Goal: Task Accomplishment & Management: Complete application form

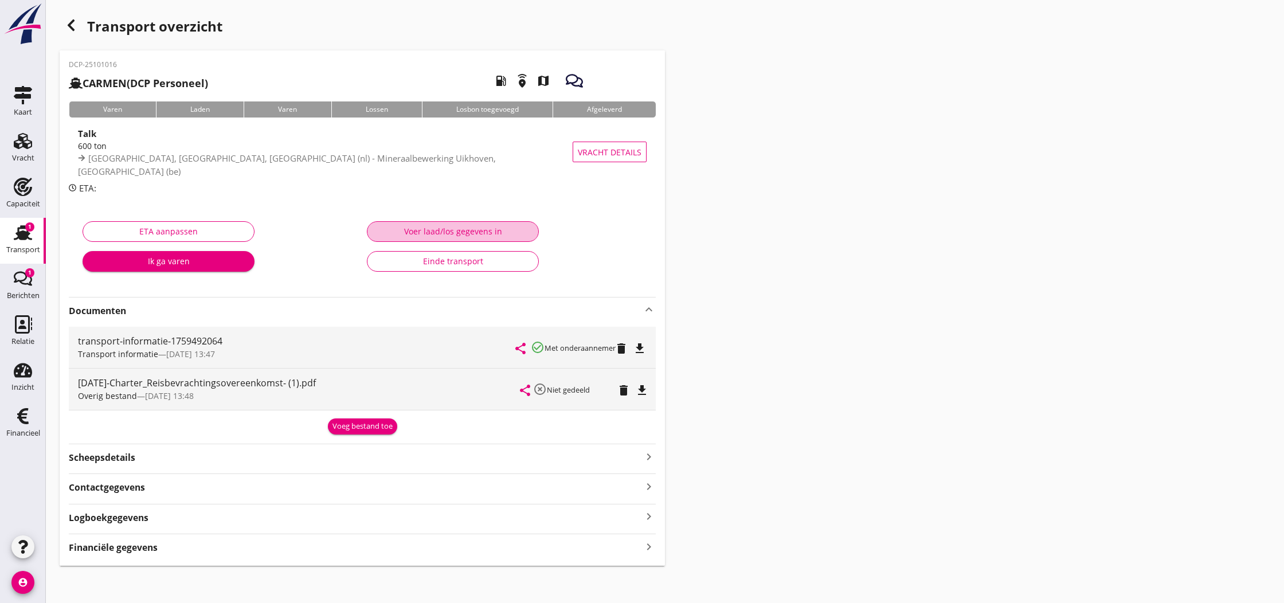
click at [460, 232] on div "Voer laad/los gegevens in" at bounding box center [452, 231] width 152 height 12
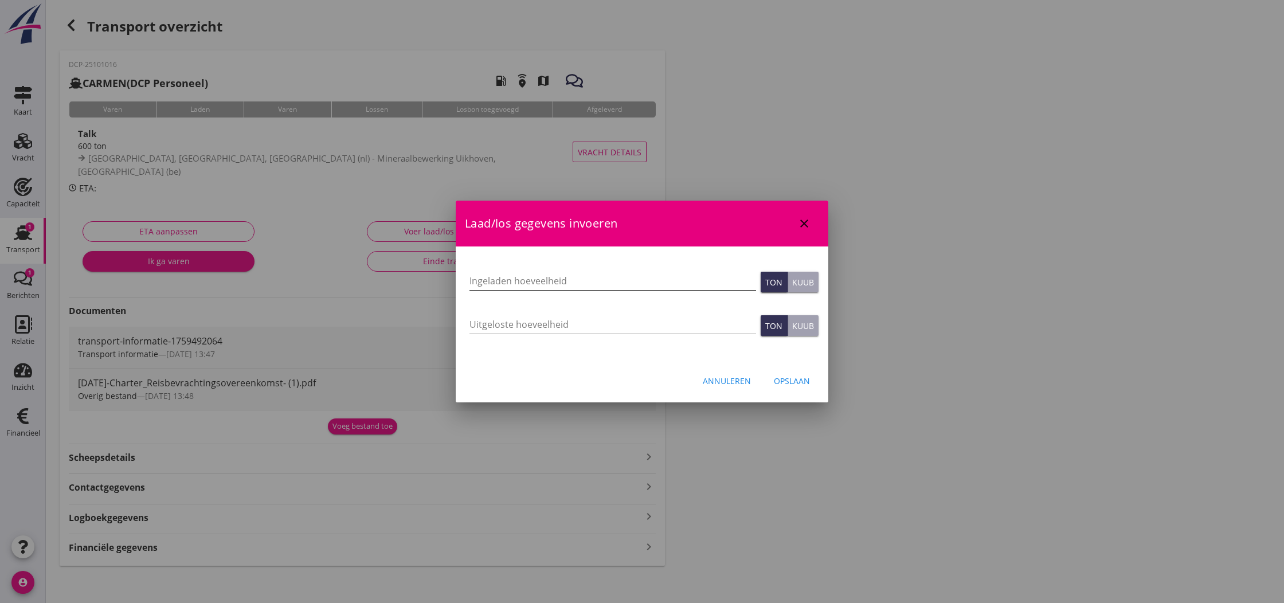
click at [517, 279] on input "Ingeladen hoeveelheid" at bounding box center [612, 281] width 287 height 18
type input "598.542"
click at [788, 381] on div "Opslaan" at bounding box center [792, 381] width 36 height 12
type input "0"
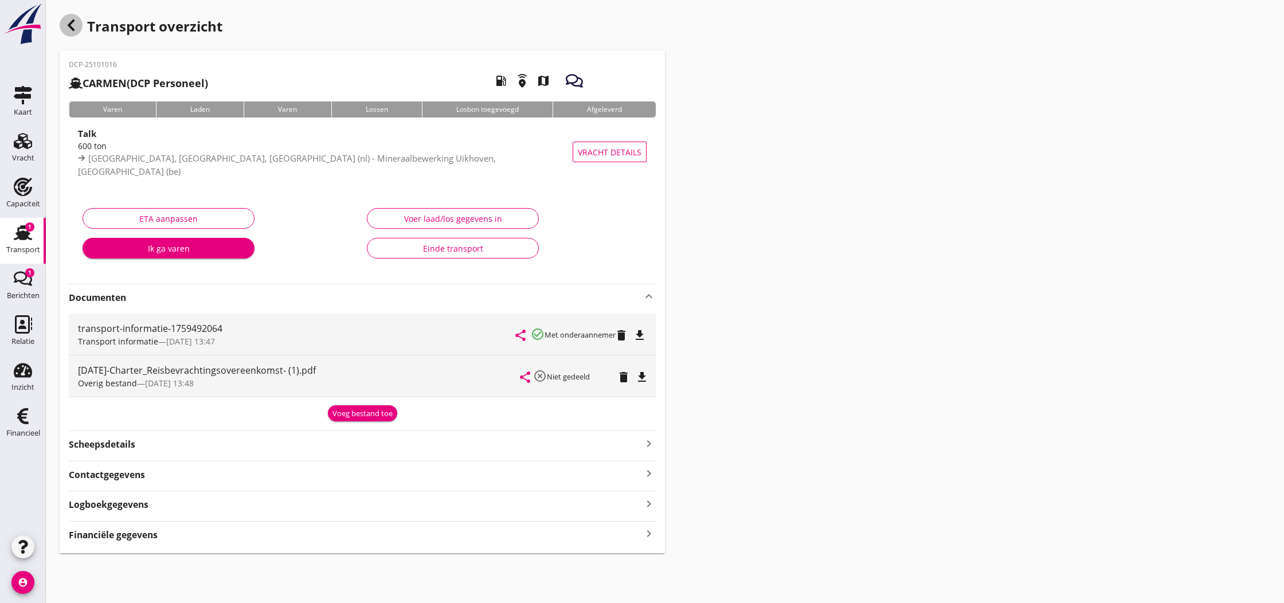
click at [70, 26] on use "button" at bounding box center [71, 24] width 7 height 11
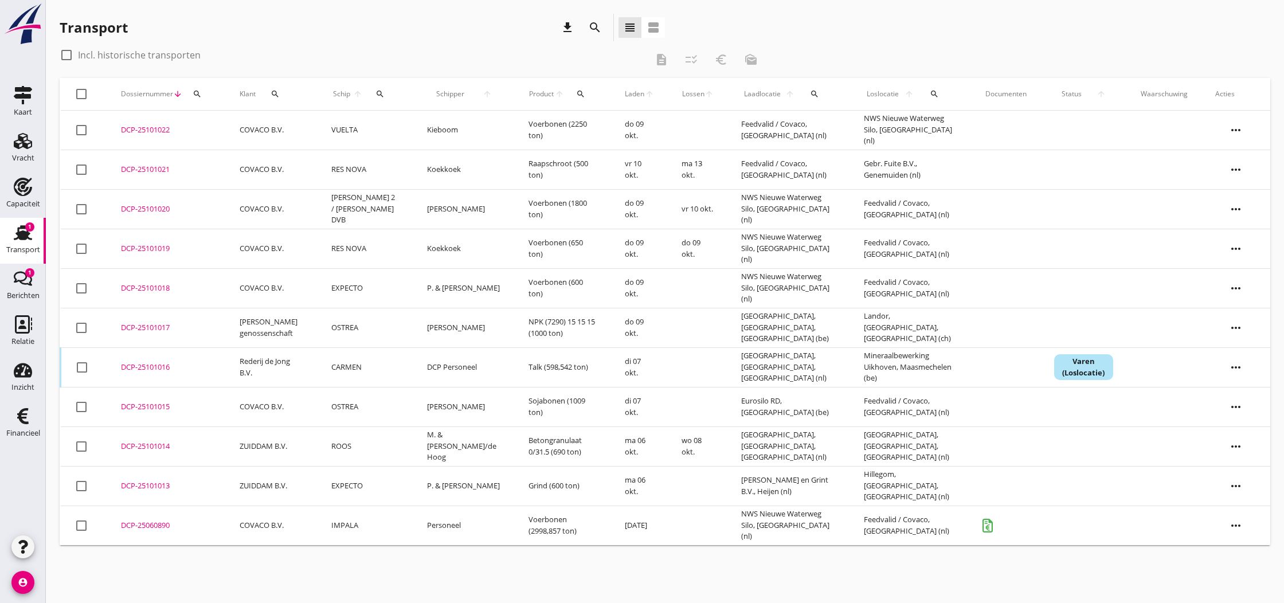
click at [149, 132] on div "DCP-25101022" at bounding box center [166, 129] width 91 height 11
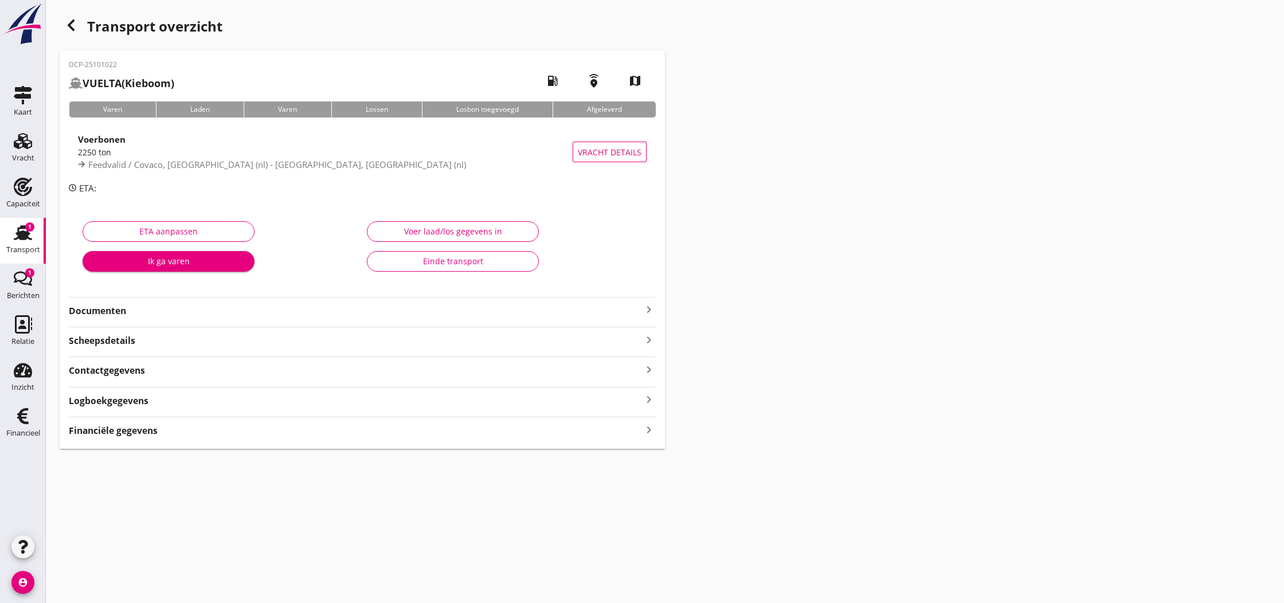
click at [649, 307] on icon "keyboard_arrow_right" at bounding box center [649, 310] width 14 height 14
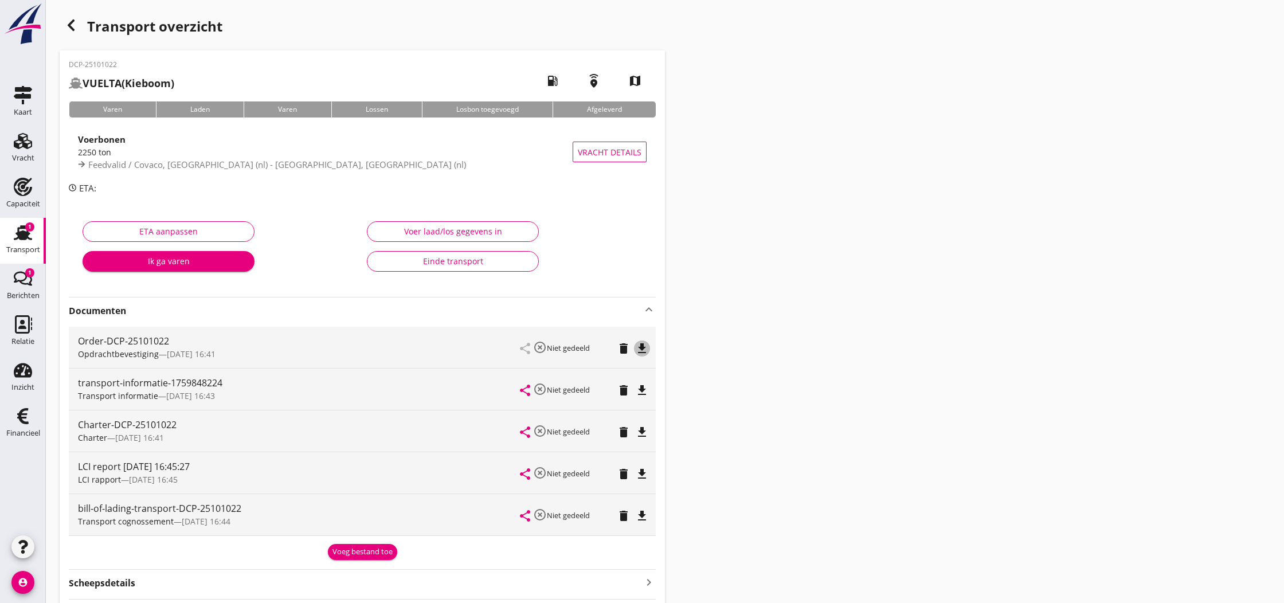
click at [644, 348] on icon "file_download" at bounding box center [642, 349] width 14 height 14
click at [644, 348] on icon "open_in_browser" at bounding box center [642, 349] width 14 height 14
click at [69, 25] on use "button" at bounding box center [71, 24] width 7 height 11
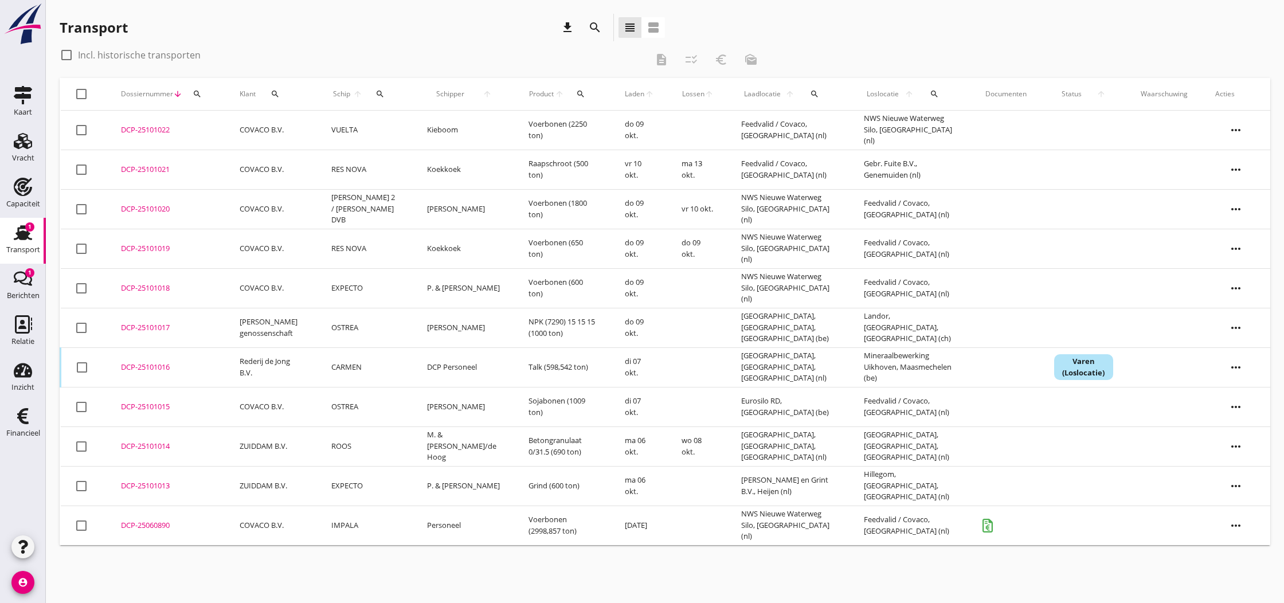
click at [156, 170] on div "DCP-25101021" at bounding box center [166, 169] width 91 height 11
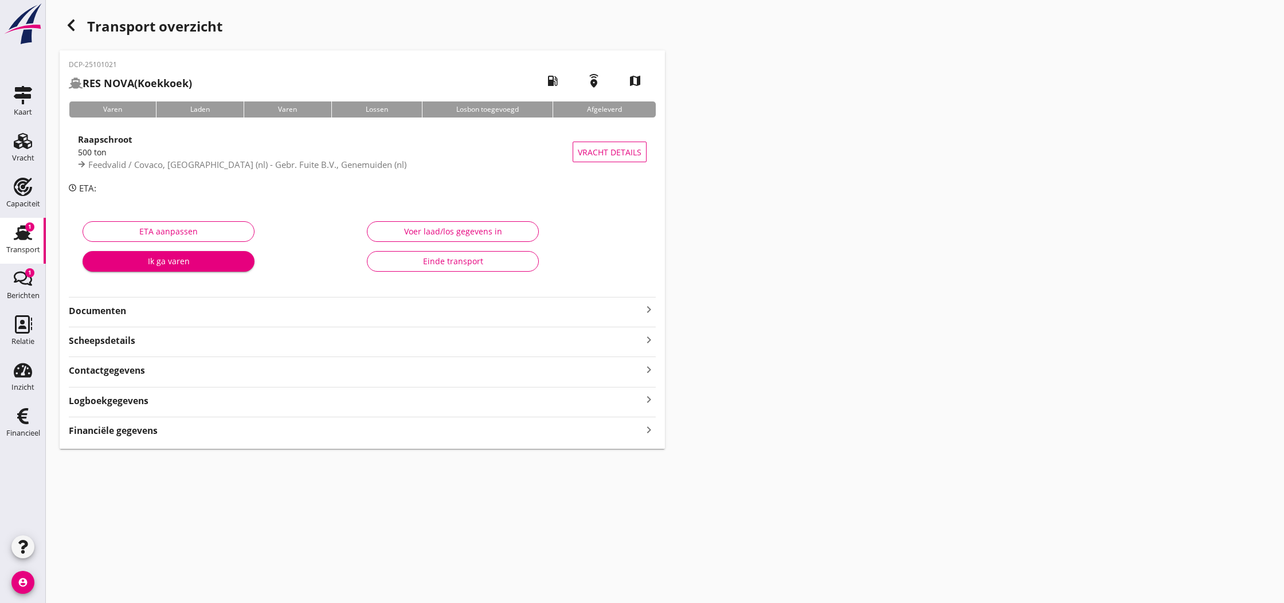
click at [648, 308] on icon "keyboard_arrow_right" at bounding box center [649, 310] width 14 height 14
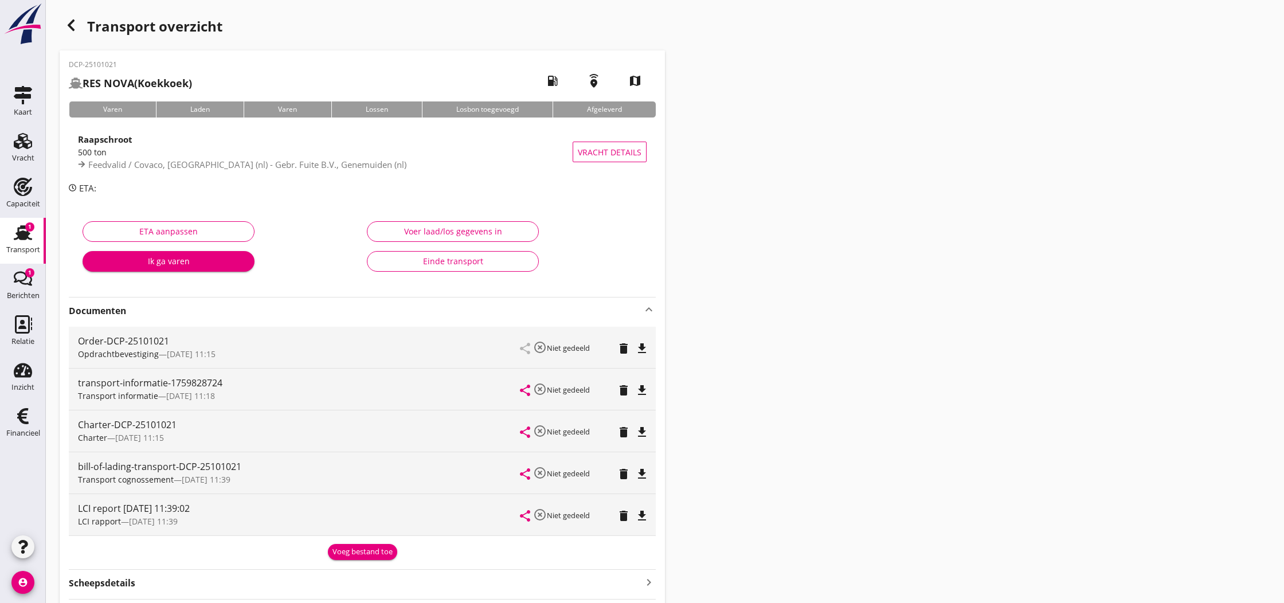
click at [646, 349] on icon "file_download" at bounding box center [642, 349] width 14 height 14
click at [644, 349] on icon "open_in_browser" at bounding box center [642, 349] width 14 height 14
click at [74, 26] on icon "button" at bounding box center [71, 25] width 14 height 14
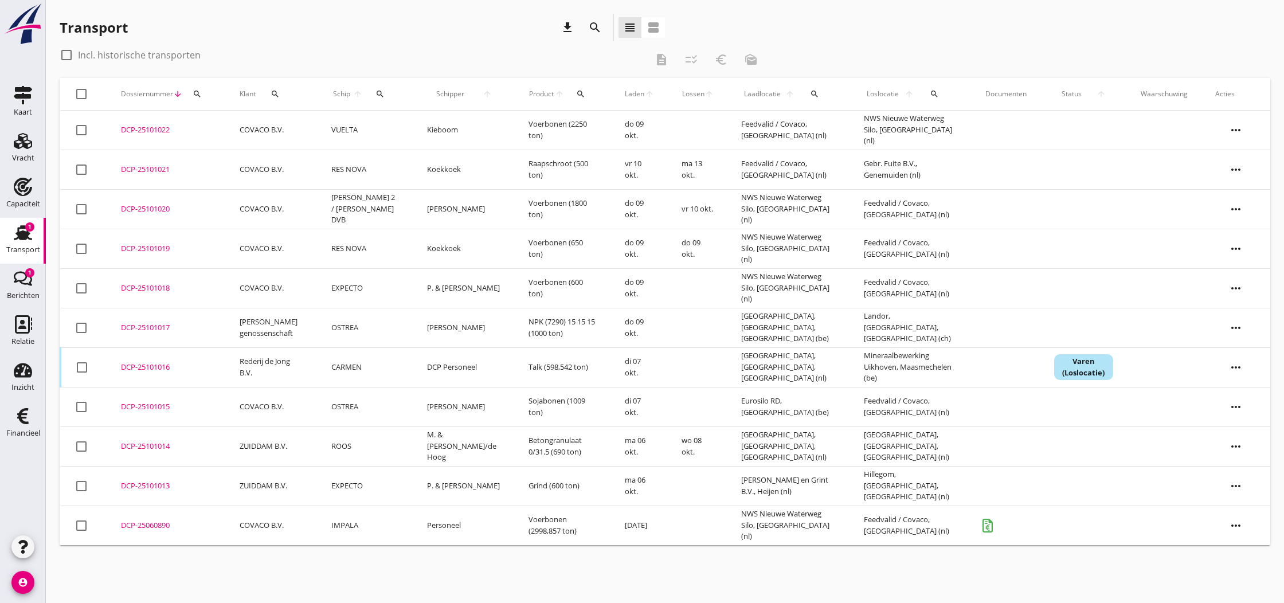
click at [152, 248] on div "DCP-25101019" at bounding box center [166, 248] width 91 height 11
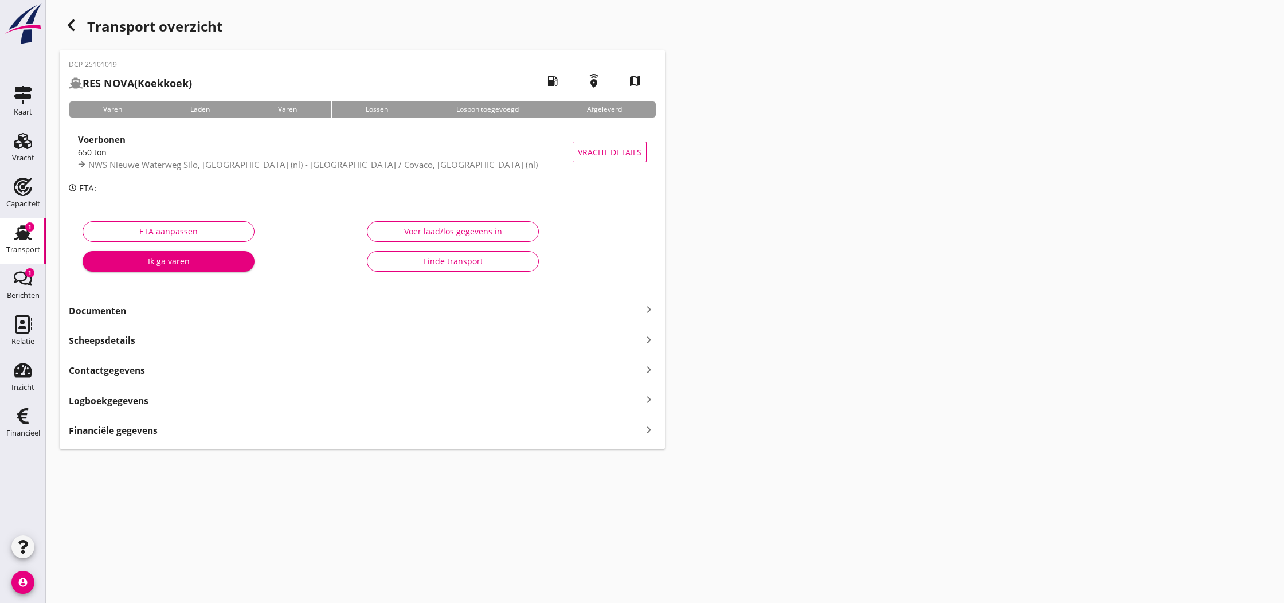
click at [649, 309] on icon "keyboard_arrow_right" at bounding box center [649, 310] width 14 height 14
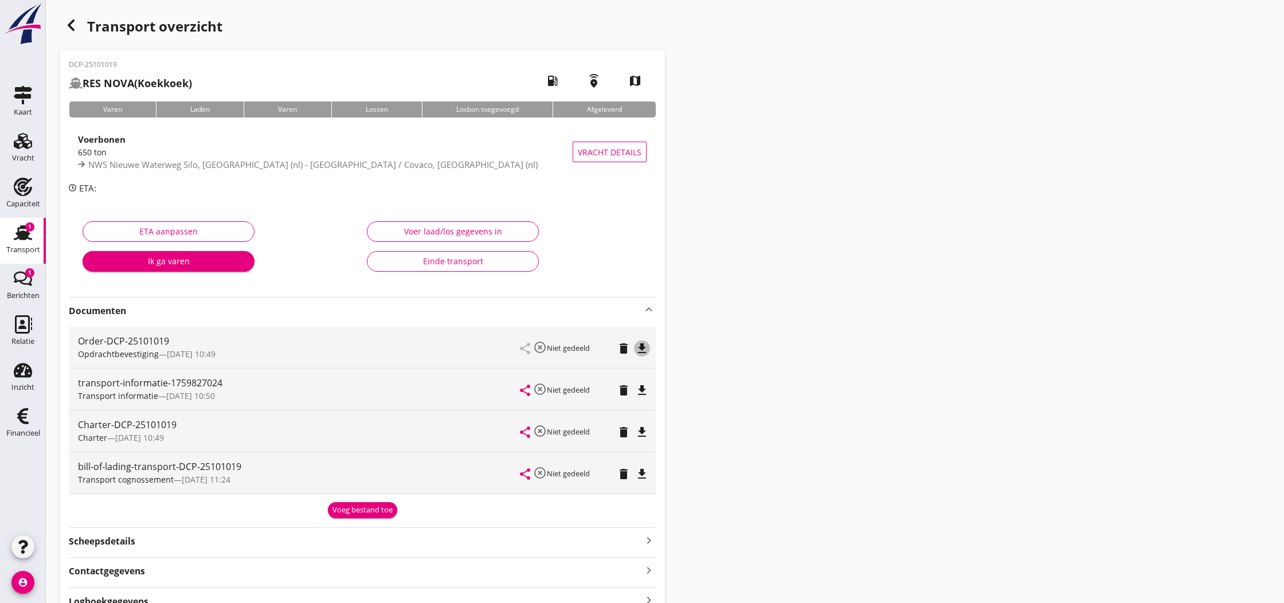
click at [644, 348] on icon "file_download" at bounding box center [642, 349] width 14 height 14
click at [641, 348] on icon "open_in_browser" at bounding box center [642, 349] width 14 height 14
click at [70, 28] on use "button" at bounding box center [71, 24] width 7 height 11
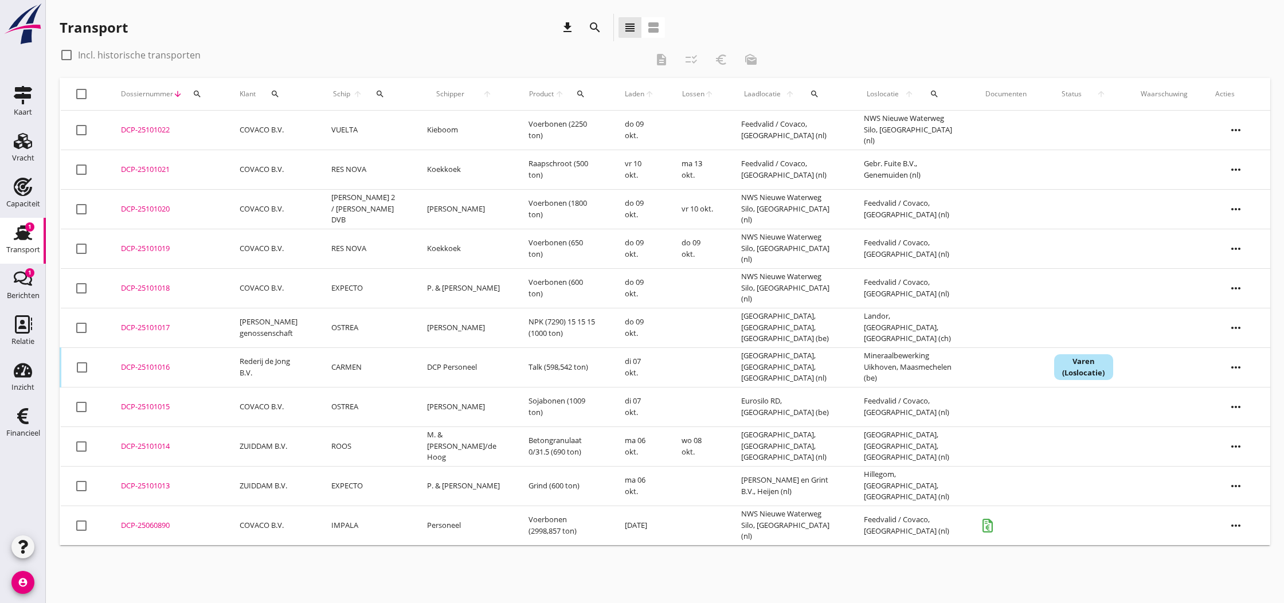
click at [144, 286] on div "DCP-25101018" at bounding box center [166, 288] width 91 height 11
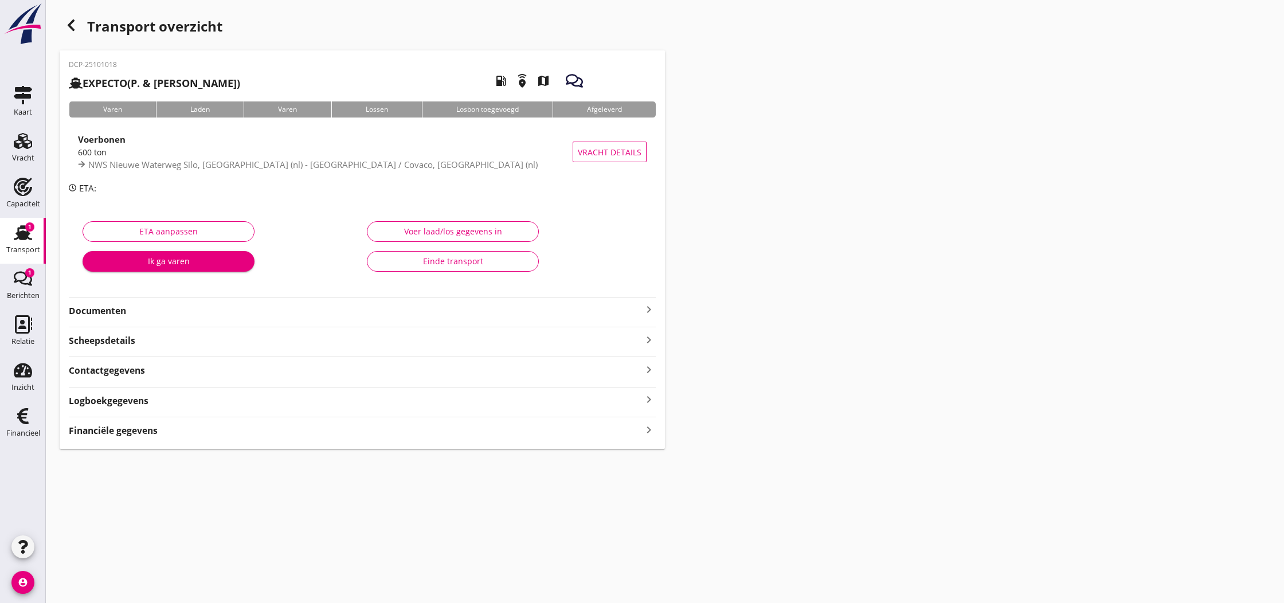
click at [649, 309] on icon "keyboard_arrow_right" at bounding box center [649, 310] width 14 height 14
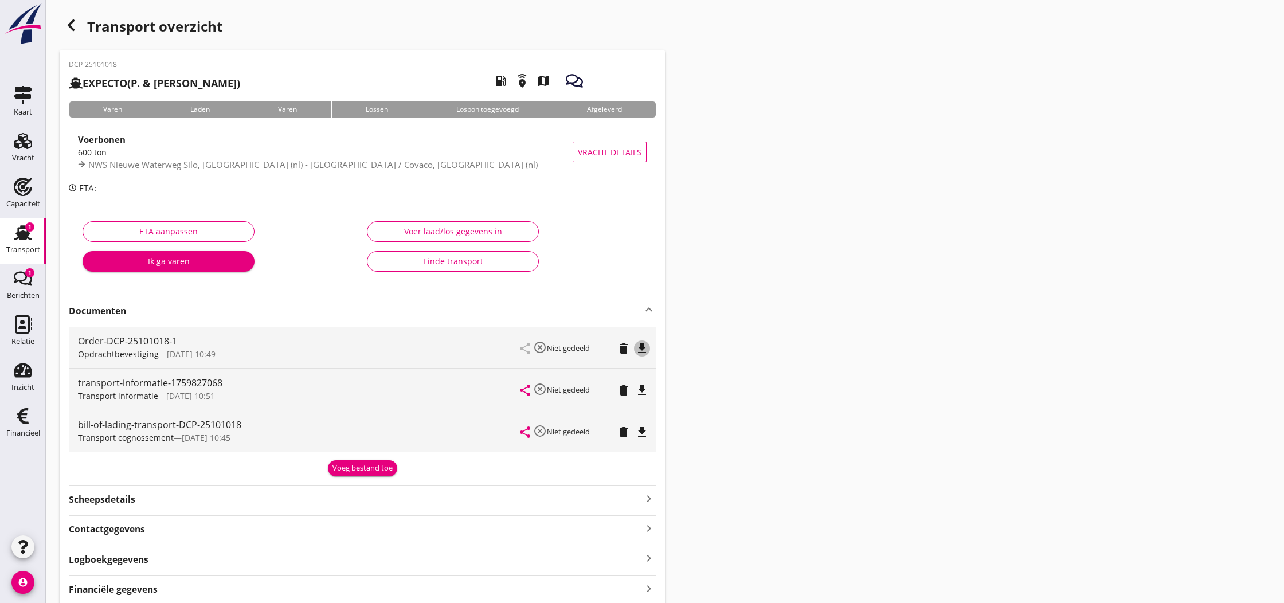
click at [640, 351] on icon "file_download" at bounding box center [642, 349] width 14 height 14
click at [641, 350] on icon "open_in_browser" at bounding box center [642, 349] width 14 height 14
click at [69, 26] on use "button" at bounding box center [71, 24] width 7 height 11
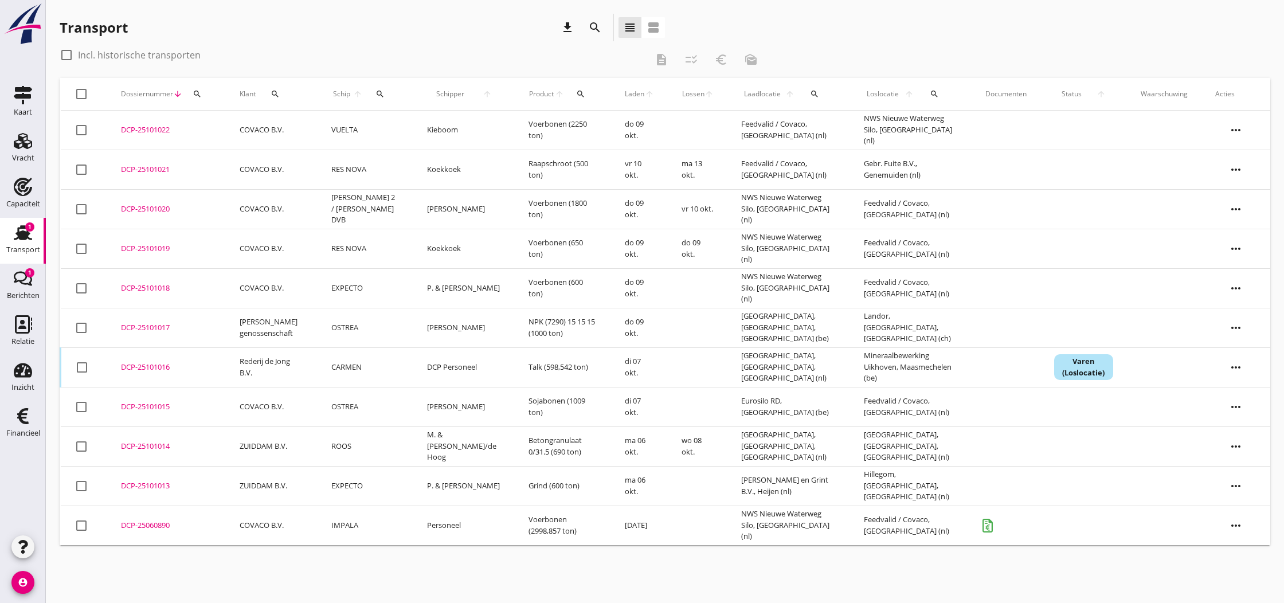
click at [144, 210] on div "DCP-25101020" at bounding box center [166, 208] width 91 height 11
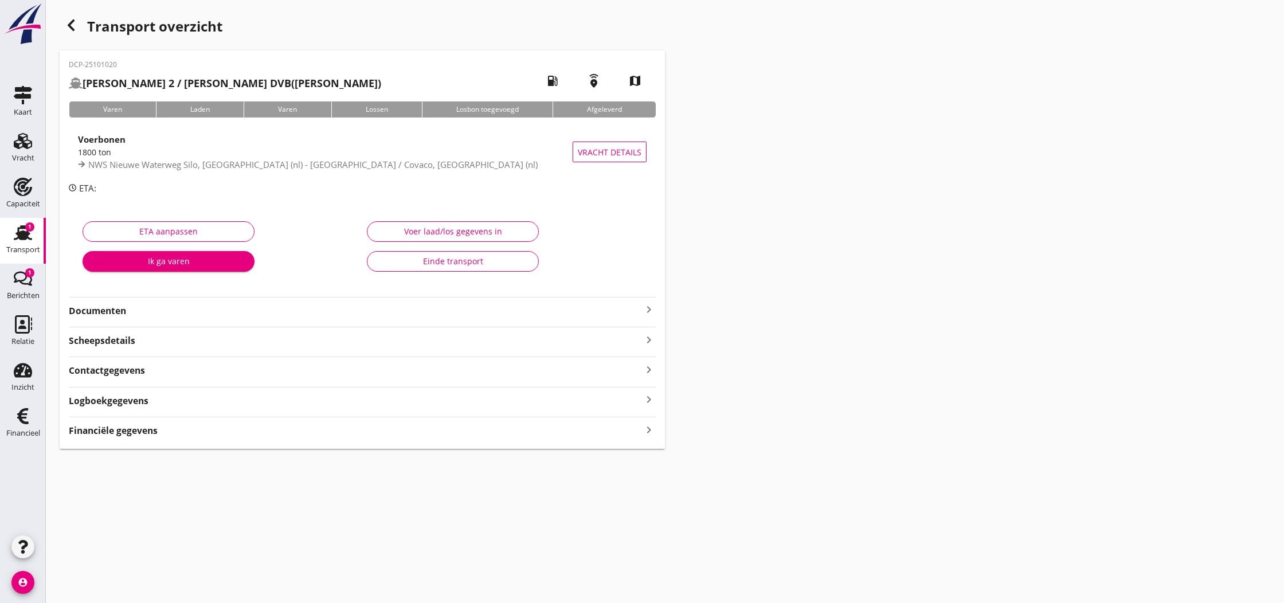
click at [649, 309] on icon "keyboard_arrow_right" at bounding box center [649, 310] width 14 height 14
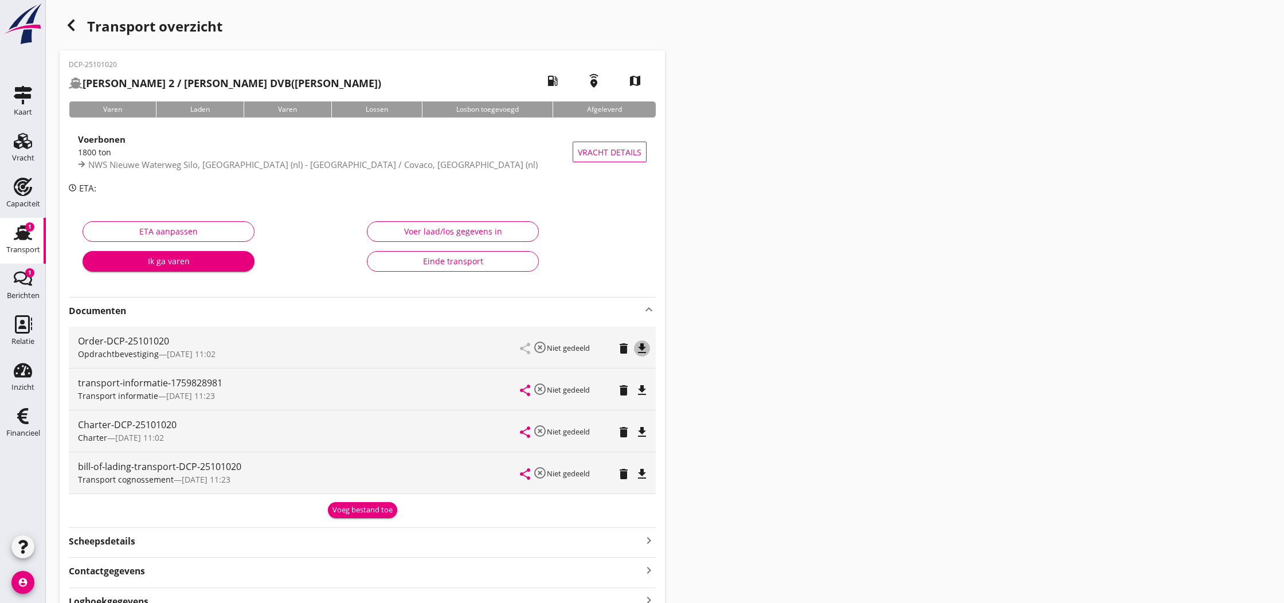
click at [643, 347] on icon "file_download" at bounding box center [642, 349] width 14 height 14
click at [643, 347] on icon "open_in_browser" at bounding box center [642, 349] width 14 height 14
click at [72, 23] on use "button" at bounding box center [71, 24] width 7 height 11
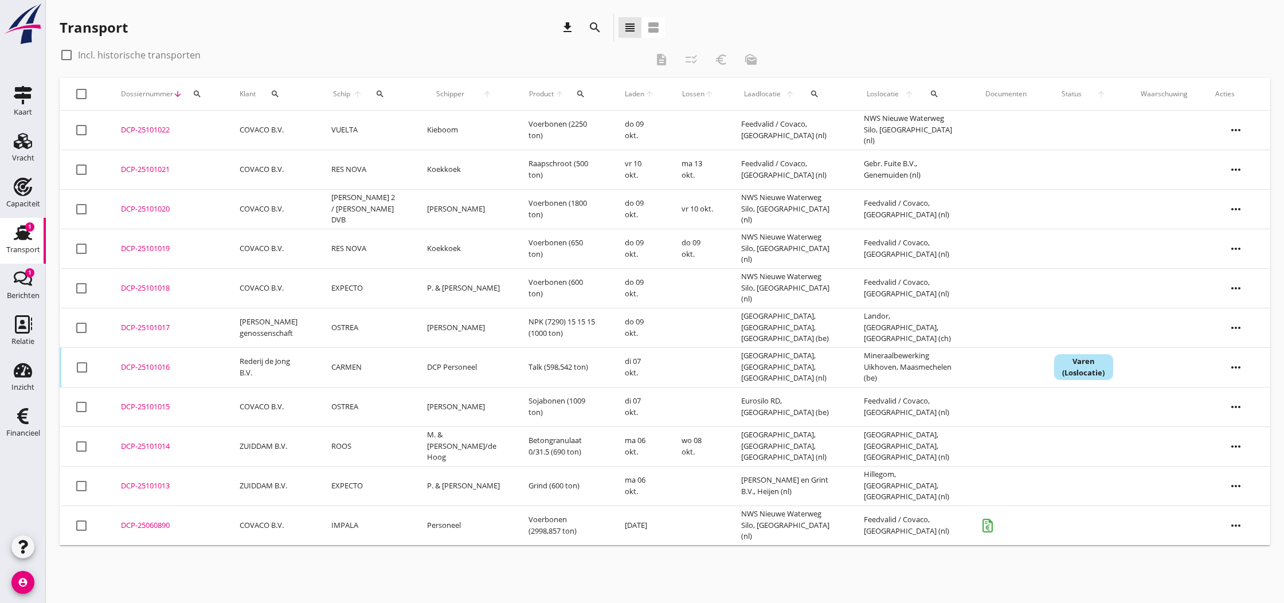
click at [144, 445] on div "DCP-25101014" at bounding box center [166, 446] width 91 height 11
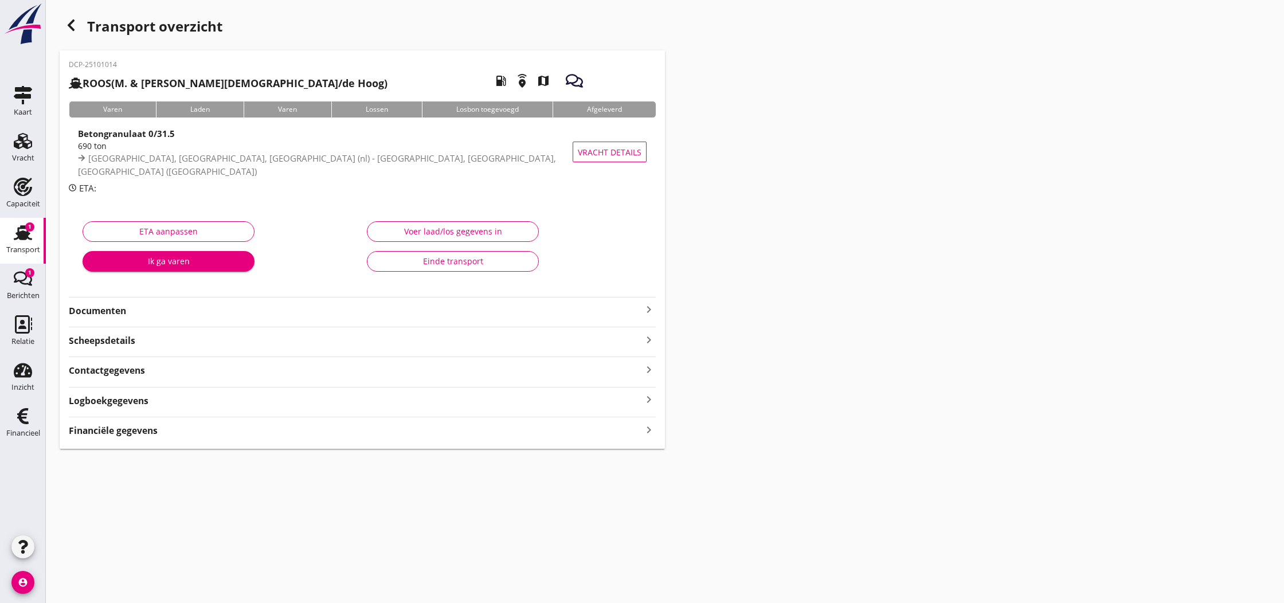
click at [648, 312] on icon "keyboard_arrow_right" at bounding box center [649, 310] width 14 height 14
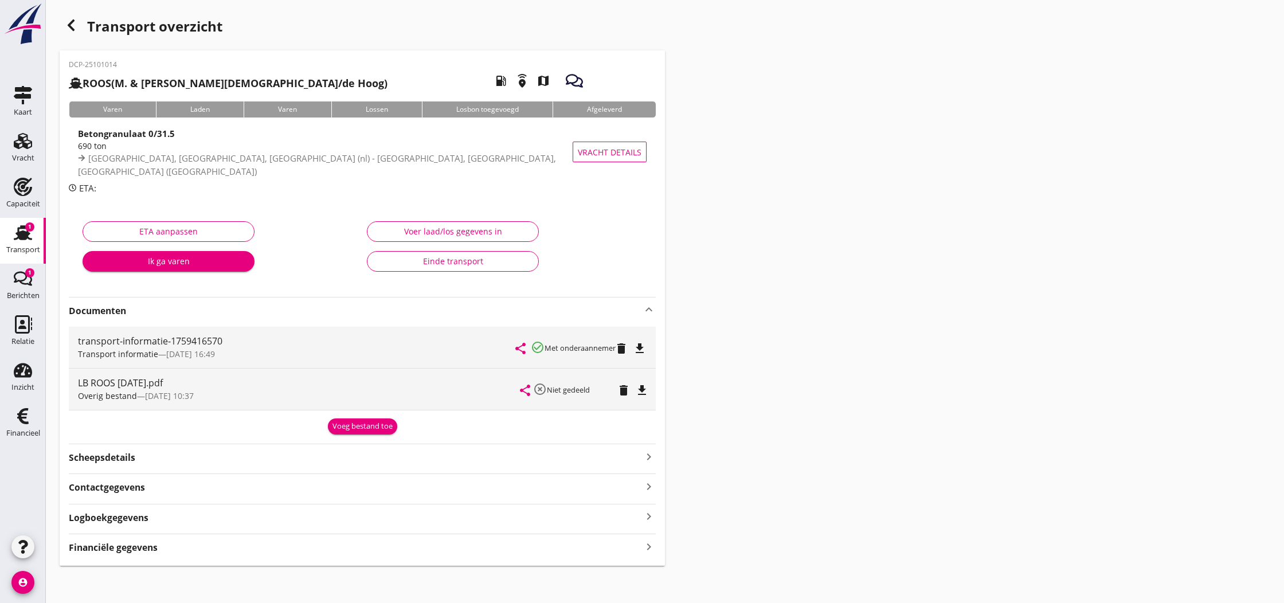
click at [357, 427] on div "Voeg bestand toe" at bounding box center [362, 426] width 60 height 11
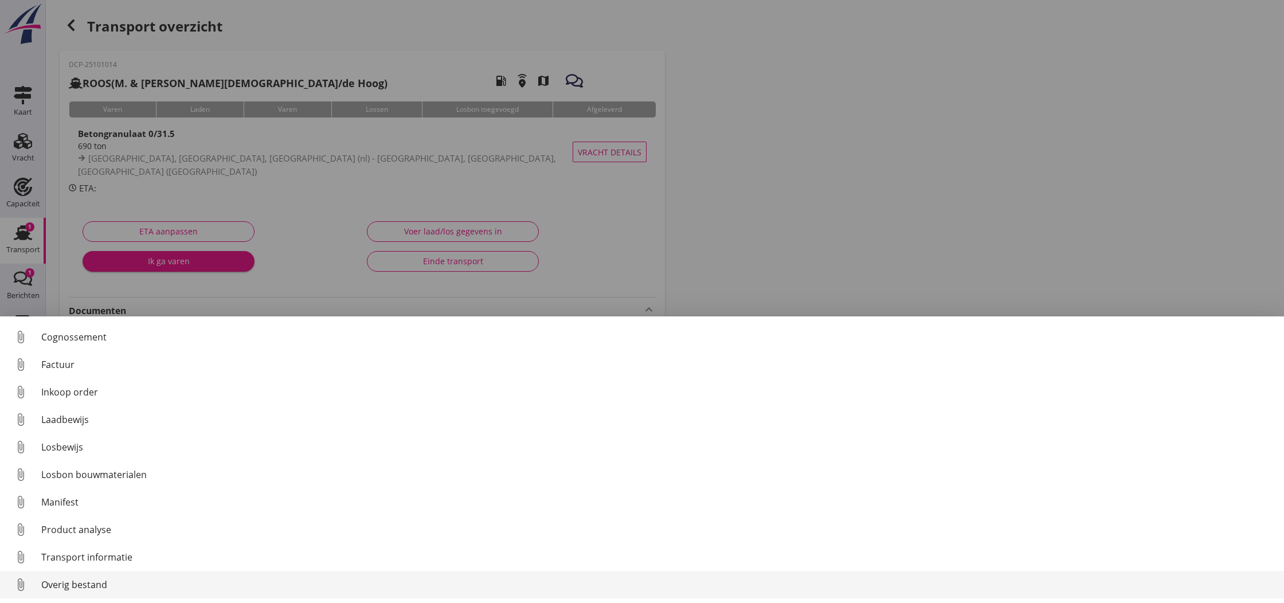
scroll to position [53, 0]
click at [71, 586] on div "Overig bestand" at bounding box center [657, 585] width 1233 height 14
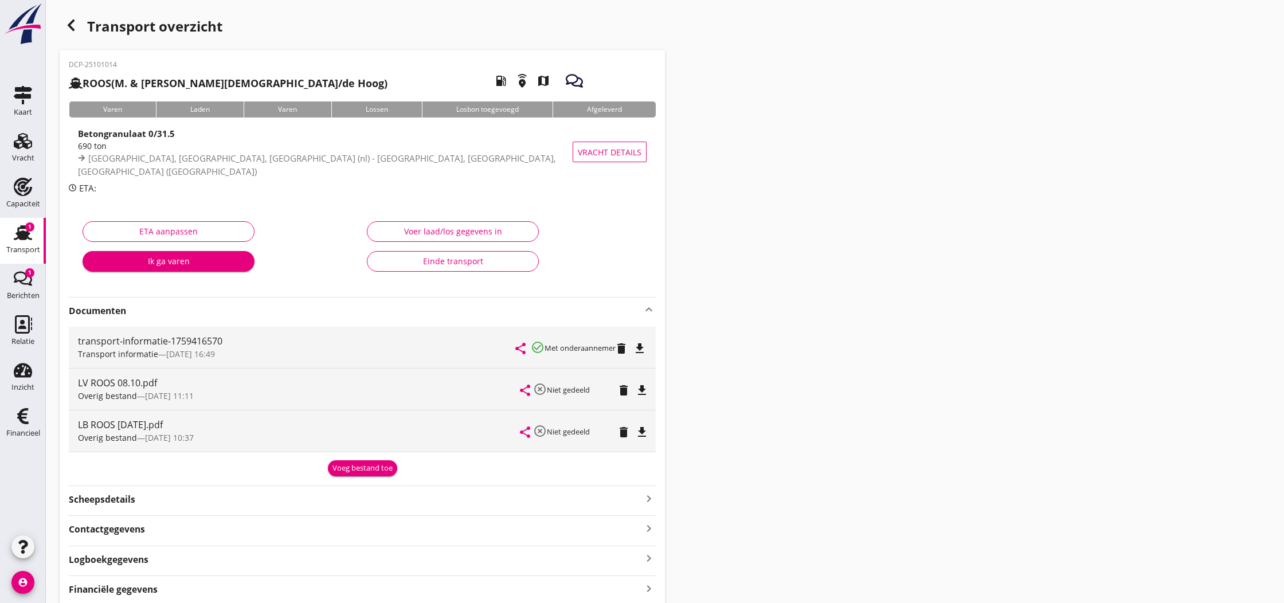
click at [448, 226] on div "Voer laad/los gegevens in" at bounding box center [452, 231] width 152 height 12
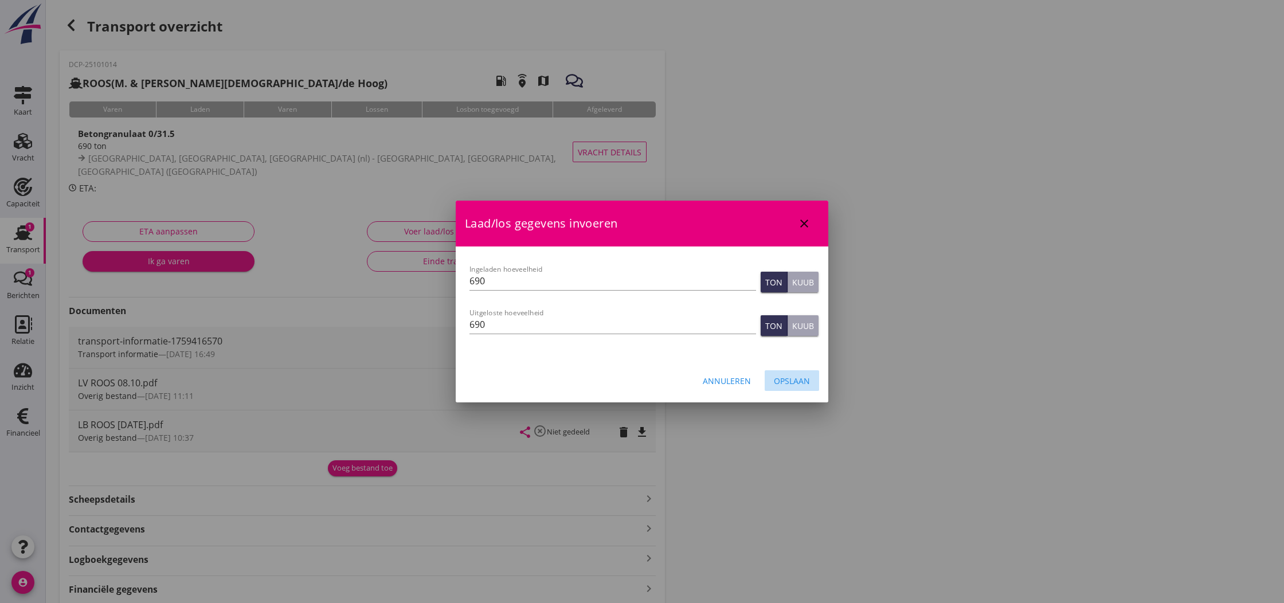
drag, startPoint x: 780, startPoint y: 383, endPoint x: 735, endPoint y: 382, distance: 45.3
click at [779, 382] on div "Opslaan" at bounding box center [792, 381] width 36 height 12
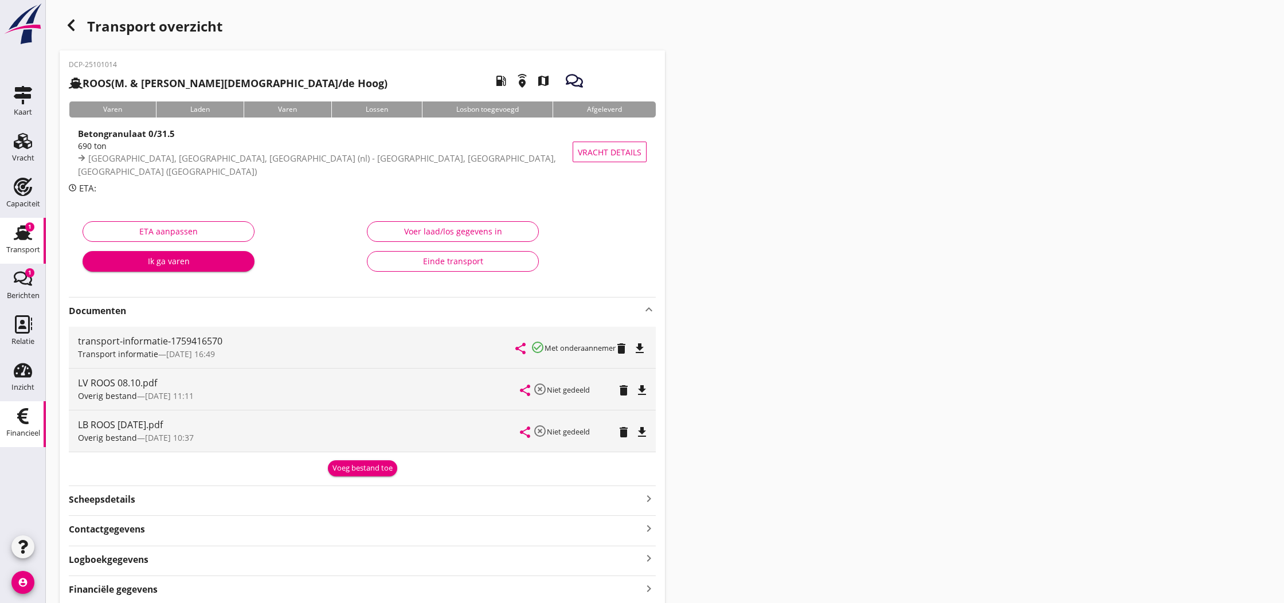
click at [34, 419] on div "Financieel" at bounding box center [23, 416] width 28 height 18
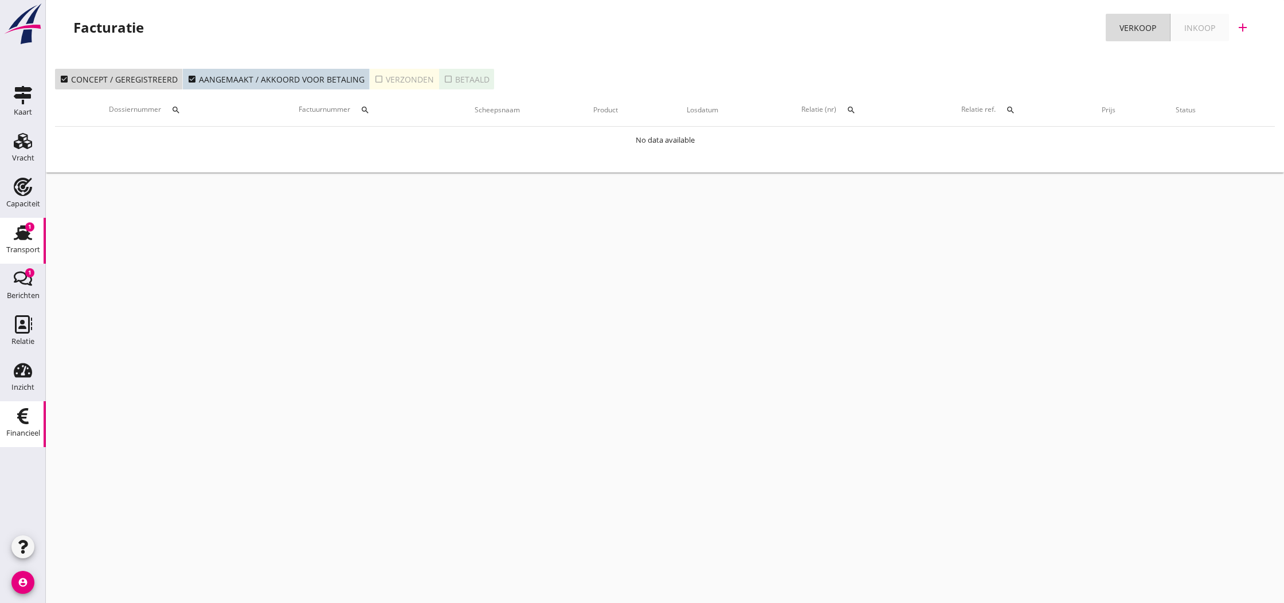
click at [18, 232] on use at bounding box center [23, 232] width 18 height 15
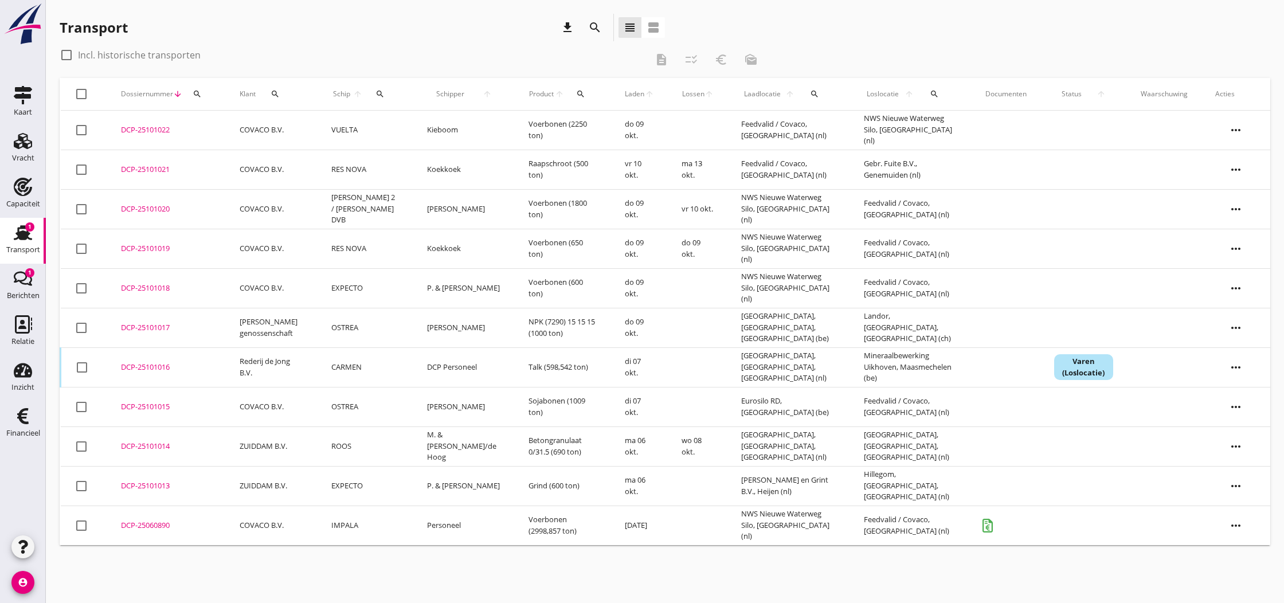
click at [140, 447] on div "DCP-25101014" at bounding box center [166, 446] width 91 height 11
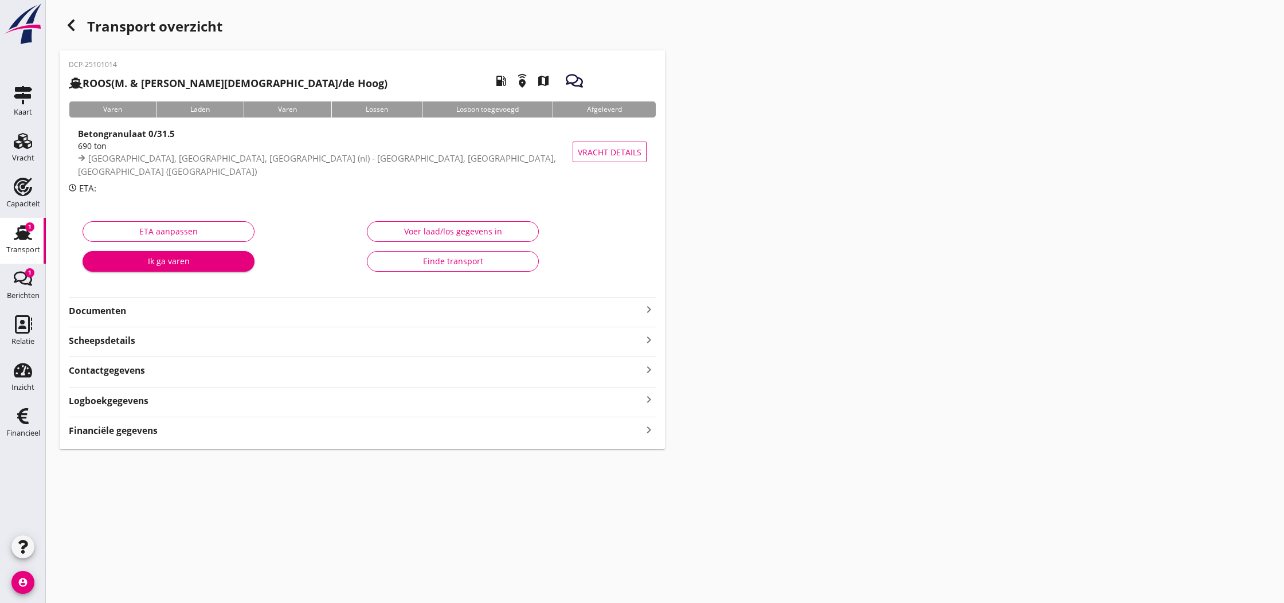
click at [646, 429] on icon "keyboard_arrow_right" at bounding box center [649, 429] width 14 height 15
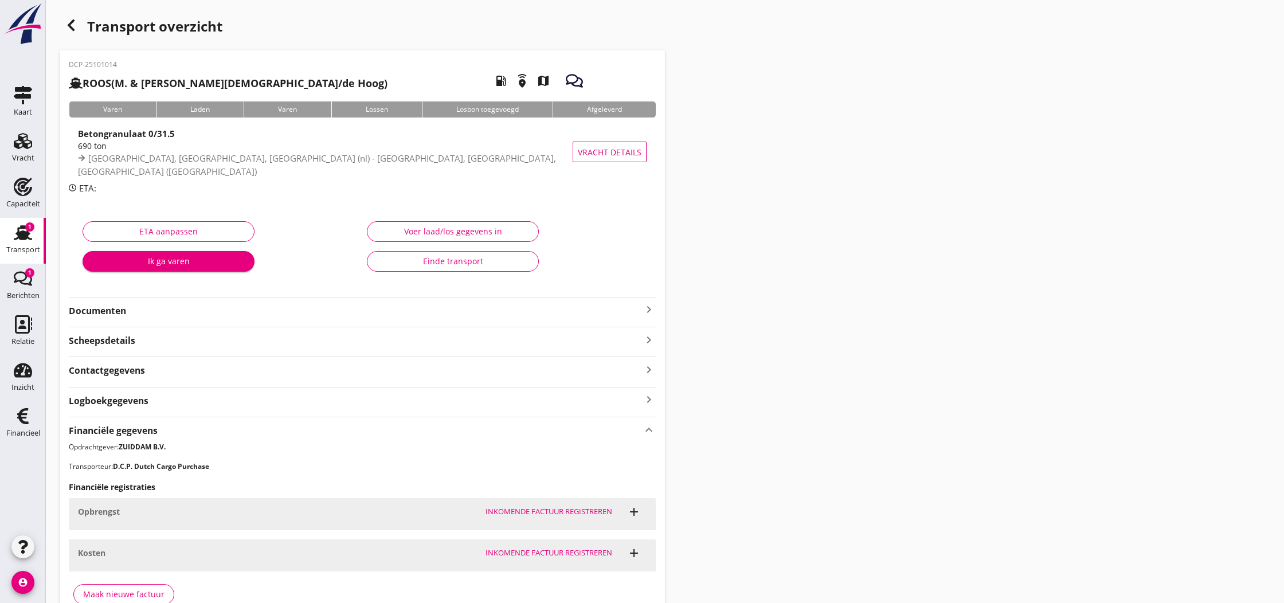
scroll to position [19, 0]
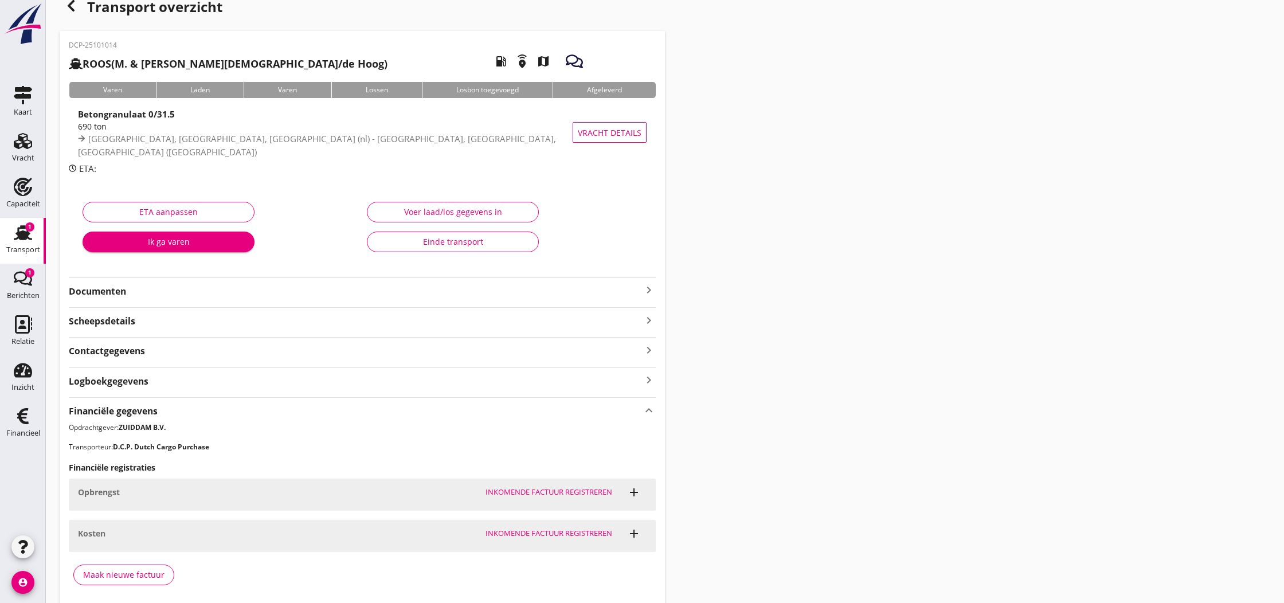
click at [115, 573] on div "Maak nieuwe factuur" at bounding box center [123, 574] width 81 height 12
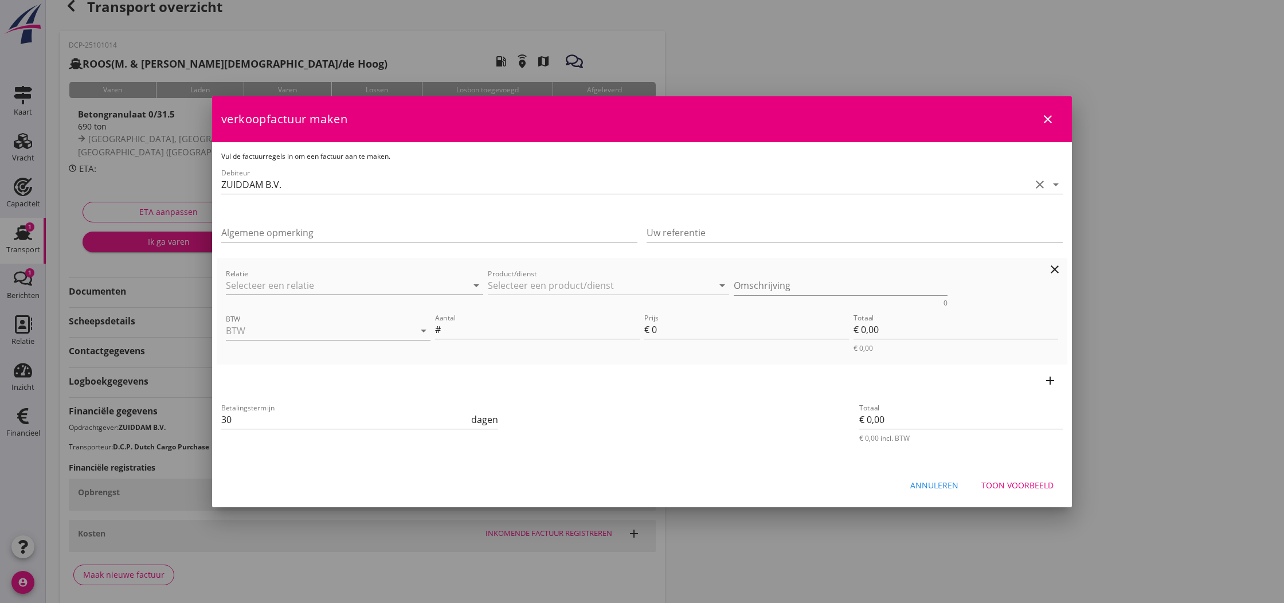
click at [356, 284] on input "Relatie" at bounding box center [338, 285] width 225 height 18
click at [518, 281] on input "Product/dienst" at bounding box center [600, 285] width 225 height 18
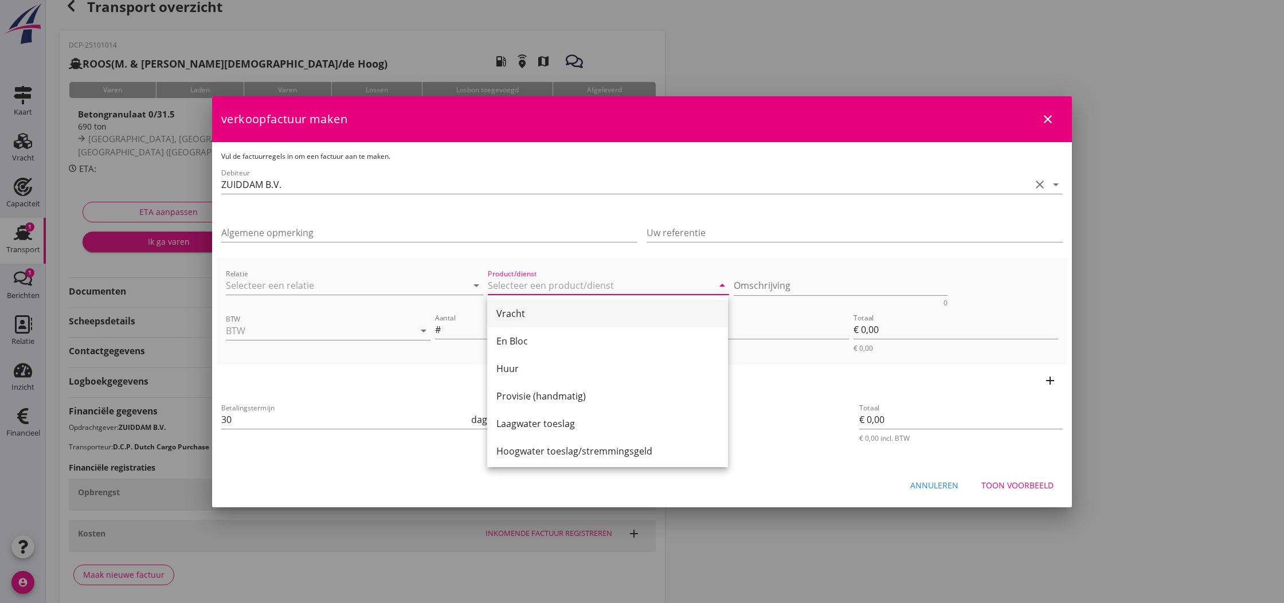
click at [517, 316] on div "Vracht" at bounding box center [607, 314] width 222 height 14
type input "Vracht"
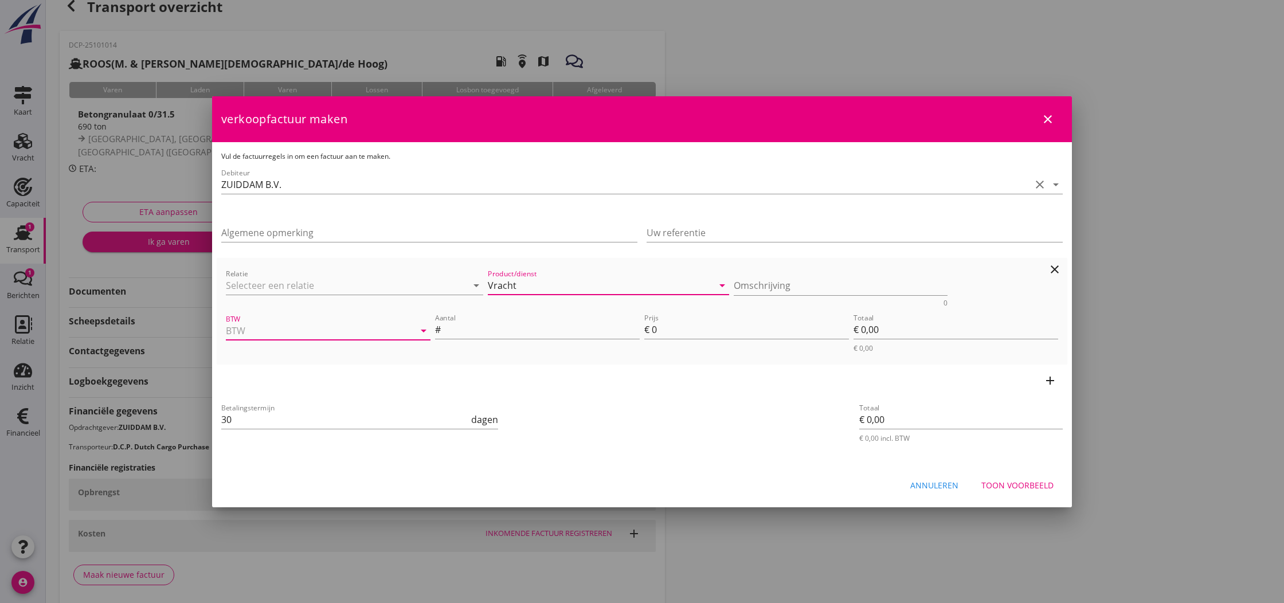
click at [348, 329] on input "BTW" at bounding box center [312, 330] width 172 height 18
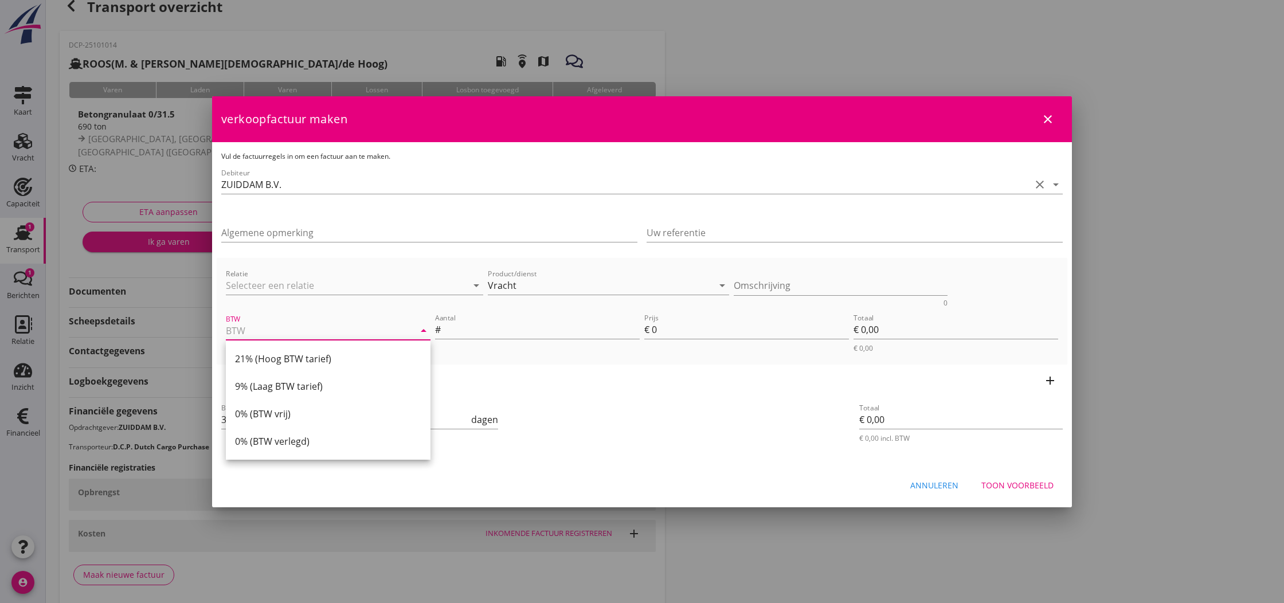
drag, startPoint x: 288, startPoint y: 359, endPoint x: 435, endPoint y: 347, distance: 147.7
click at [315, 358] on div "21% (Hoog BTW tarief)" at bounding box center [328, 359] width 186 height 14
type input "21% (Hoog BTW tarief)"
click at [491, 330] on input "Aantal" at bounding box center [541, 329] width 197 height 18
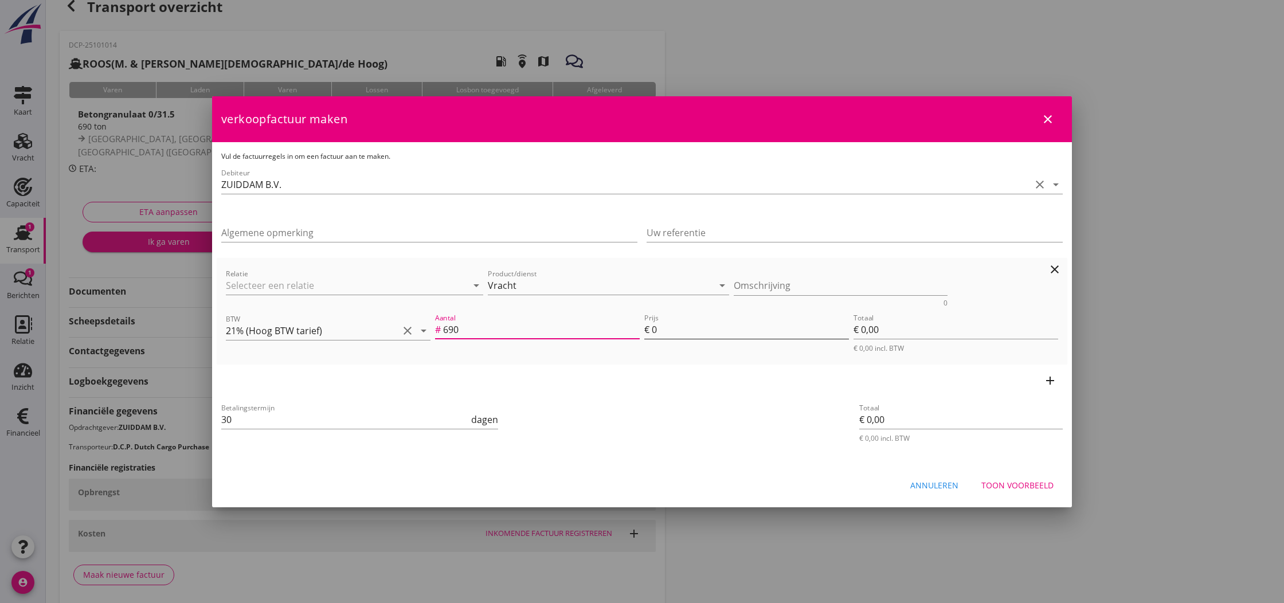
type input "690"
click at [653, 331] on input "0" at bounding box center [750, 329] width 197 height 18
type input "40"
type input "€ 27.600,00"
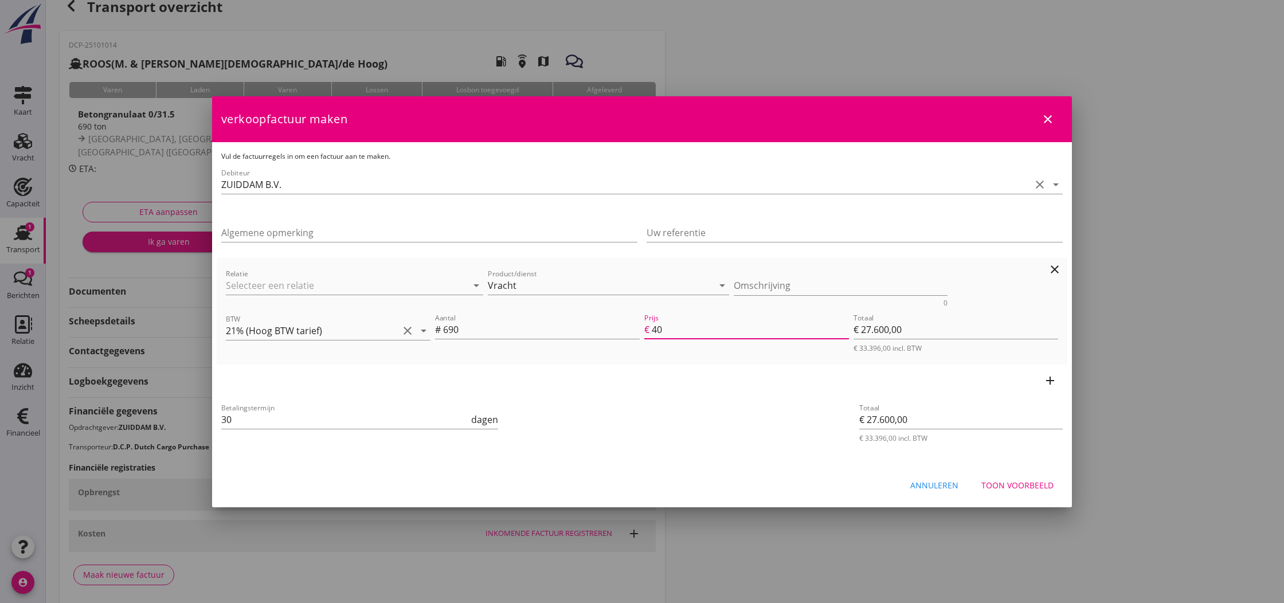
type input "4.0"
type input "€ 2.760,00"
type input "4.70"
type input "€ 3.243,00"
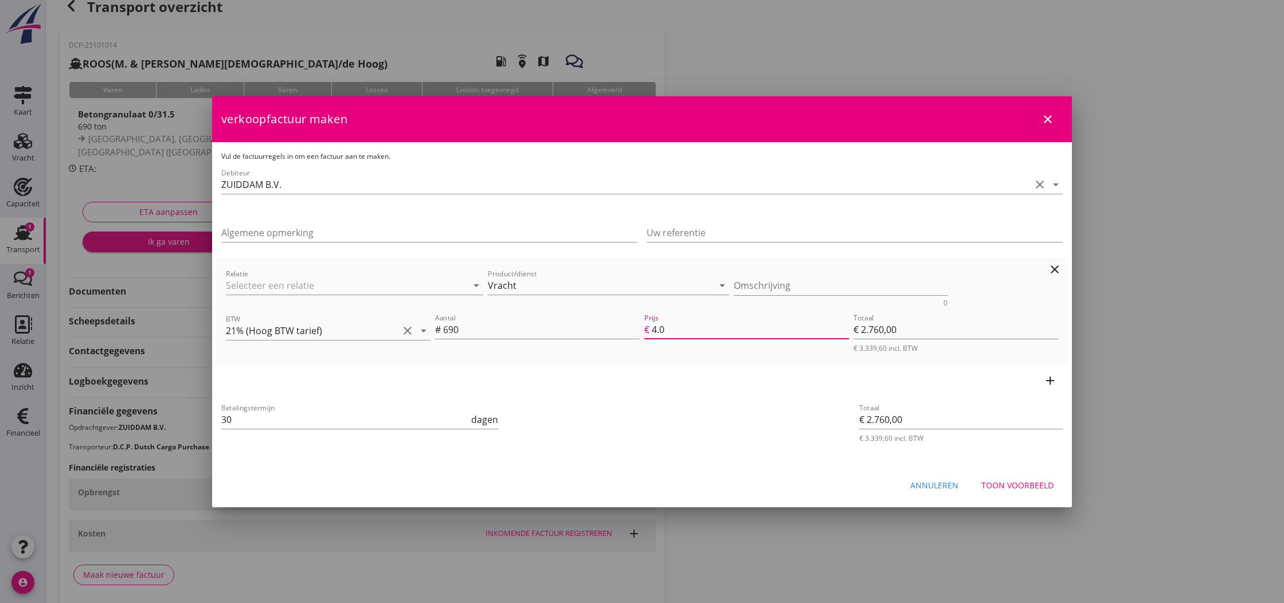
type input "€ 3.243,00"
type input "4.750"
type input "€ 3.277,50"
type input "4.75"
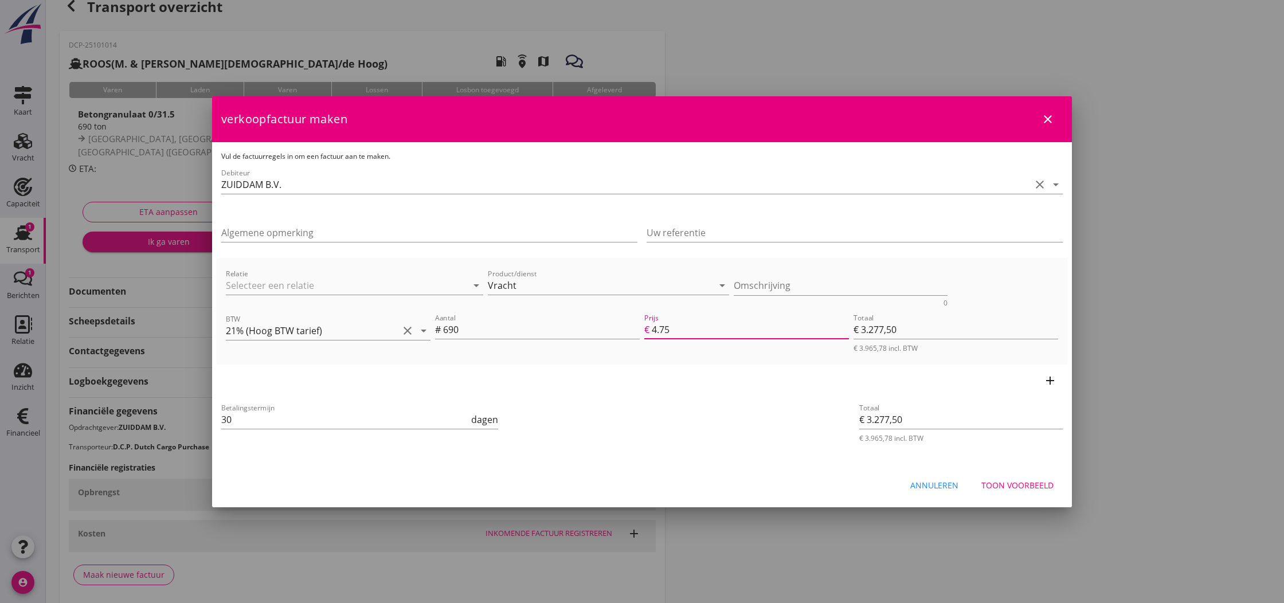
click at [1011, 485] on div "Toon voorbeeld" at bounding box center [1017, 485] width 72 height 12
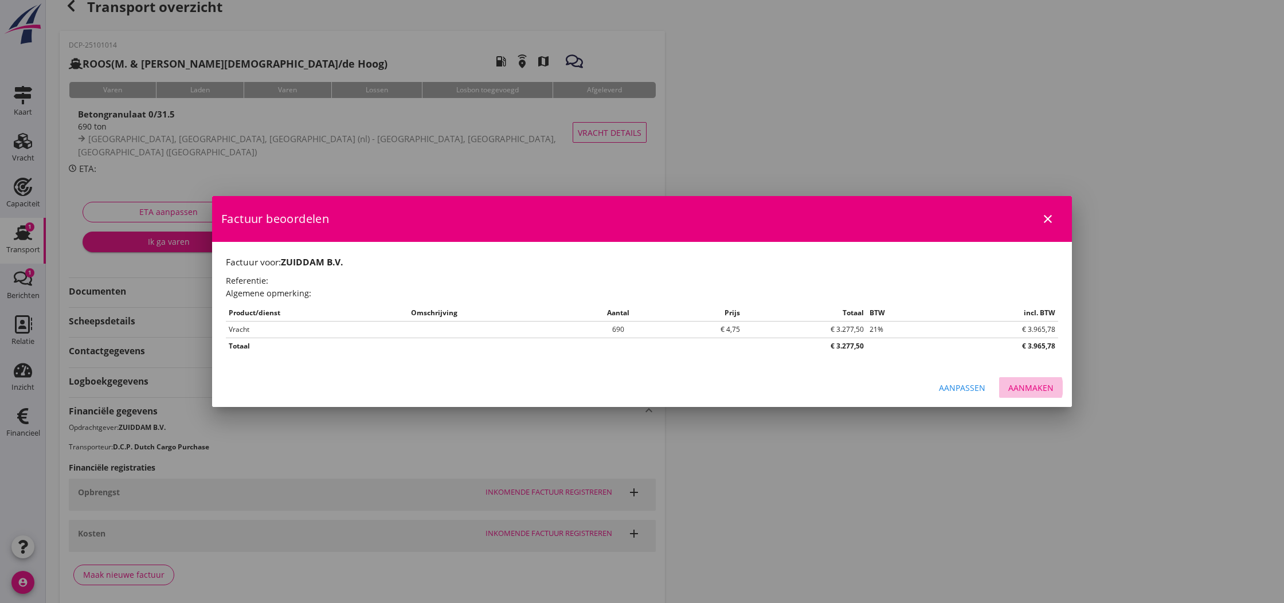
click at [1027, 387] on div "Aanmaken" at bounding box center [1030, 388] width 45 height 12
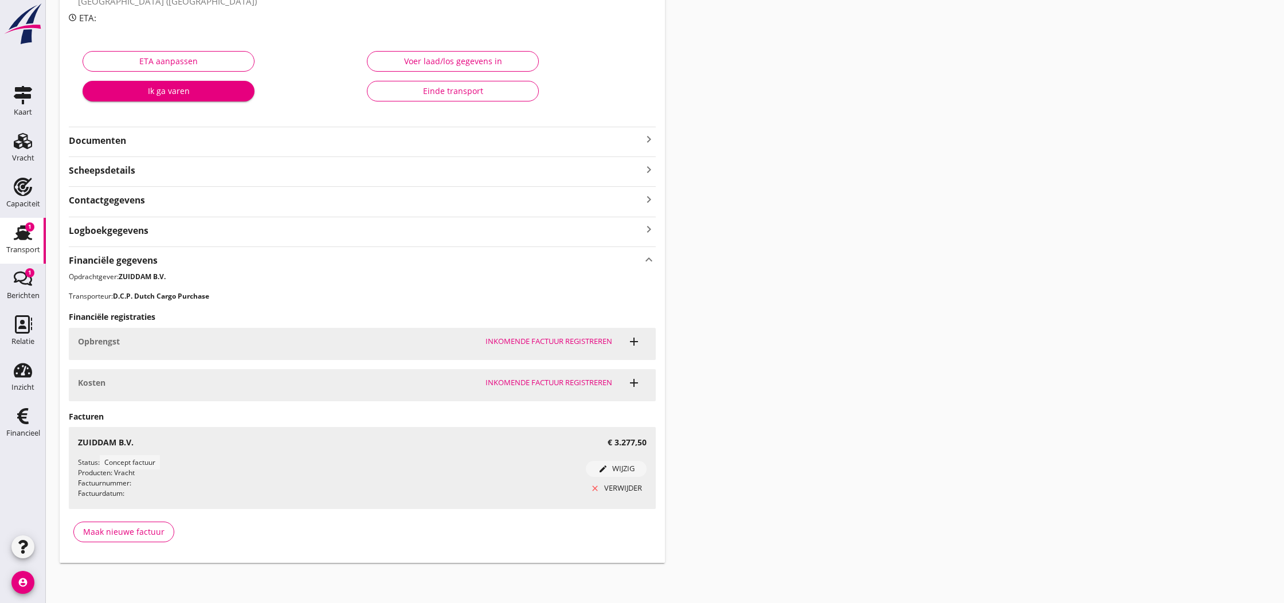
scroll to position [170, 0]
click at [25, 420] on icon "Financieel" at bounding box center [23, 416] width 18 height 18
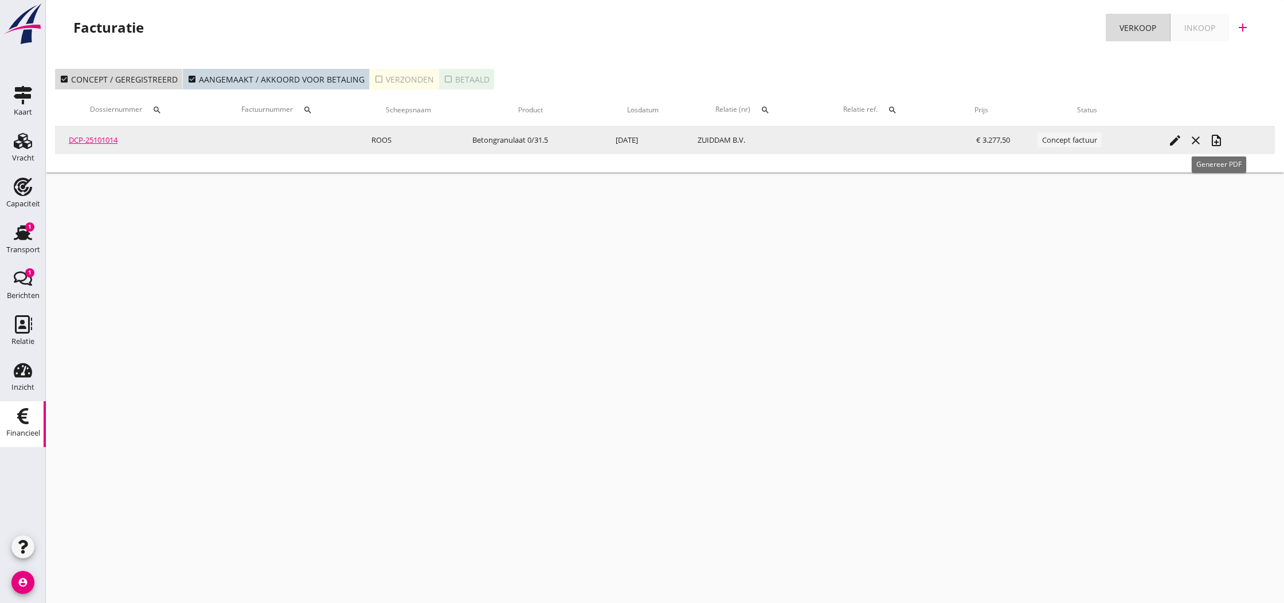
click at [1217, 142] on icon "note_add" at bounding box center [1216, 141] width 14 height 14
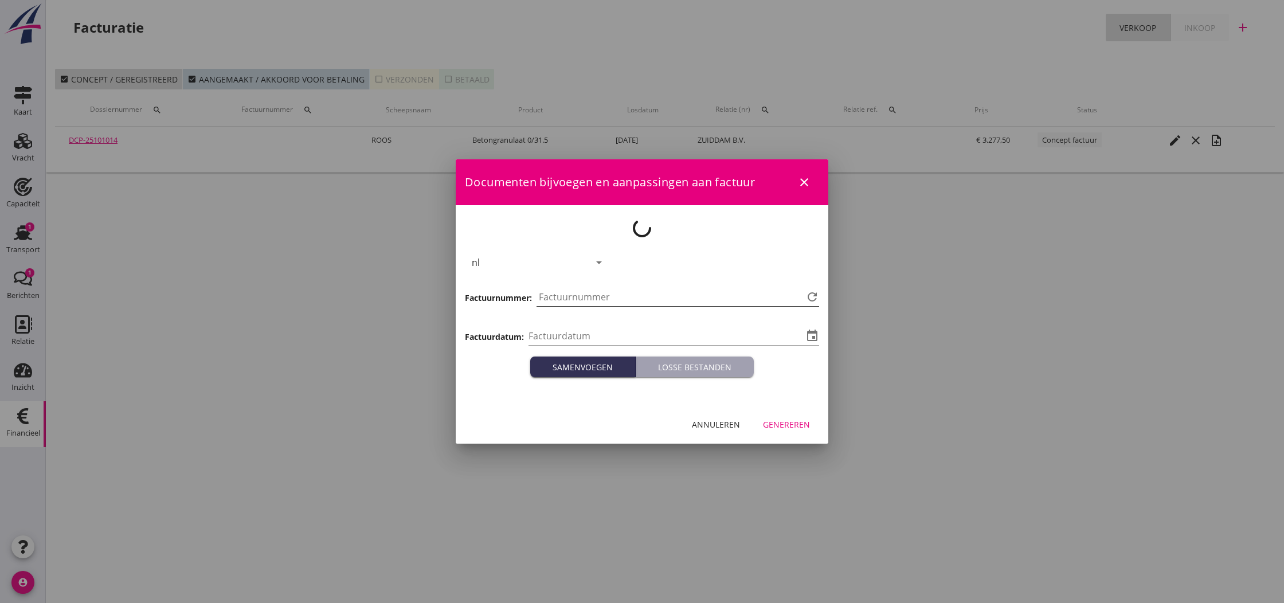
type input "[DATE]"
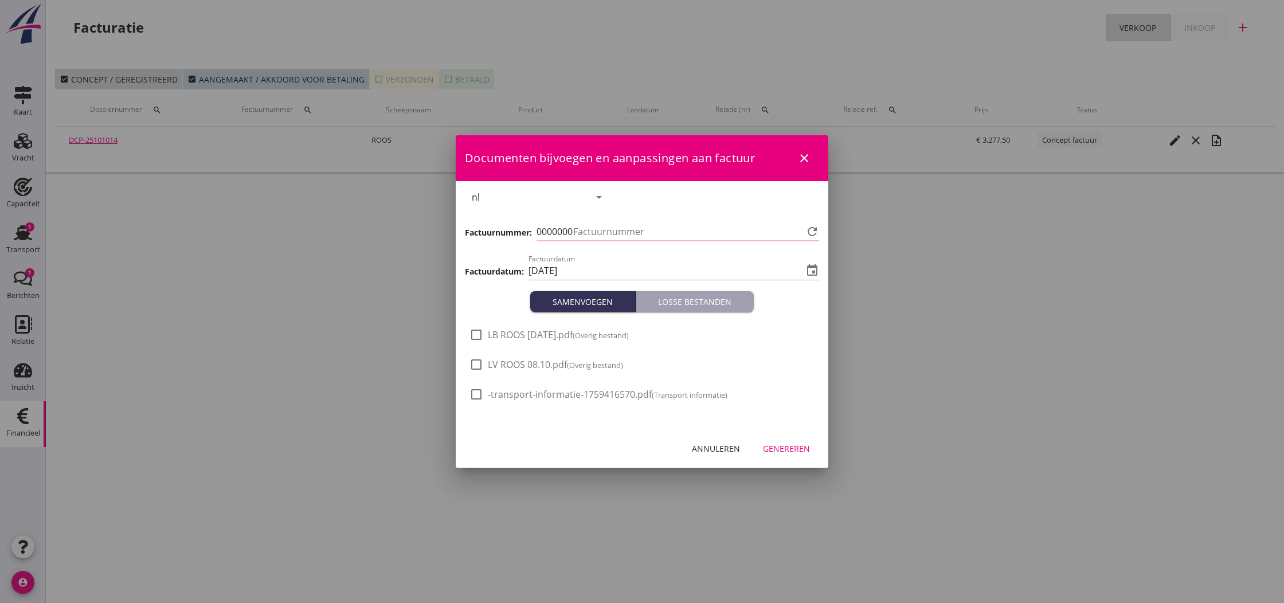
type input "818"
click at [792, 449] on div "Genereren" at bounding box center [786, 448] width 47 height 12
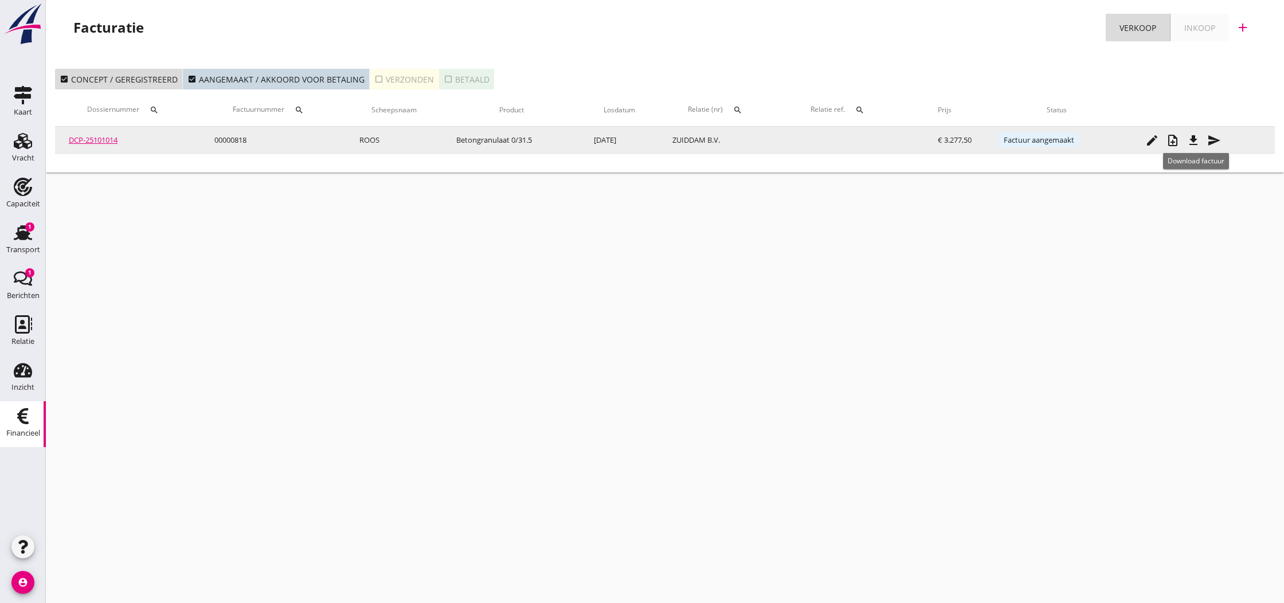
click at [1197, 140] on icon "file_download" at bounding box center [1193, 141] width 14 height 14
click at [1215, 142] on icon "send" at bounding box center [1214, 141] width 14 height 14
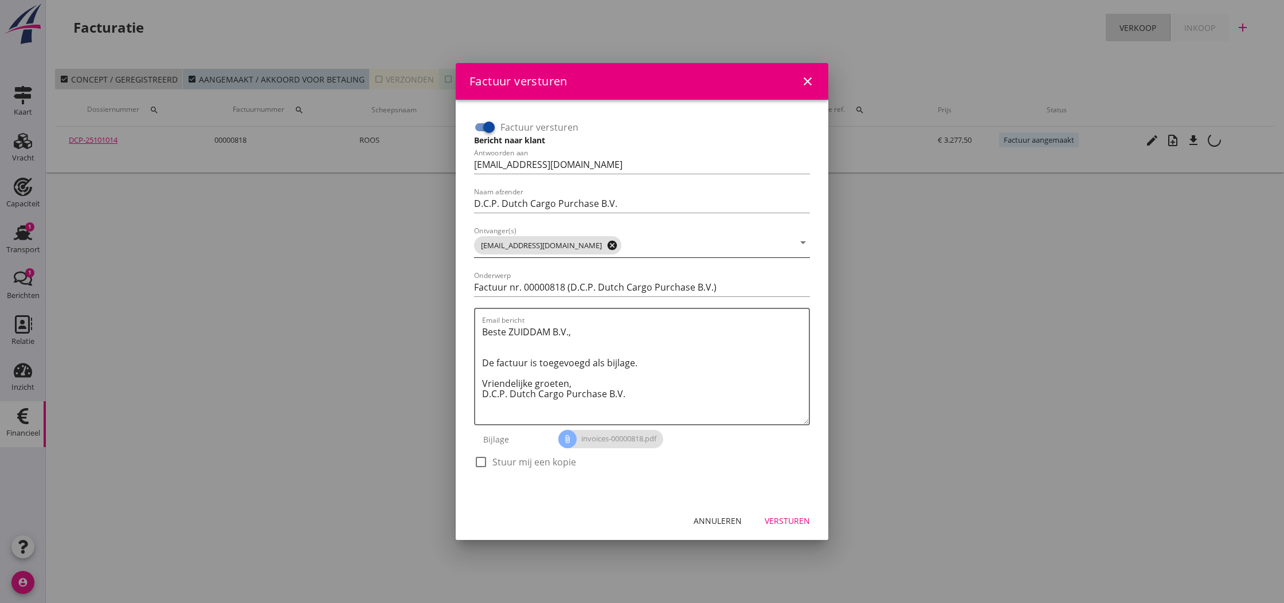
click at [606, 246] on icon "cancel" at bounding box center [611, 245] width 11 height 11
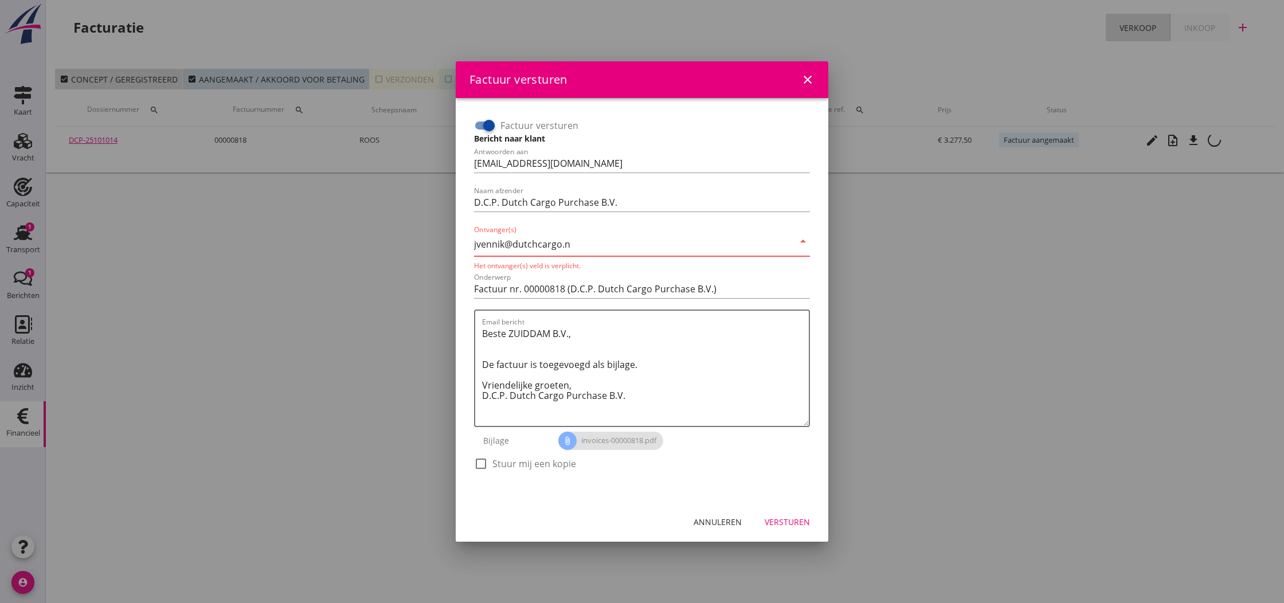
type input "[EMAIL_ADDRESS][DOMAIN_NAME]"
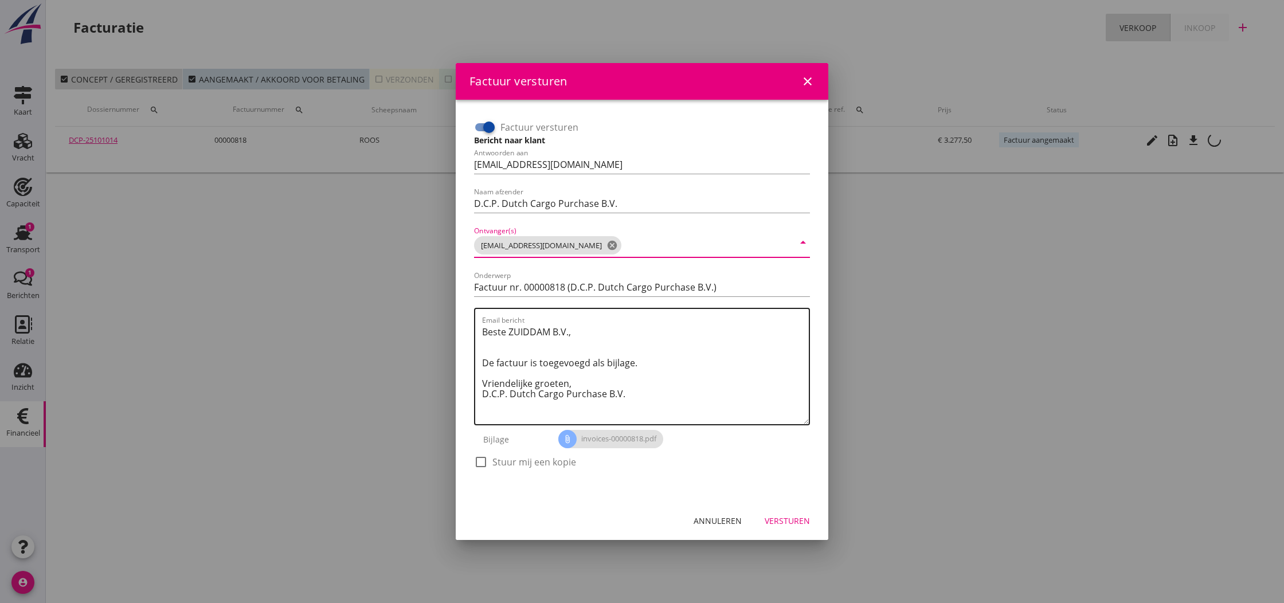
drag, startPoint x: 670, startPoint y: 343, endPoint x: 702, endPoint y: 346, distance: 32.2
click at [670, 343] on textarea "Beste ZUIDDAM B.V., De factuur is toegevoegd als bijlage. Vriendelijke groeten,…" at bounding box center [645, 373] width 327 height 101
click at [791, 519] on div "Versturen" at bounding box center [786, 521] width 45 height 12
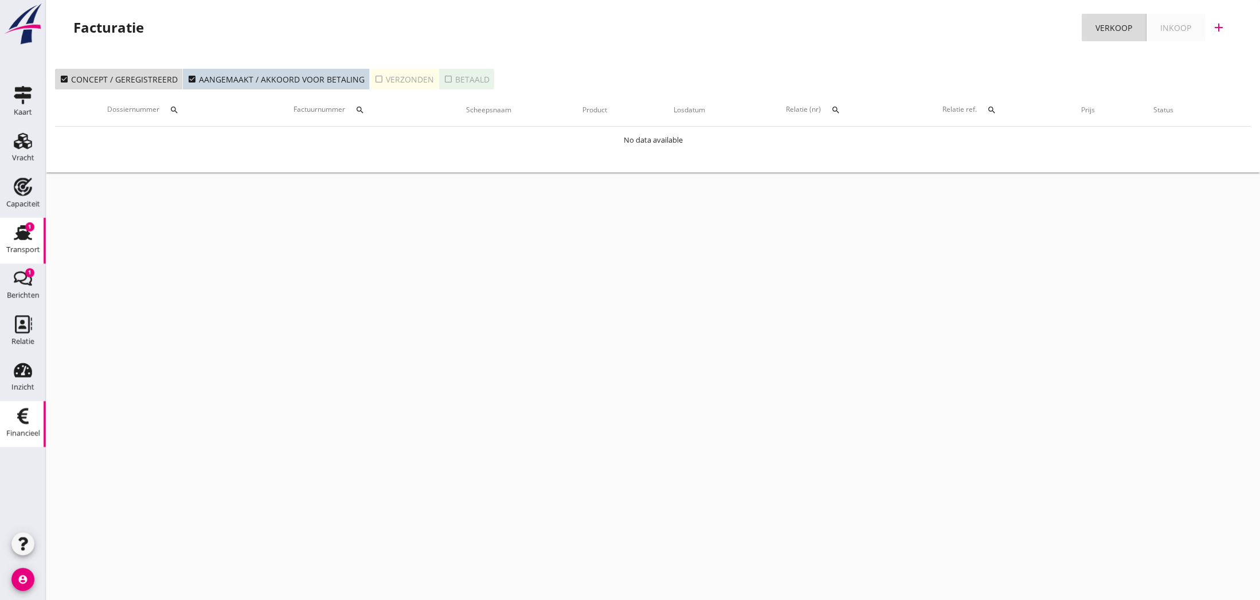
click at [22, 234] on use at bounding box center [23, 232] width 18 height 15
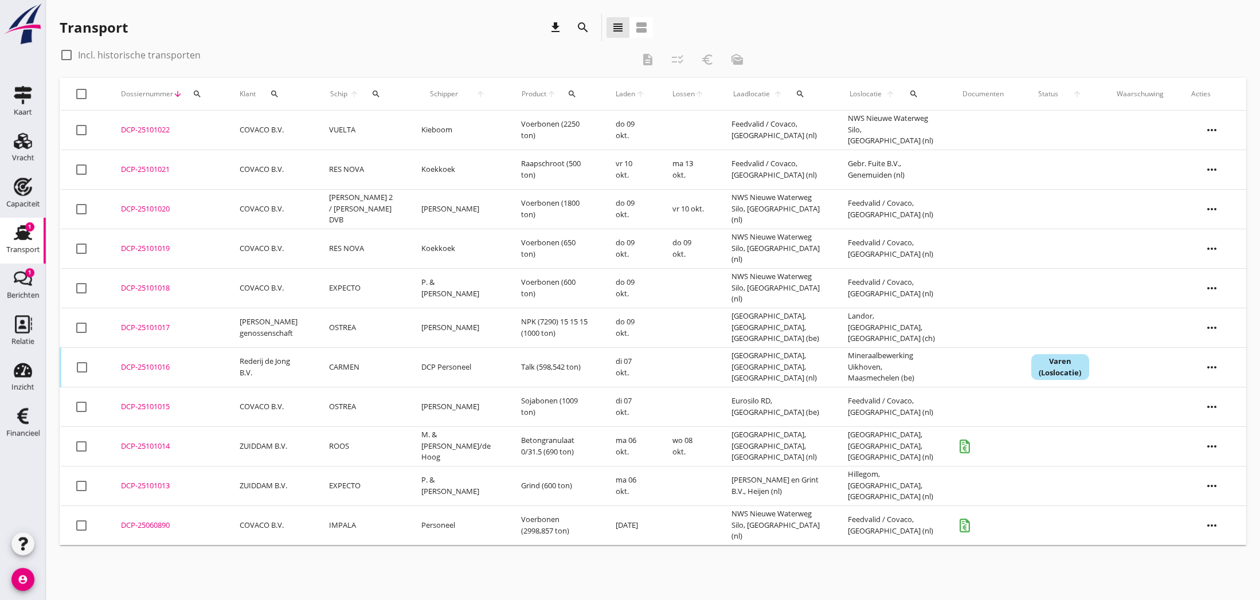
click at [141, 449] on div "DCP-25101014" at bounding box center [166, 446] width 91 height 11
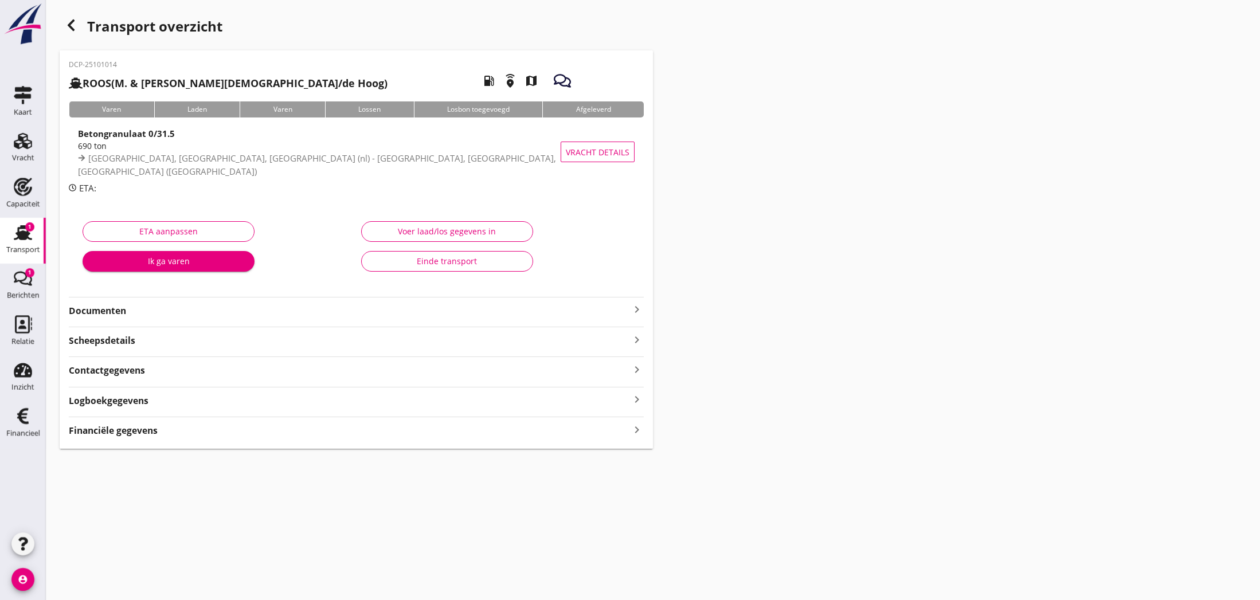
click at [437, 262] on div "Einde transport" at bounding box center [447, 261] width 152 height 12
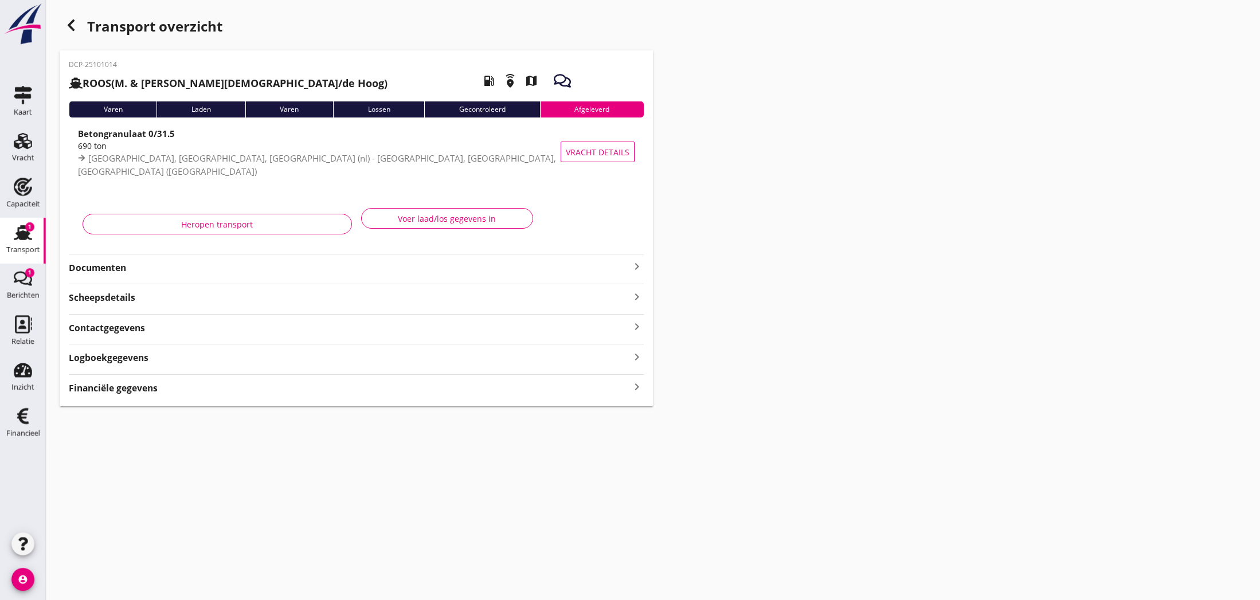
click at [69, 23] on use "button" at bounding box center [71, 24] width 7 height 11
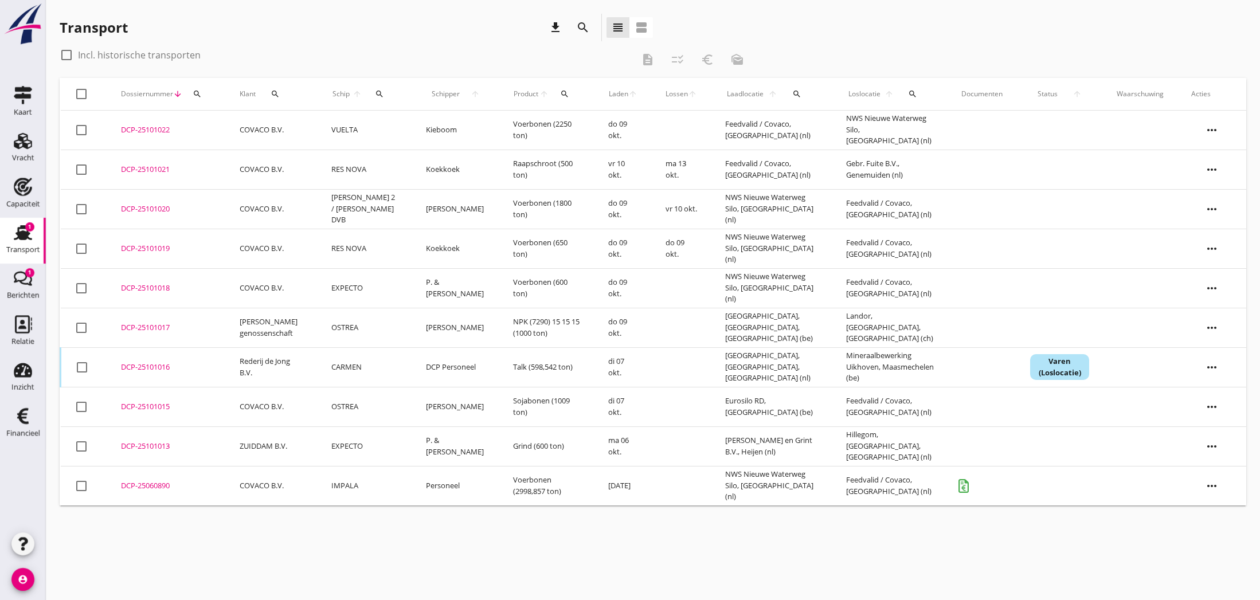
click at [147, 447] on div "DCP-25101013" at bounding box center [166, 446] width 91 height 11
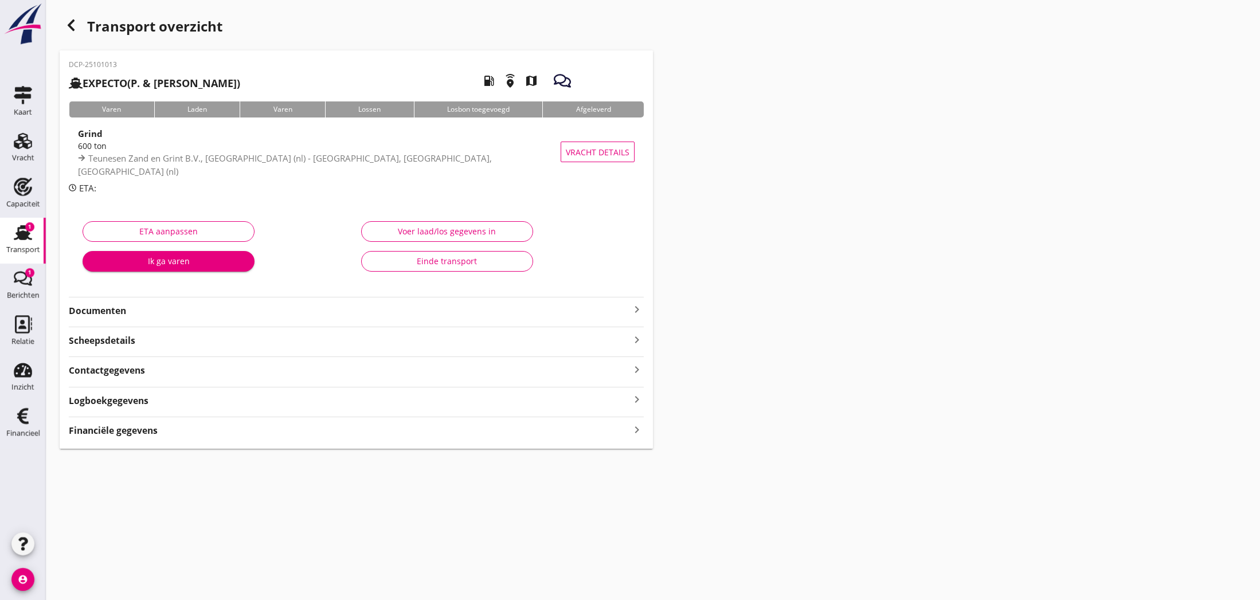
click at [637, 311] on icon "keyboard_arrow_right" at bounding box center [637, 310] width 14 height 14
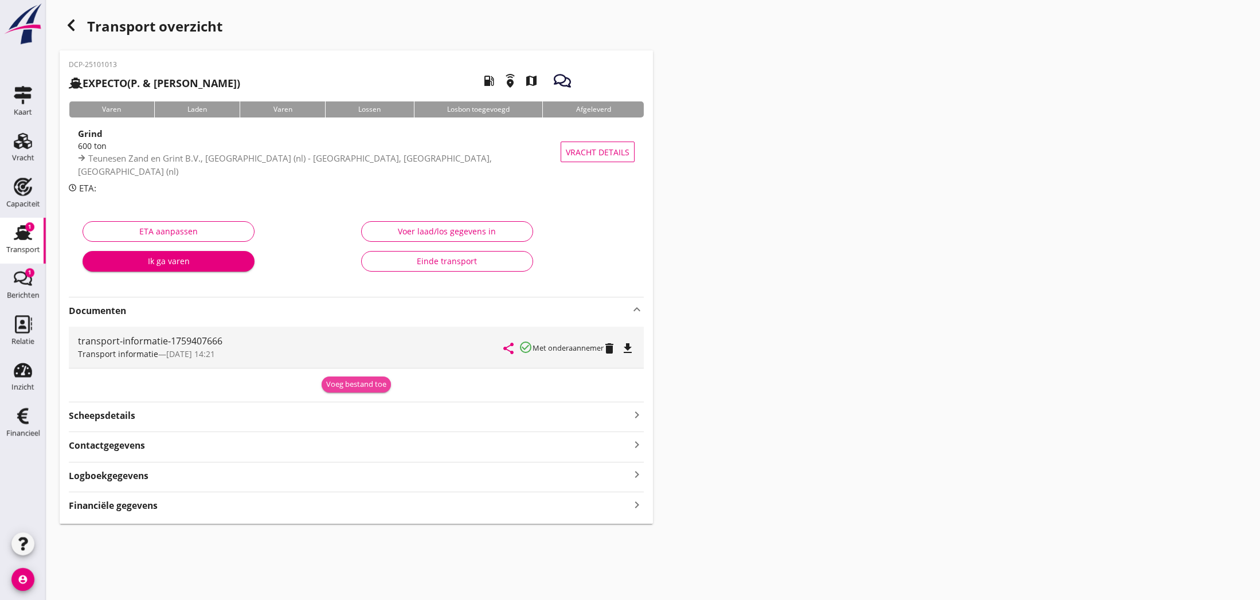
click at [340, 383] on div "Voeg bestand toe" at bounding box center [356, 384] width 60 height 11
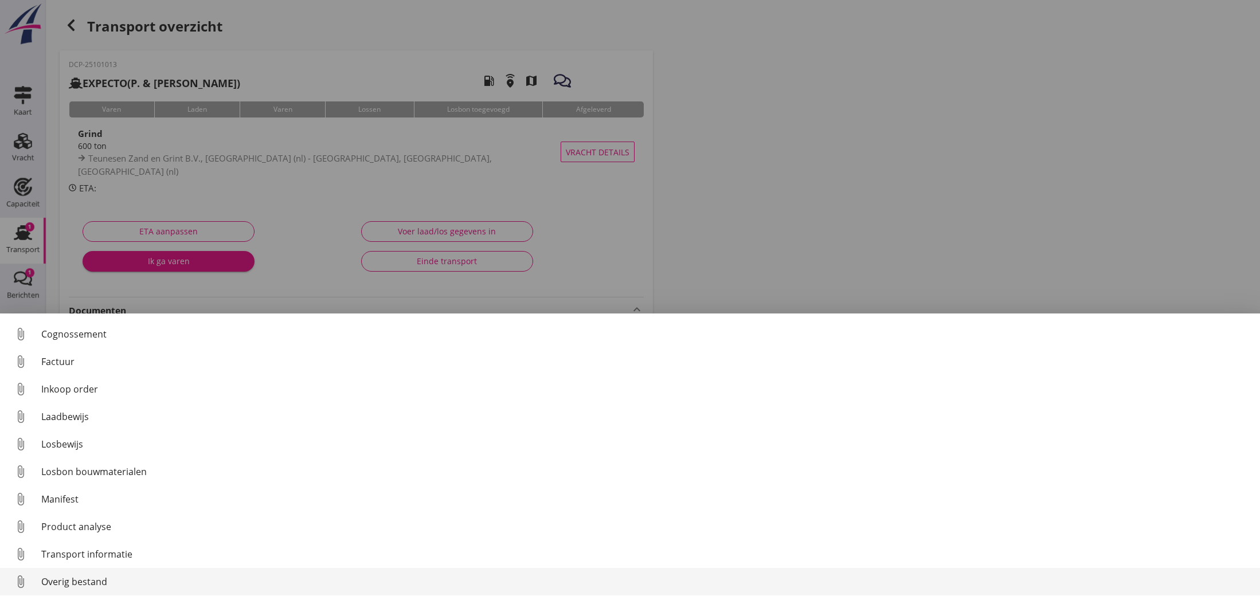
scroll to position [53, 0]
click at [79, 582] on div "Overig bestand" at bounding box center [645, 582] width 1209 height 14
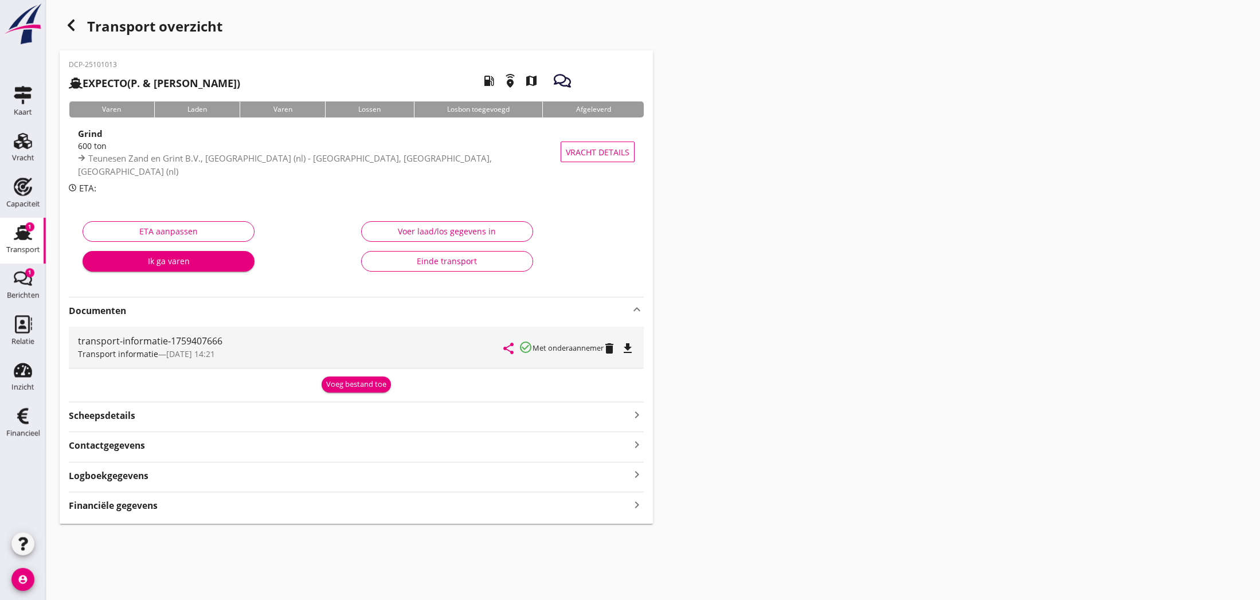
click at [346, 387] on div "Voeg bestand toe" at bounding box center [356, 384] width 60 height 11
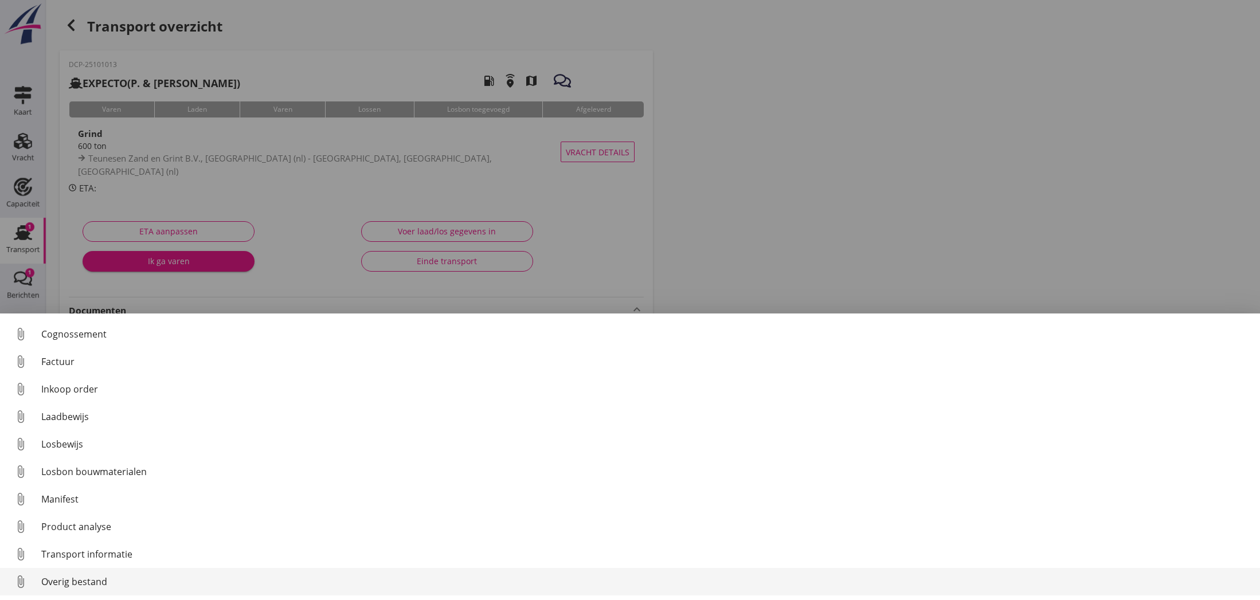
click at [60, 578] on div "Overig bestand" at bounding box center [645, 582] width 1209 height 14
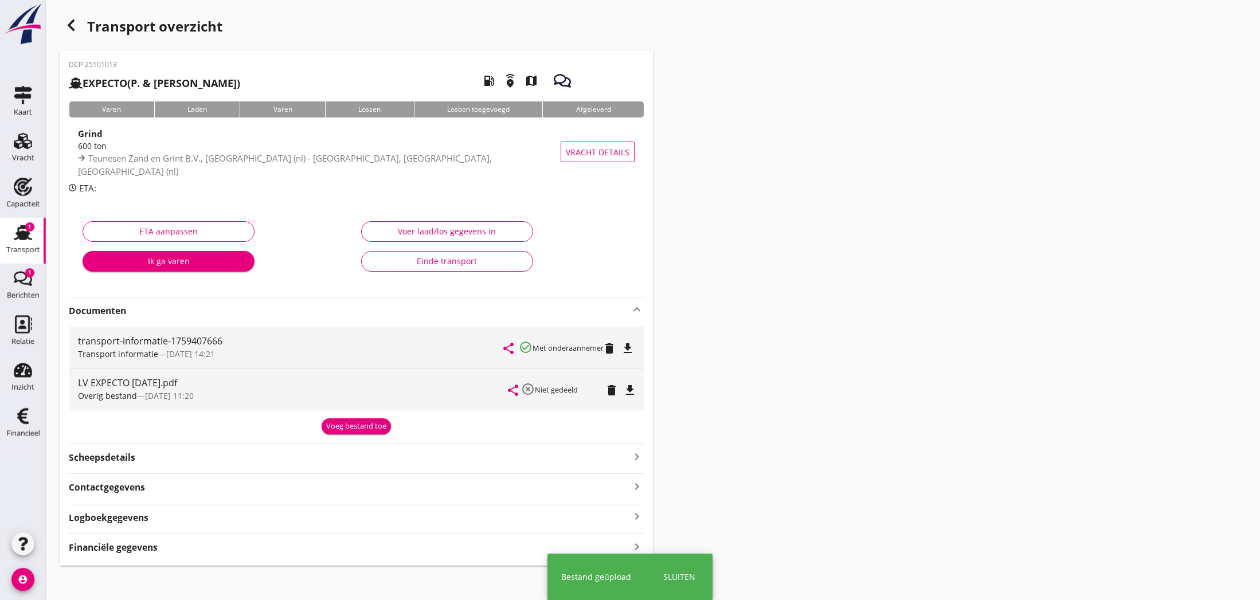
click at [370, 391] on div "Overig bestand — [DATE] 11:20" at bounding box center [293, 396] width 430 height 12
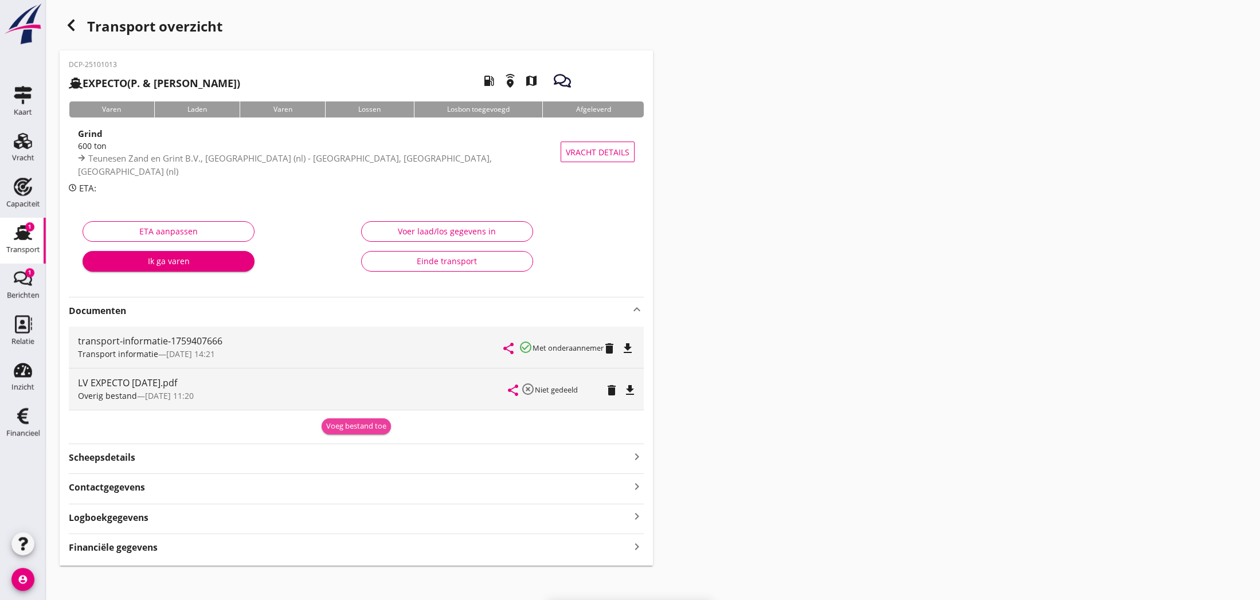
click at [361, 425] on div "Voeg bestand toe" at bounding box center [356, 426] width 60 height 11
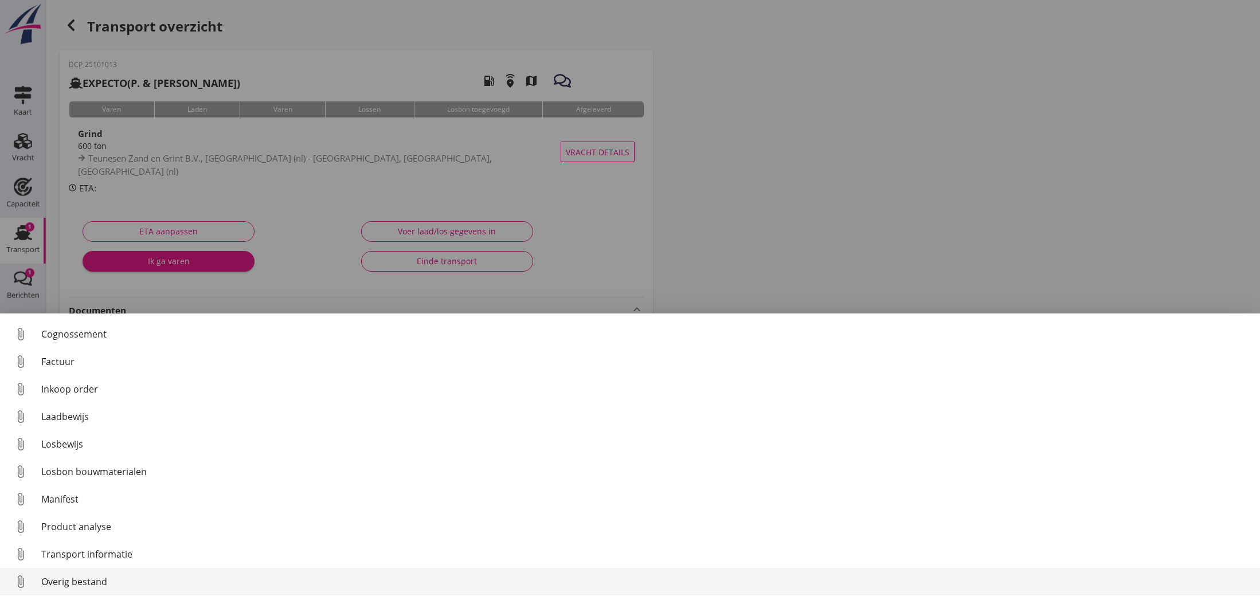
click at [65, 583] on div "Overig bestand" at bounding box center [645, 582] width 1209 height 14
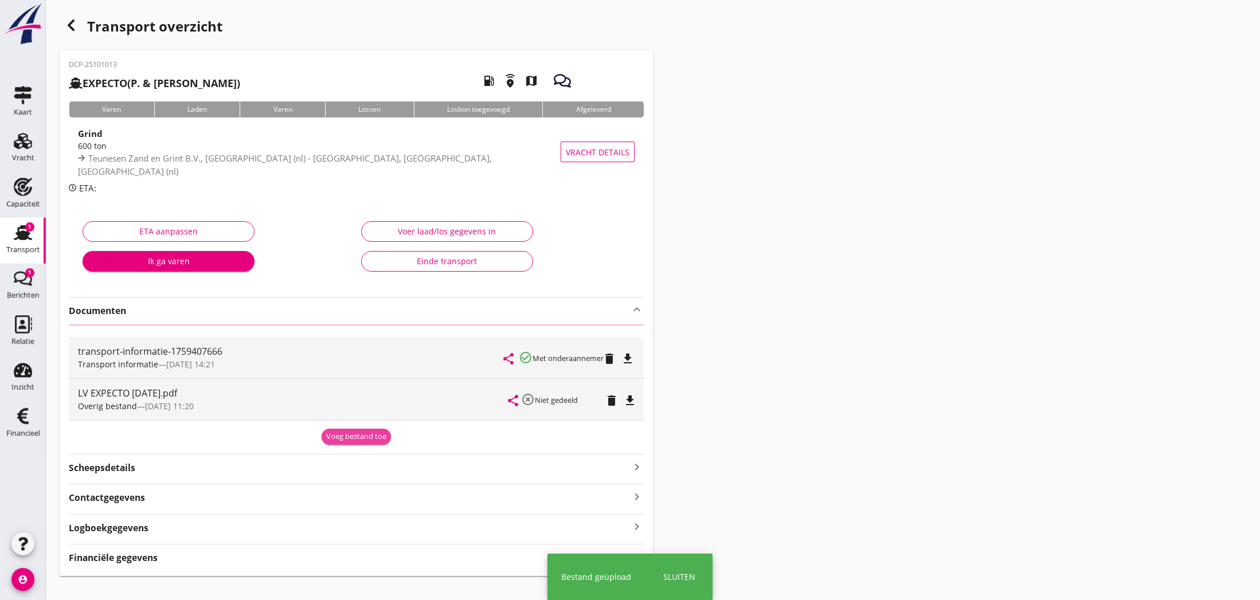
click at [360, 436] on div "Voeg bestand toe" at bounding box center [356, 436] width 60 height 11
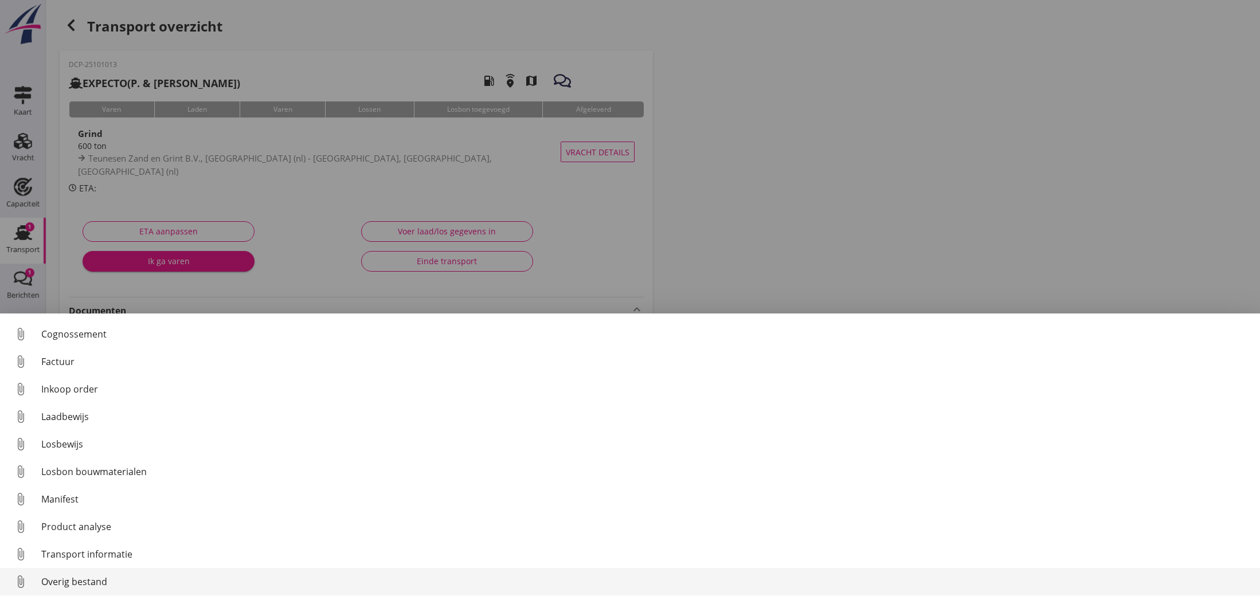
click at [113, 578] on div "Overig bestand" at bounding box center [645, 582] width 1209 height 14
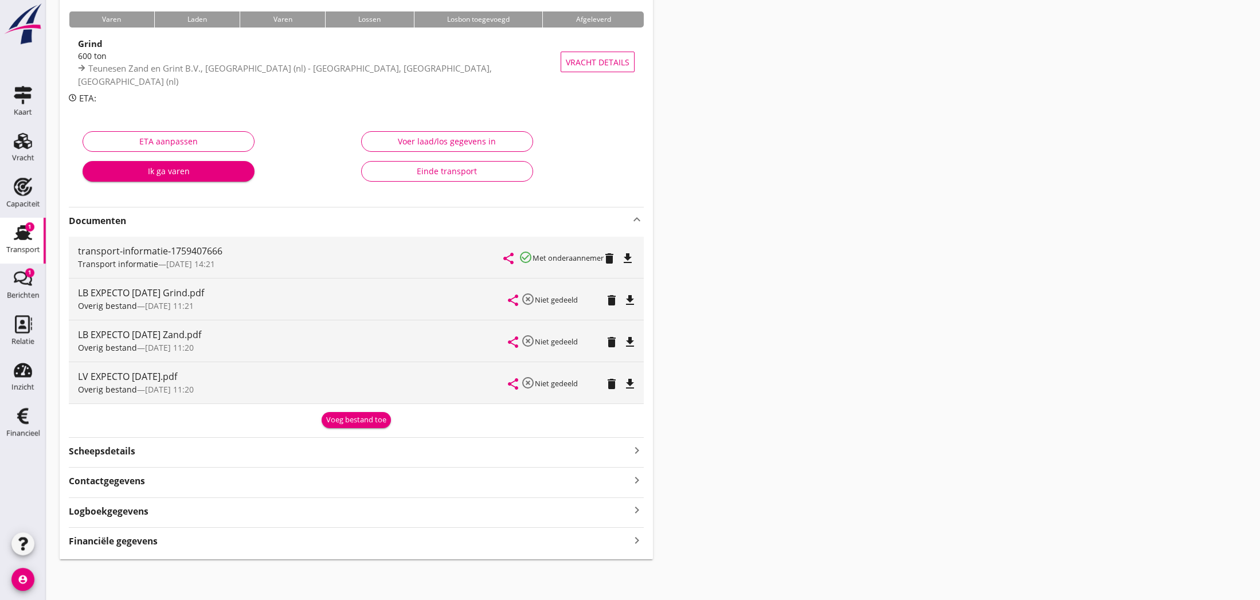
scroll to position [89, 0]
click at [139, 541] on strong "Financiële gegevens" at bounding box center [113, 541] width 89 height 13
click at [354, 420] on div "Voeg bestand toe" at bounding box center [356, 420] width 60 height 11
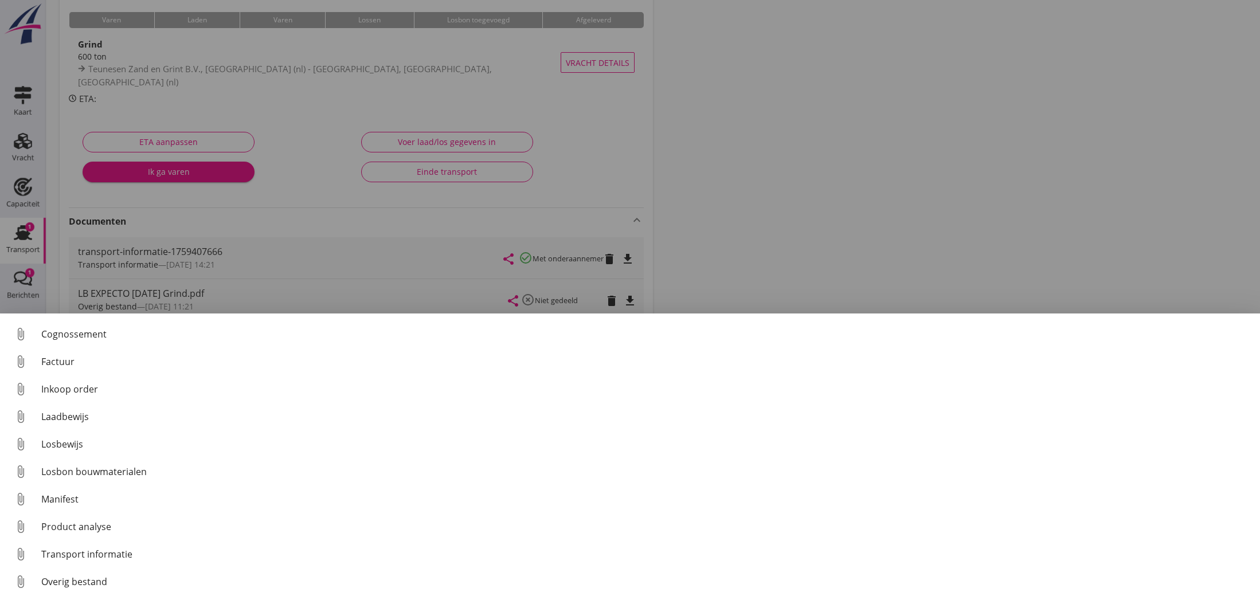
click at [971, 248] on div at bounding box center [630, 300] width 1260 height 600
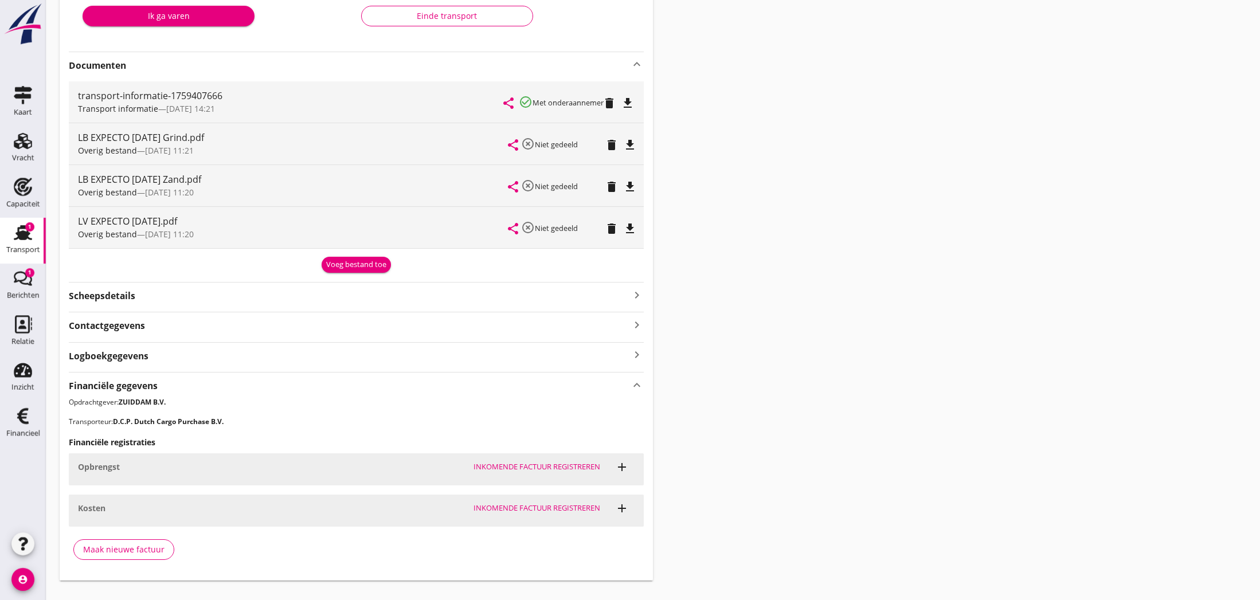
scroll to position [257, 0]
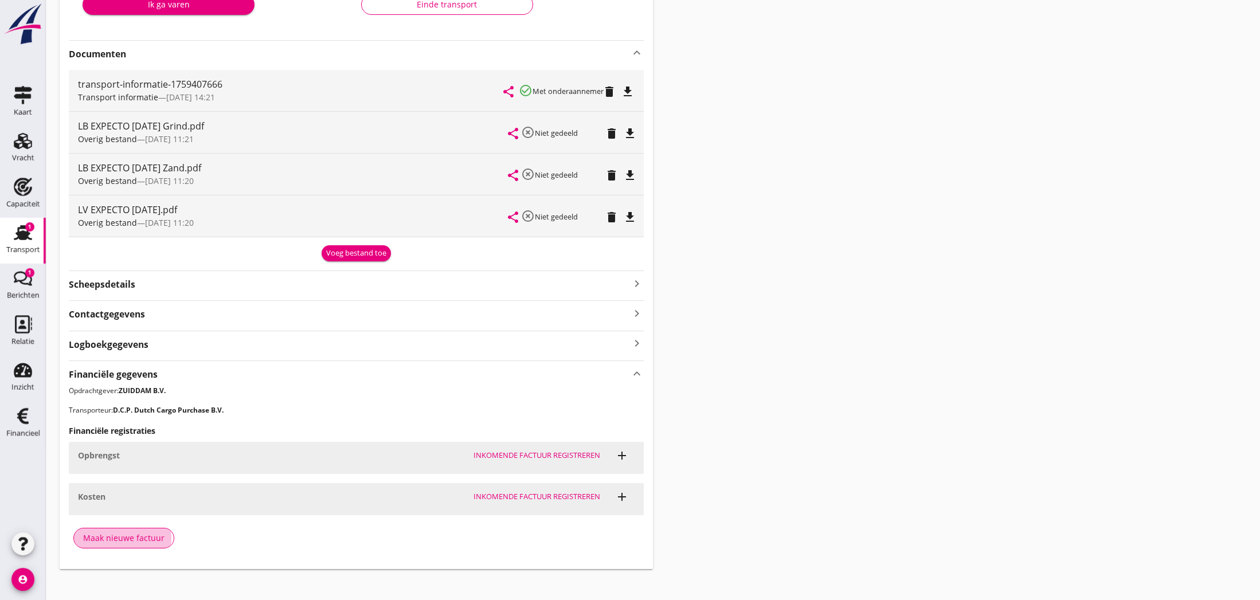
click at [116, 536] on div "Maak nieuwe factuur" at bounding box center [123, 538] width 81 height 12
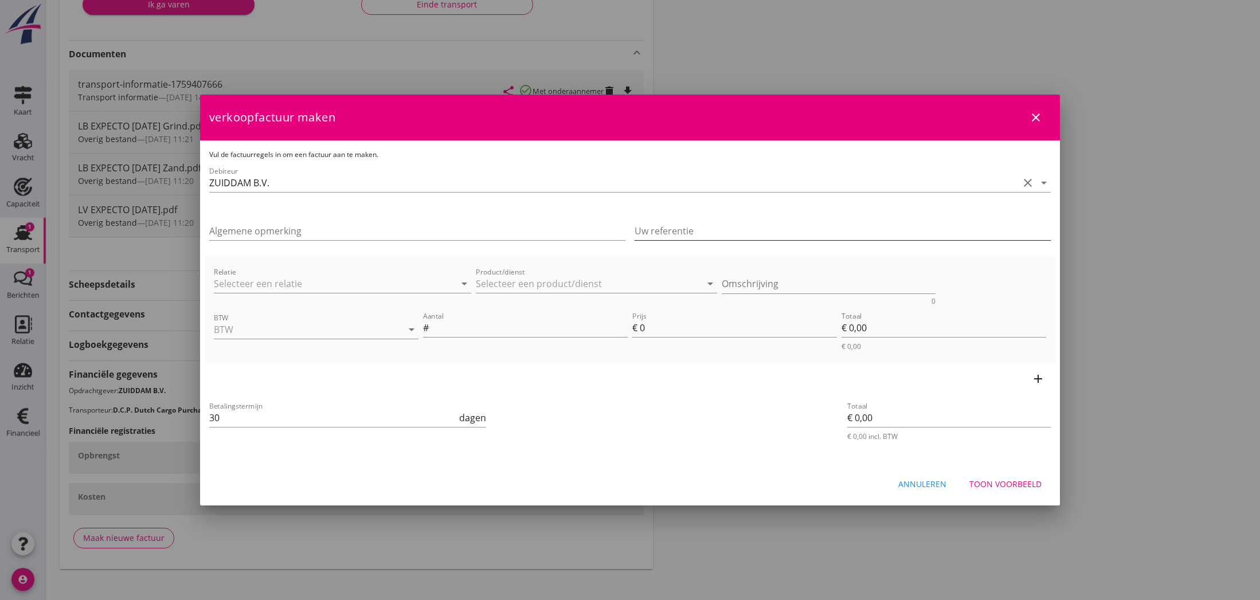
click at [689, 234] on input "Uw referentie" at bounding box center [842, 231] width 416 height 18
click at [242, 282] on input "Relatie" at bounding box center [326, 283] width 225 height 18
click at [501, 285] on input "Product/dienst" at bounding box center [588, 283] width 225 height 18
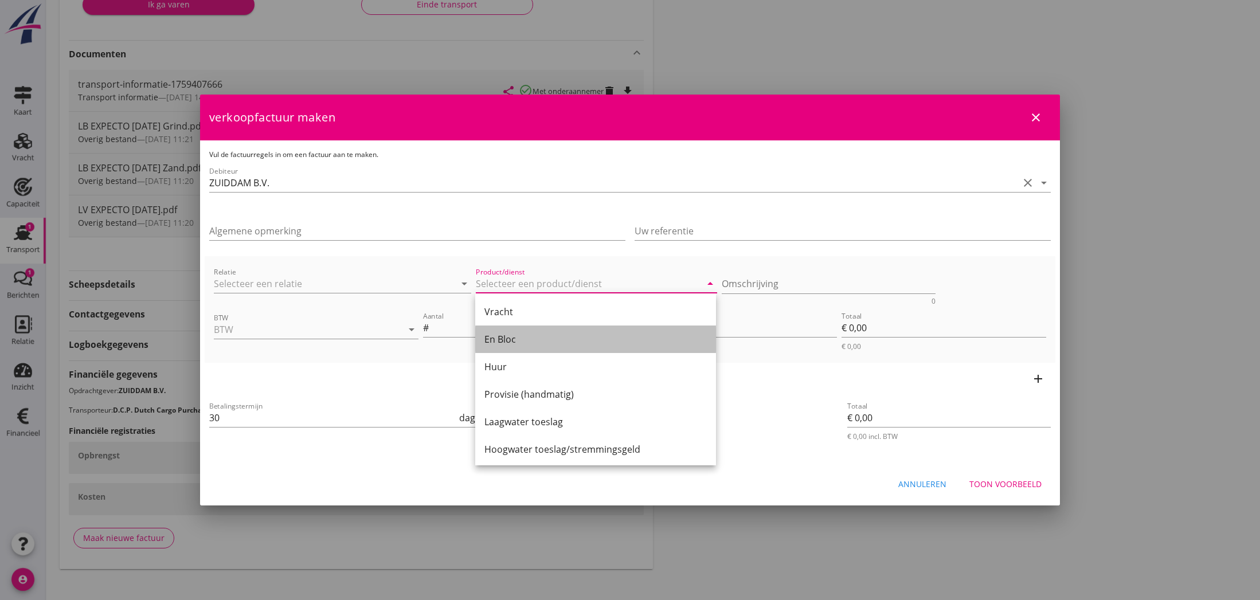
click at [511, 338] on div "En Bloc" at bounding box center [595, 339] width 222 height 14
type input "En Bloc"
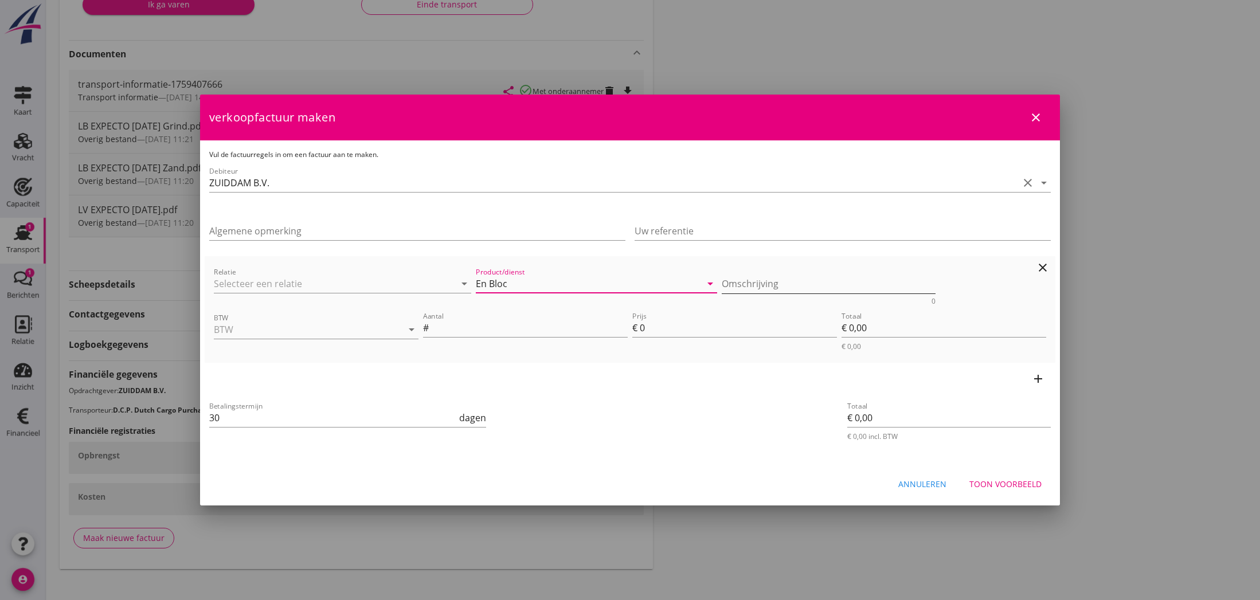
click at [734, 285] on textarea "Omschrijving" at bounding box center [828, 283] width 214 height 19
click at [308, 331] on input "BTW" at bounding box center [300, 329] width 172 height 18
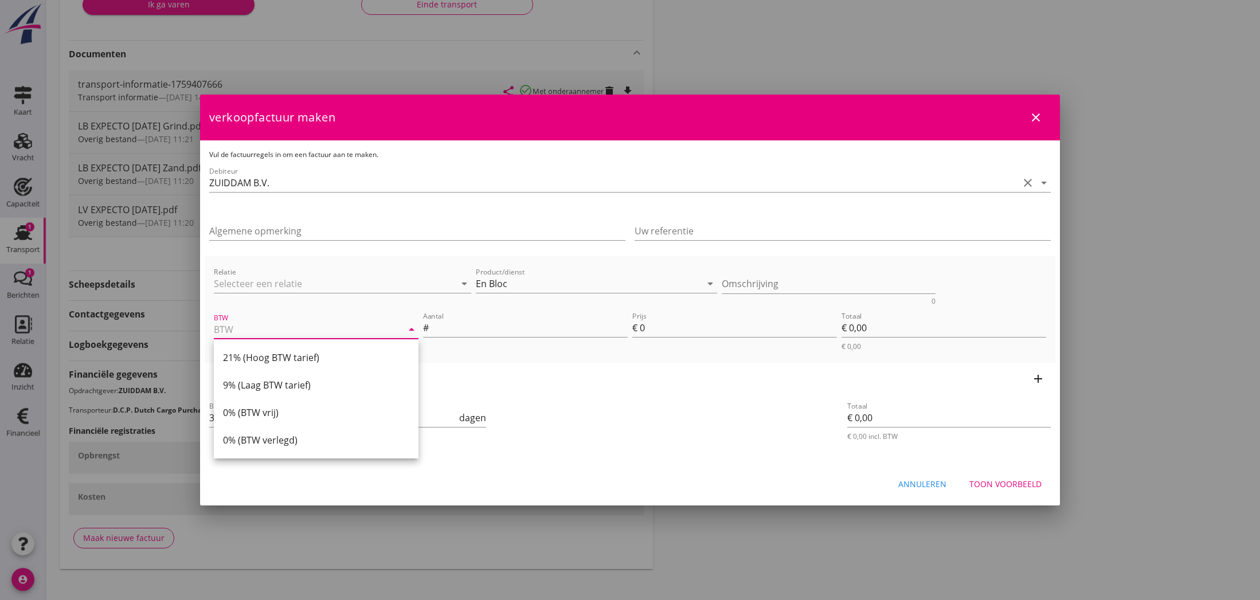
drag, startPoint x: 276, startPoint y: 356, endPoint x: 371, endPoint y: 334, distance: 98.4
click at [283, 356] on div "21% (Hoog BTW tarief)" at bounding box center [316, 358] width 186 height 14
type input "21% (Hoog BTW tarief)"
drag, startPoint x: 708, startPoint y: 285, endPoint x: 701, endPoint y: 284, distance: 6.4
click at [707, 284] on icon "arrow_drop_down" at bounding box center [710, 284] width 14 height 14
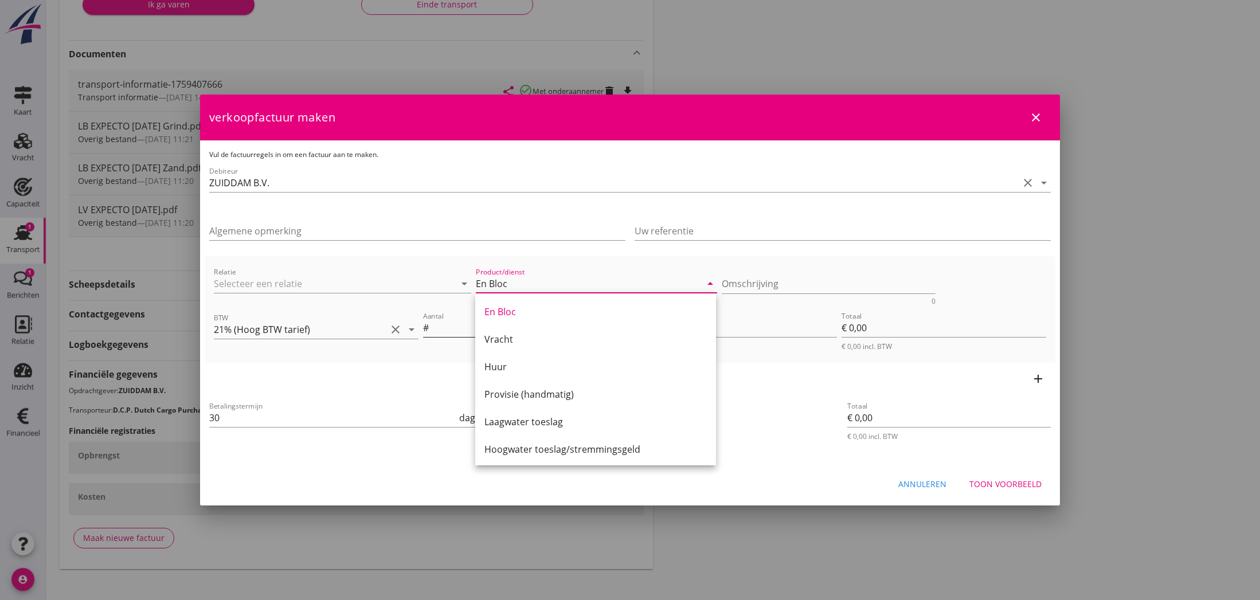
click at [496, 338] on div "Vracht" at bounding box center [595, 339] width 222 height 14
type input "Vracht"
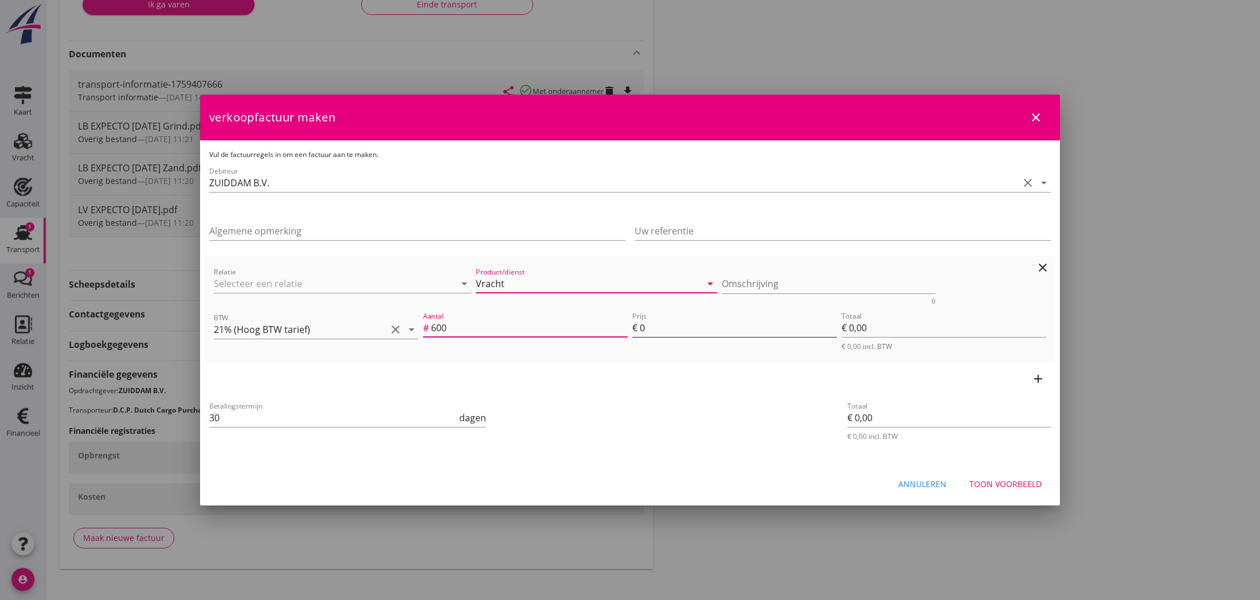
type input "600"
type input "4"
type input "€ 2.400,00"
type input "4.5"
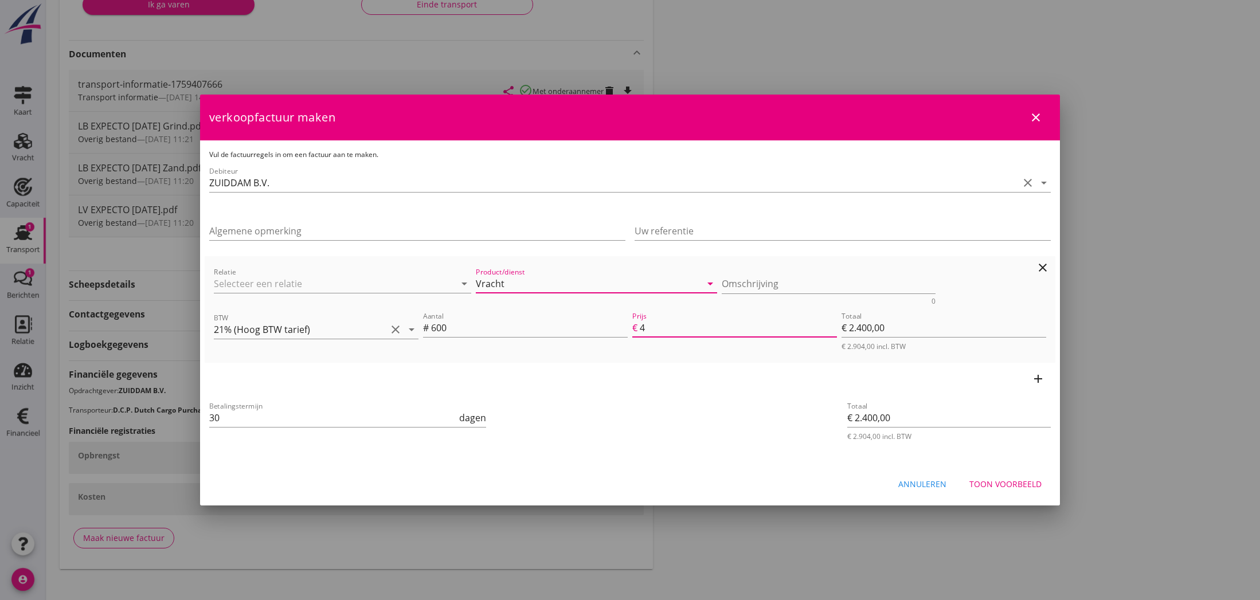
type input "€ 2.700,00"
type input "4.50"
click at [664, 362] on div "Relatie arrow_drop_down Product/dienst Vracht arrow_drop_down Omschrijving 0 BT…" at bounding box center [630, 309] width 850 height 107
drag, startPoint x: 1012, startPoint y: 483, endPoint x: 959, endPoint y: 487, distance: 52.8
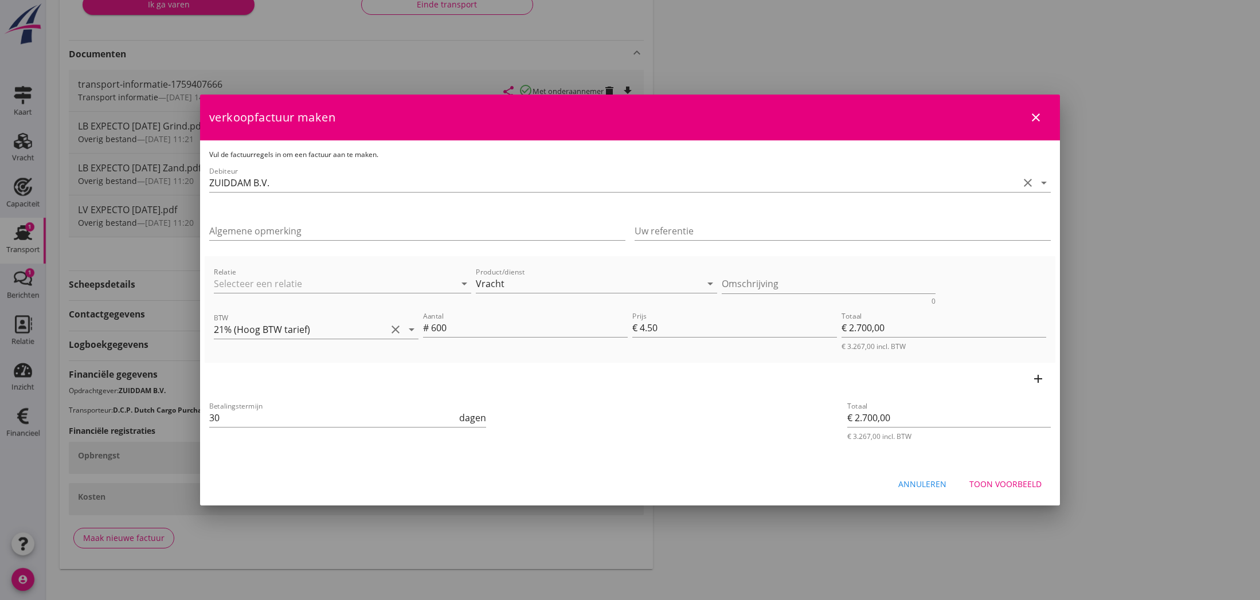
click at [1012, 483] on div "Toon voorbeeld" at bounding box center [1005, 484] width 72 height 12
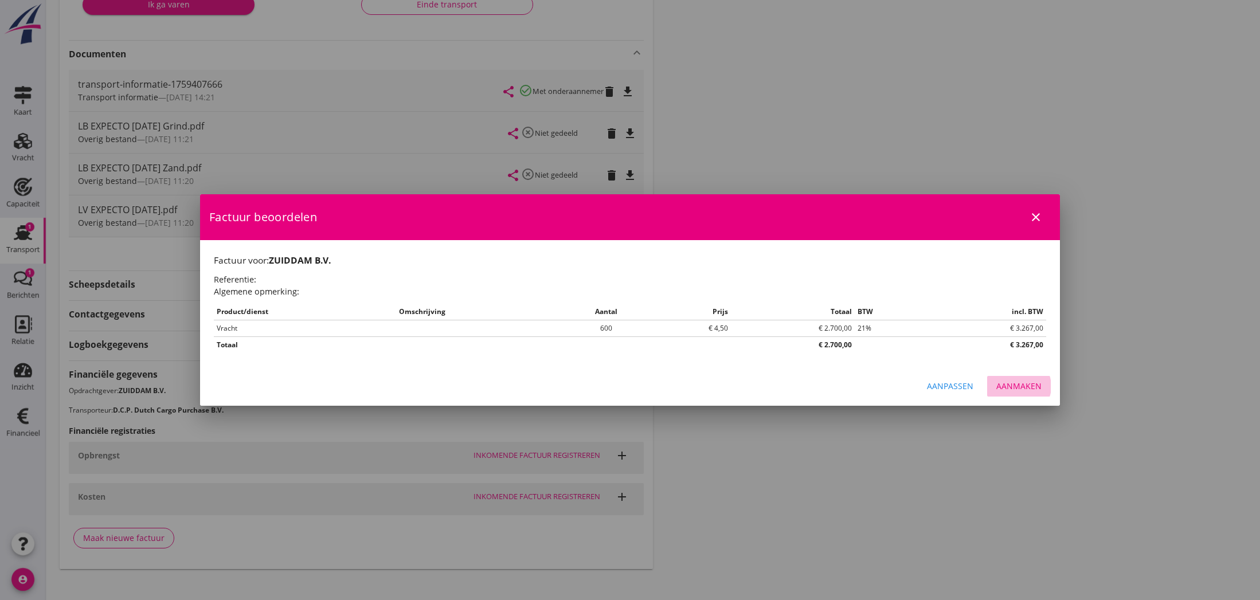
click at [1011, 386] on div "Aanmaken" at bounding box center [1018, 386] width 45 height 12
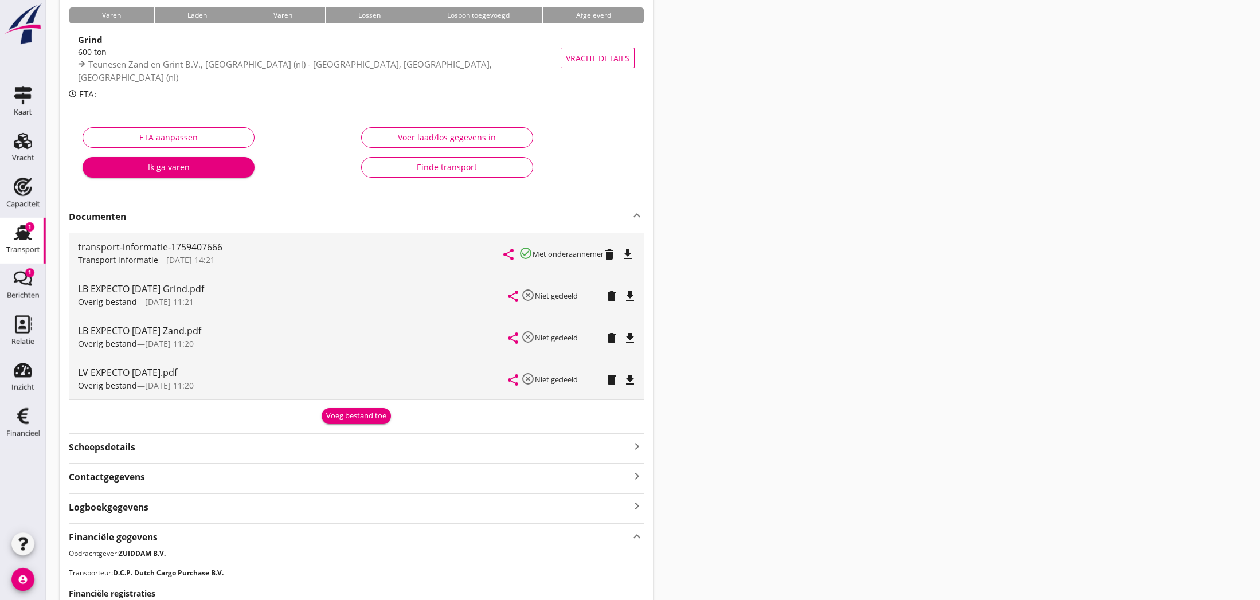
scroll to position [96, 0]
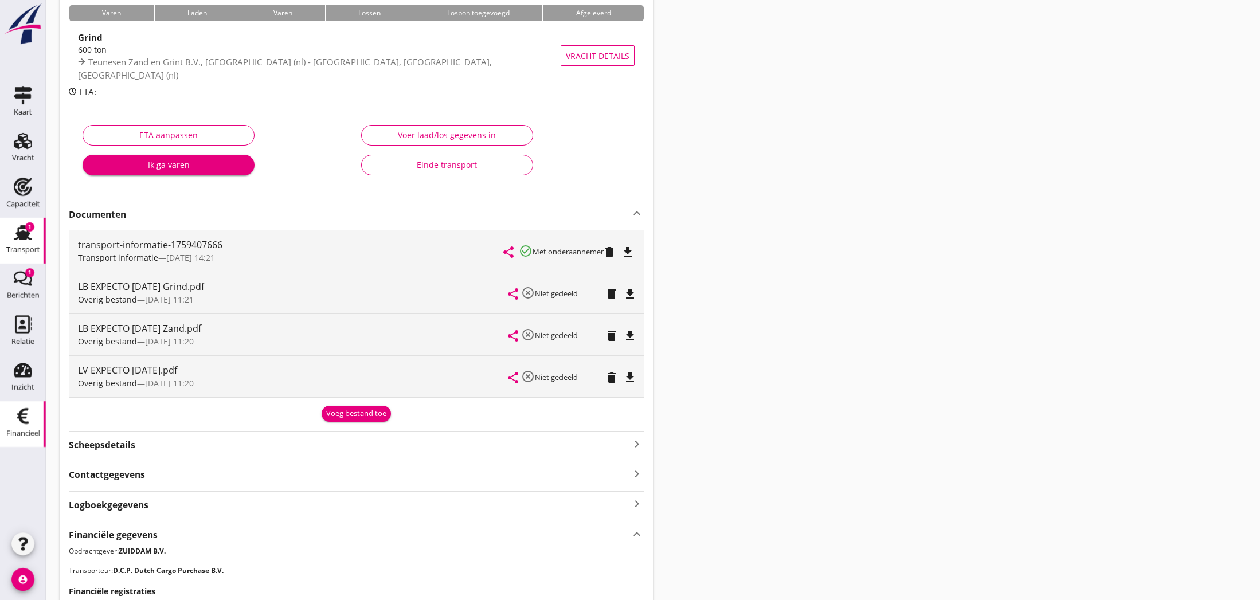
click at [27, 421] on icon "Financieel" at bounding box center [23, 416] width 18 height 18
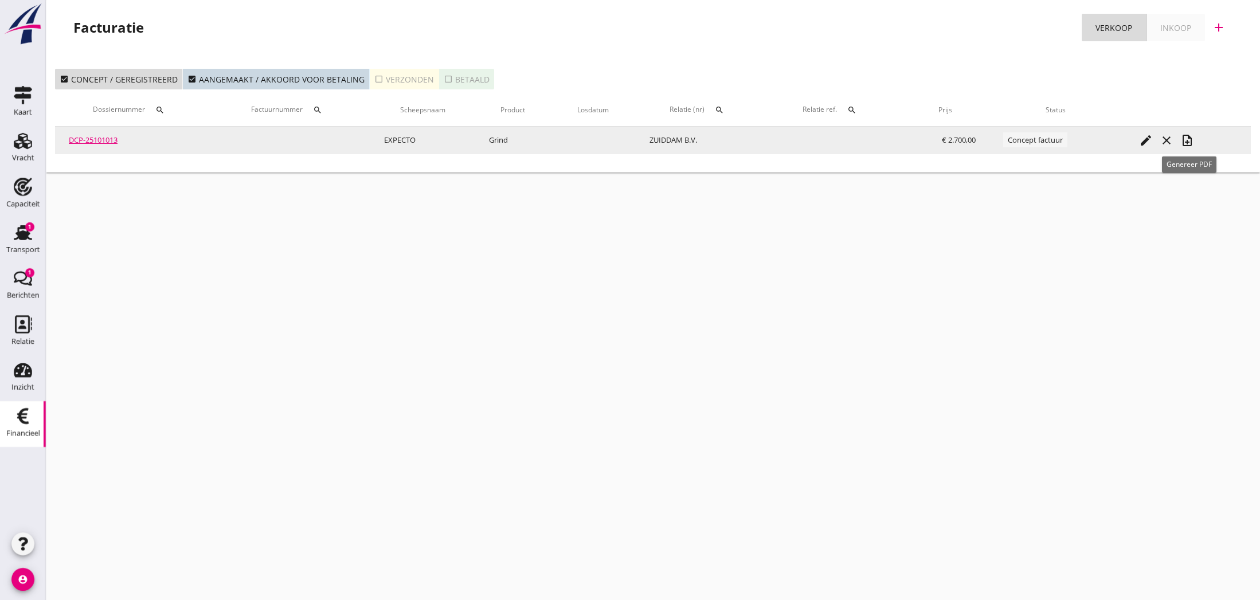
click at [1189, 140] on icon "note_add" at bounding box center [1187, 141] width 14 height 14
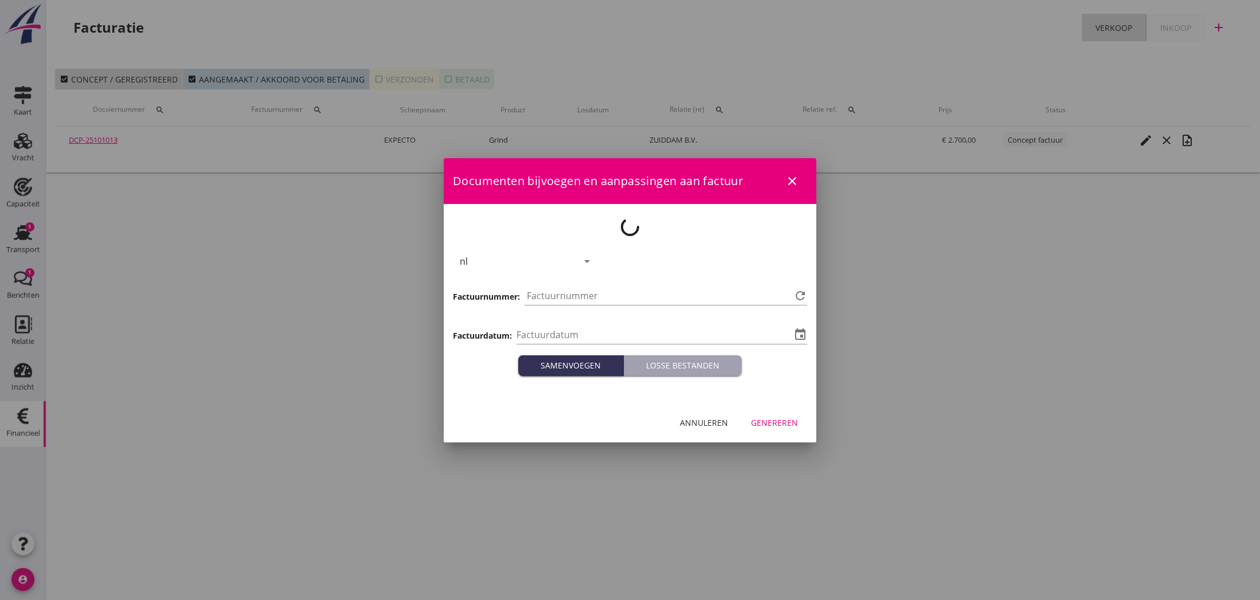
type input "[DATE]"
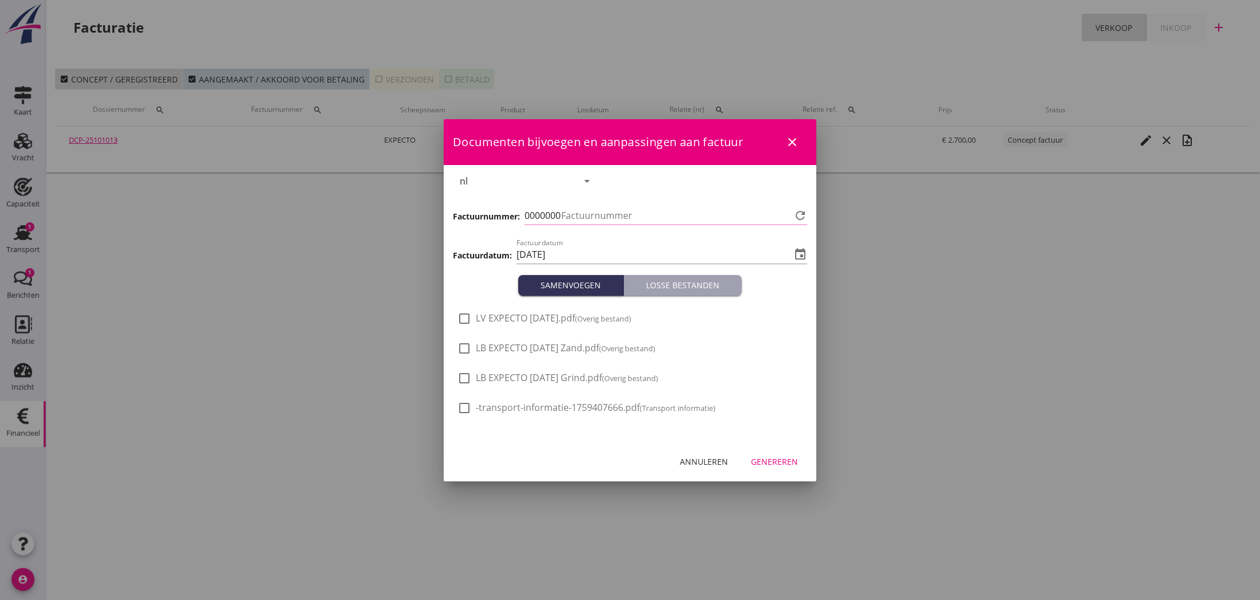
type input "819"
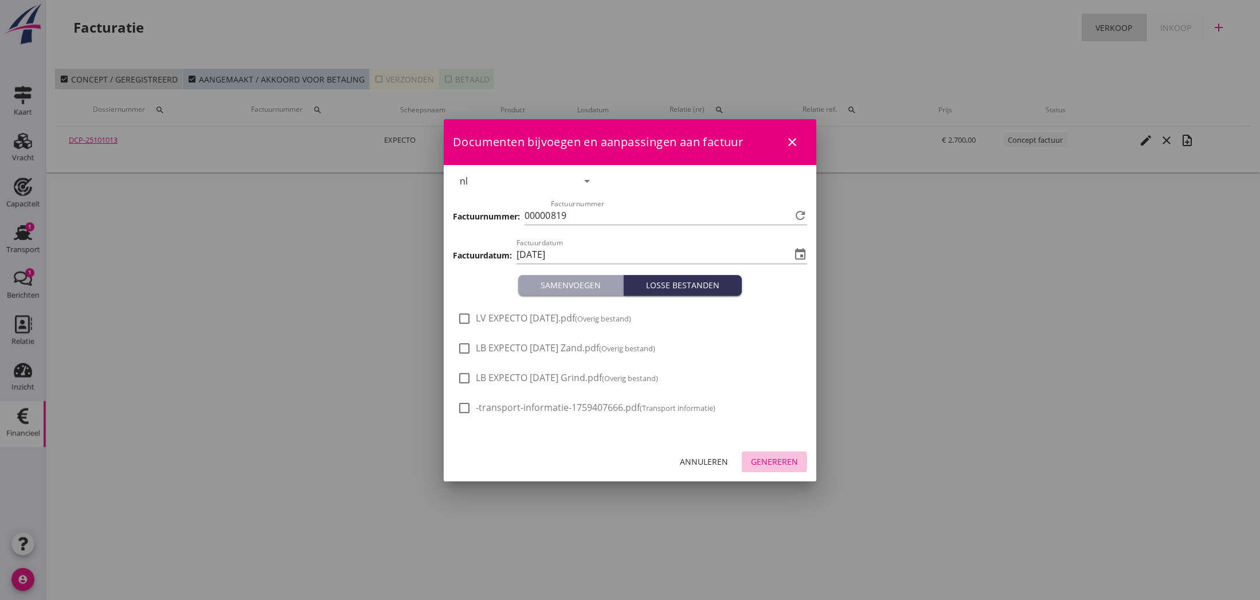
click at [785, 463] on div "Genereren" at bounding box center [774, 462] width 47 height 12
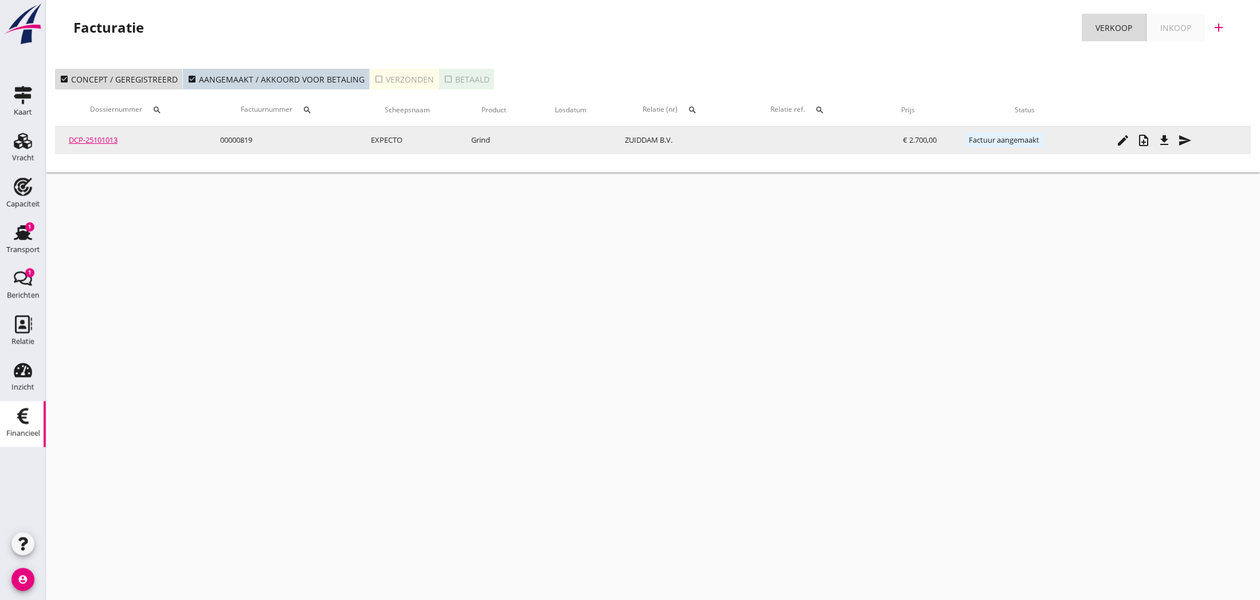
click at [1162, 143] on icon "file_download" at bounding box center [1164, 141] width 14 height 14
click at [1185, 141] on icon "send" at bounding box center [1185, 141] width 14 height 14
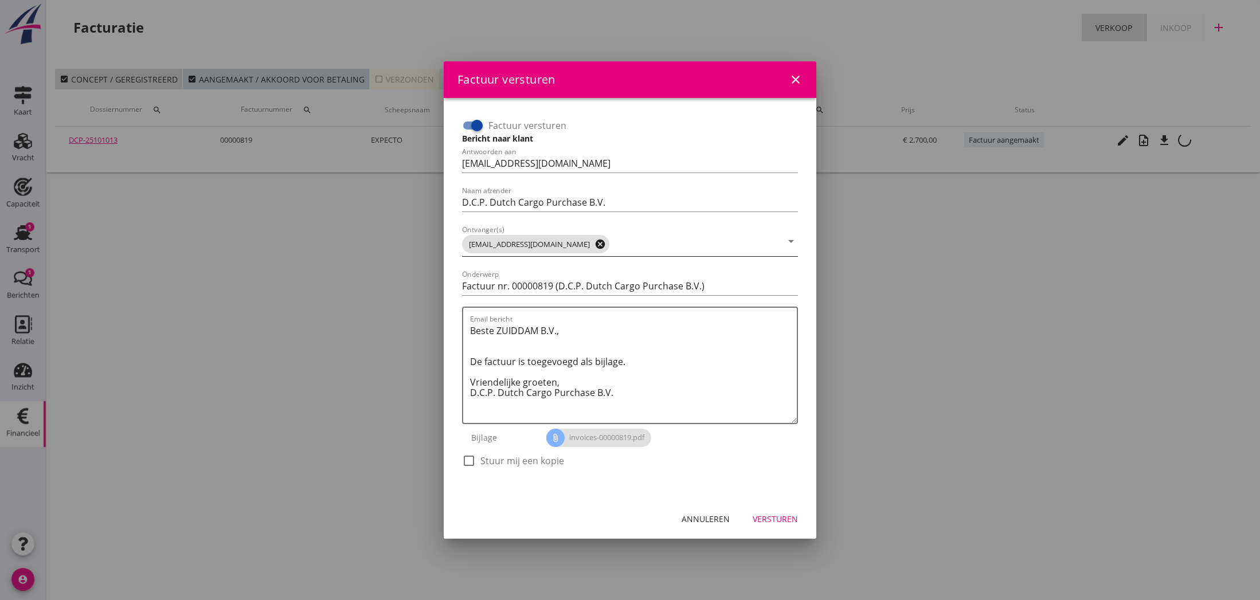
click at [594, 243] on icon "cancel" at bounding box center [599, 243] width 11 height 11
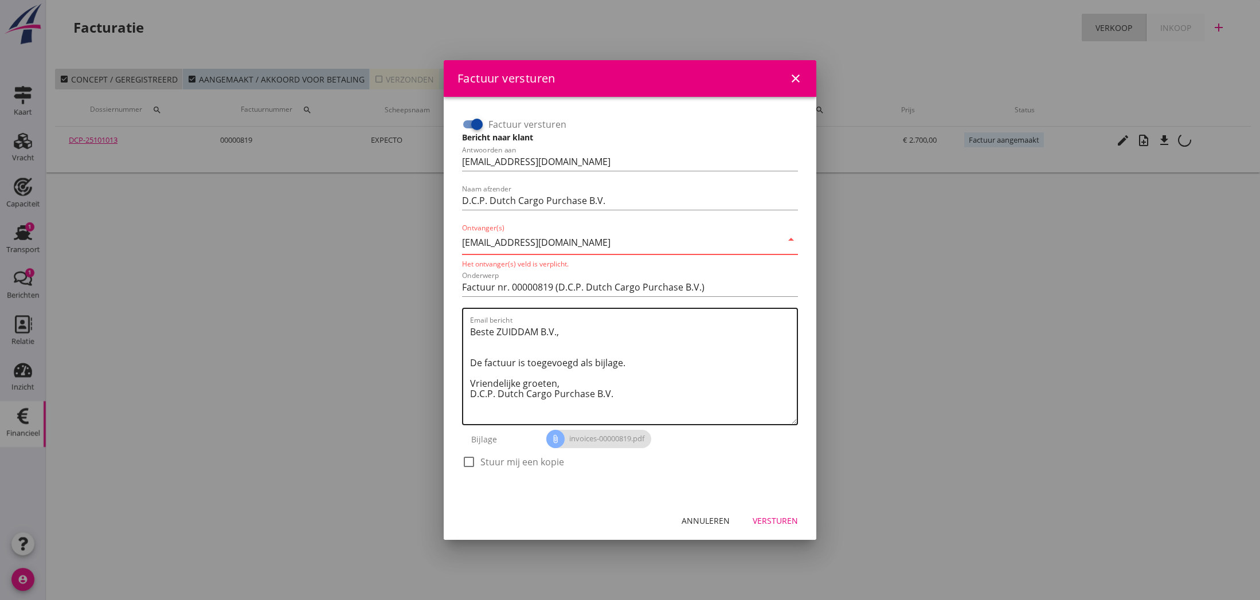
type input "[EMAIL_ADDRESS][DOMAIN_NAME]"
click at [589, 328] on textarea "Beste ZUIDDAM B.V., De factuur is toegevoegd als bijlage. Vriendelijke groeten,…" at bounding box center [633, 373] width 327 height 101
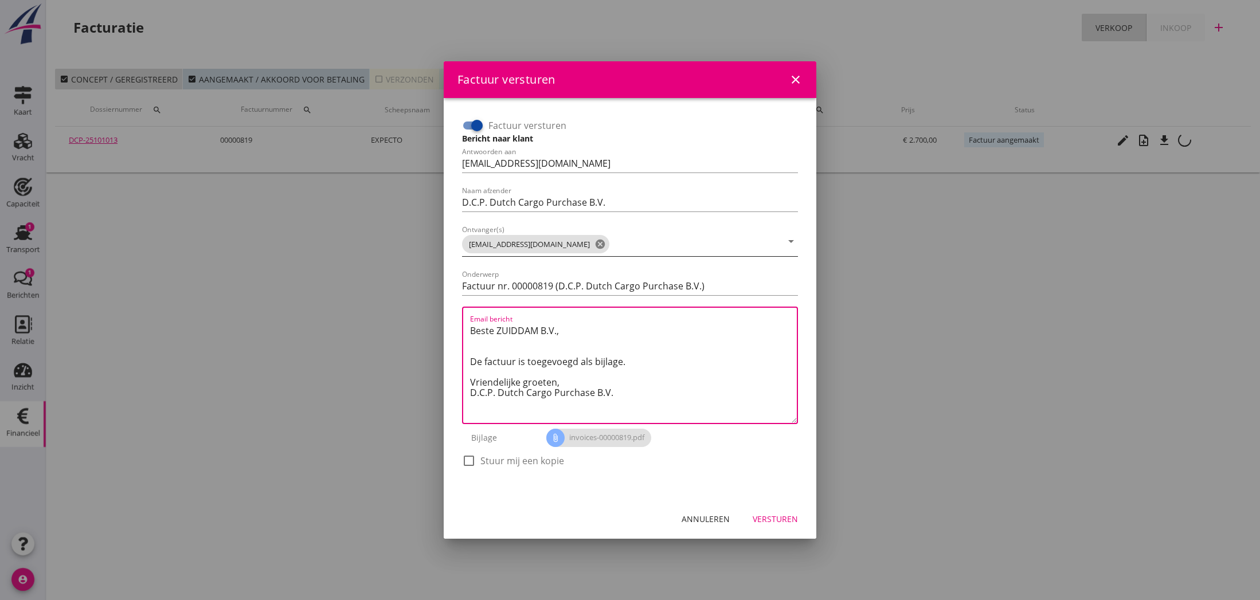
click at [776, 516] on div "Versturen" at bounding box center [774, 519] width 45 height 12
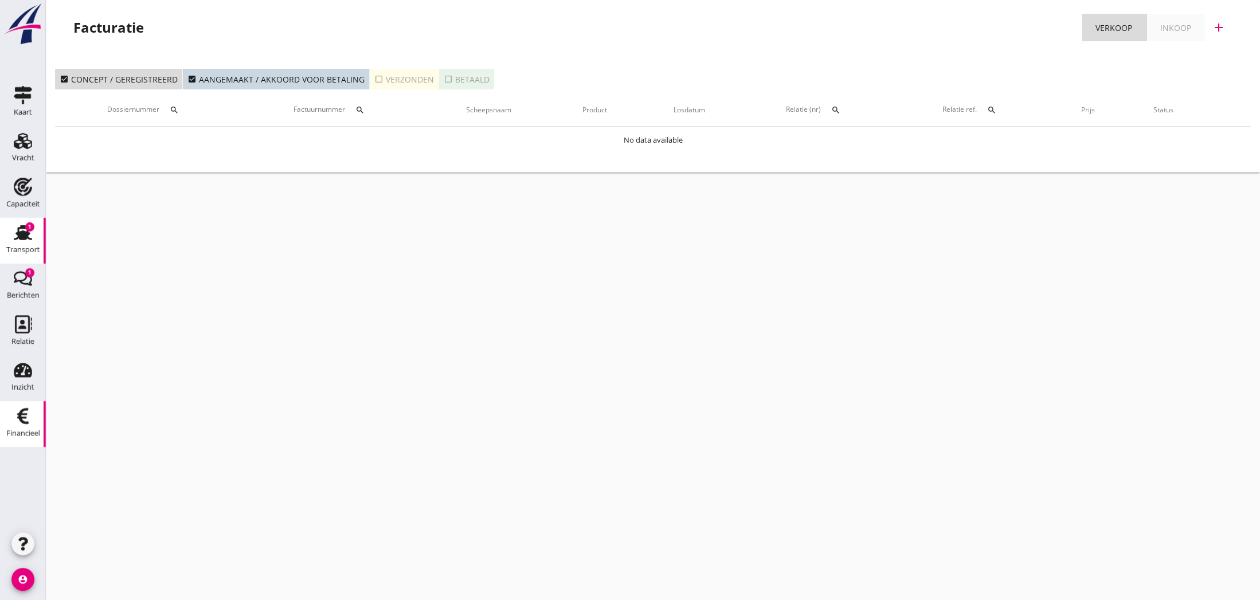
click at [23, 240] on use at bounding box center [23, 232] width 18 height 15
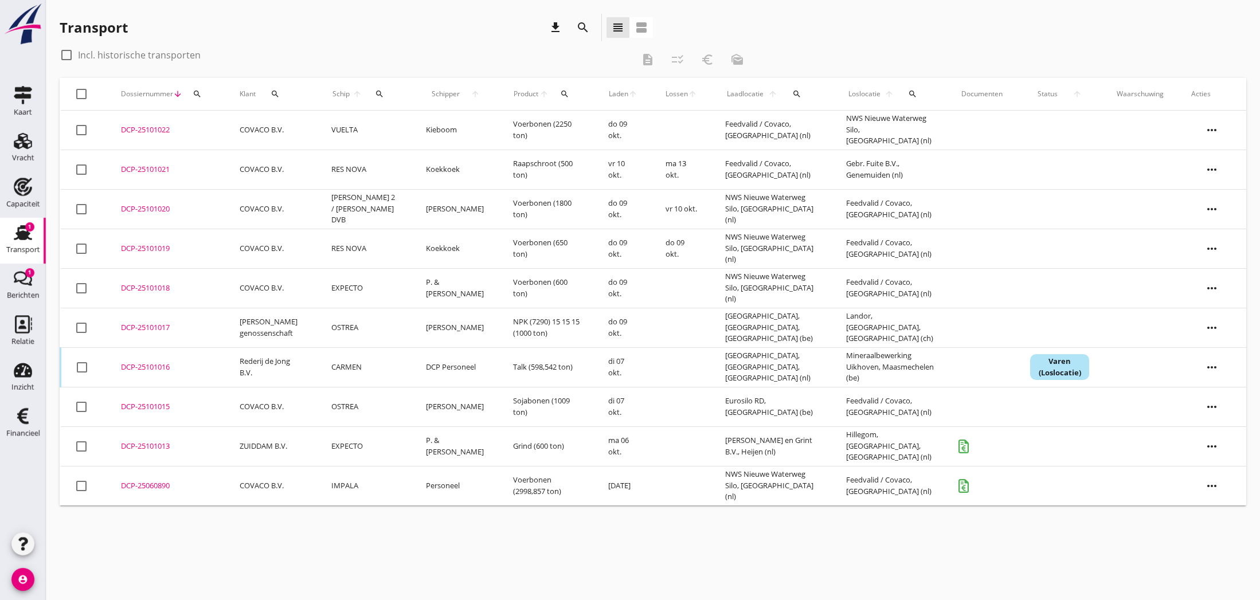
click at [141, 445] on div "DCP-25101013" at bounding box center [166, 446] width 91 height 11
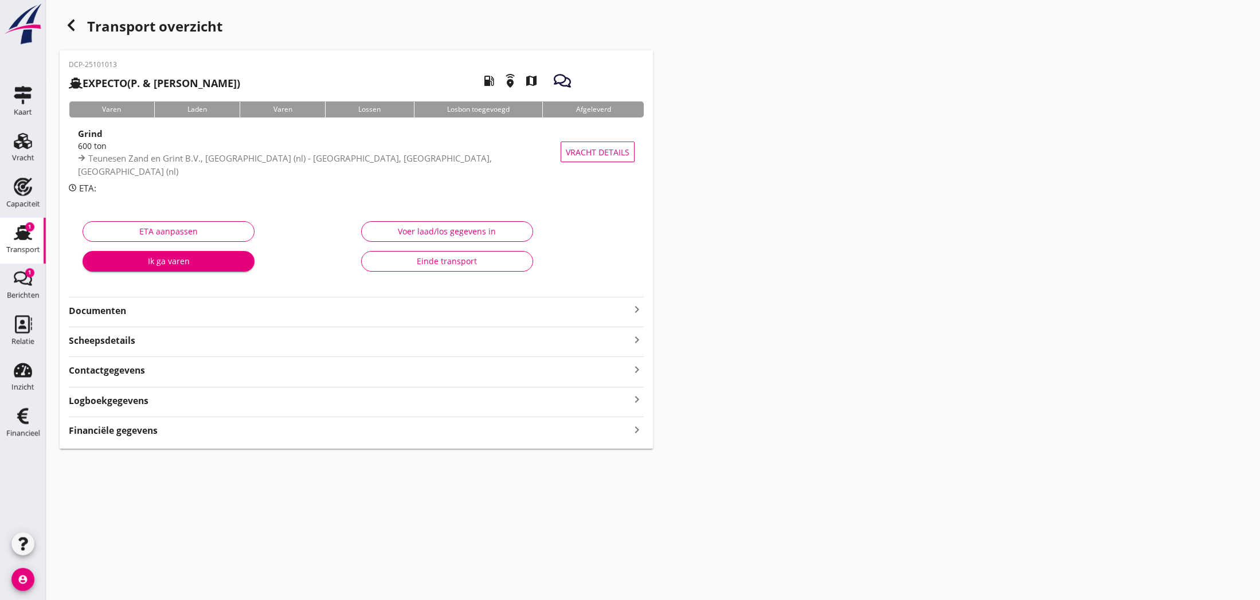
click at [472, 260] on div "Einde transport" at bounding box center [447, 261] width 152 height 12
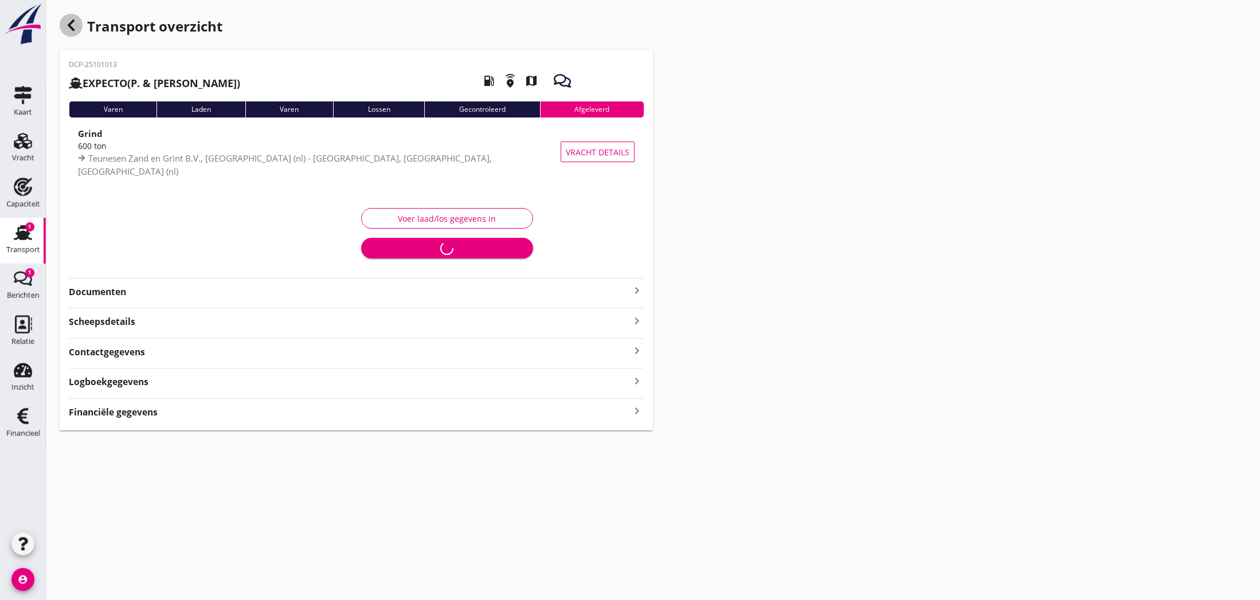
click at [69, 27] on use "button" at bounding box center [71, 24] width 7 height 11
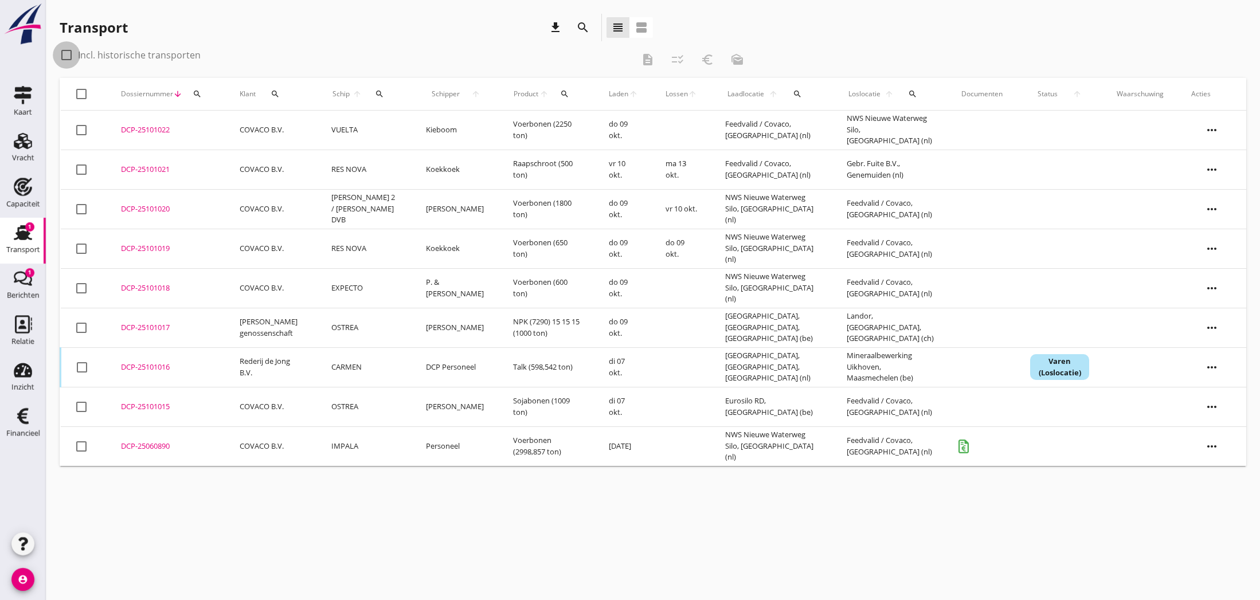
click at [68, 57] on div at bounding box center [66, 54] width 19 height 19
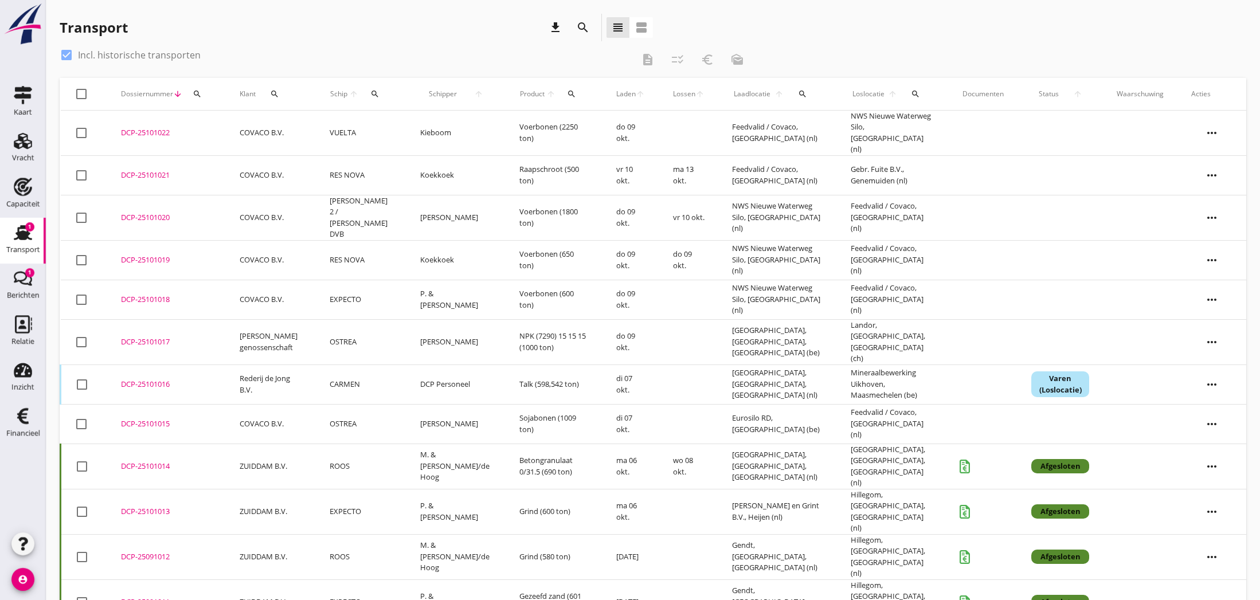
click at [65, 54] on div at bounding box center [66, 54] width 19 height 19
checkbox input "false"
